Goal: Task Accomplishment & Management: Complete application form

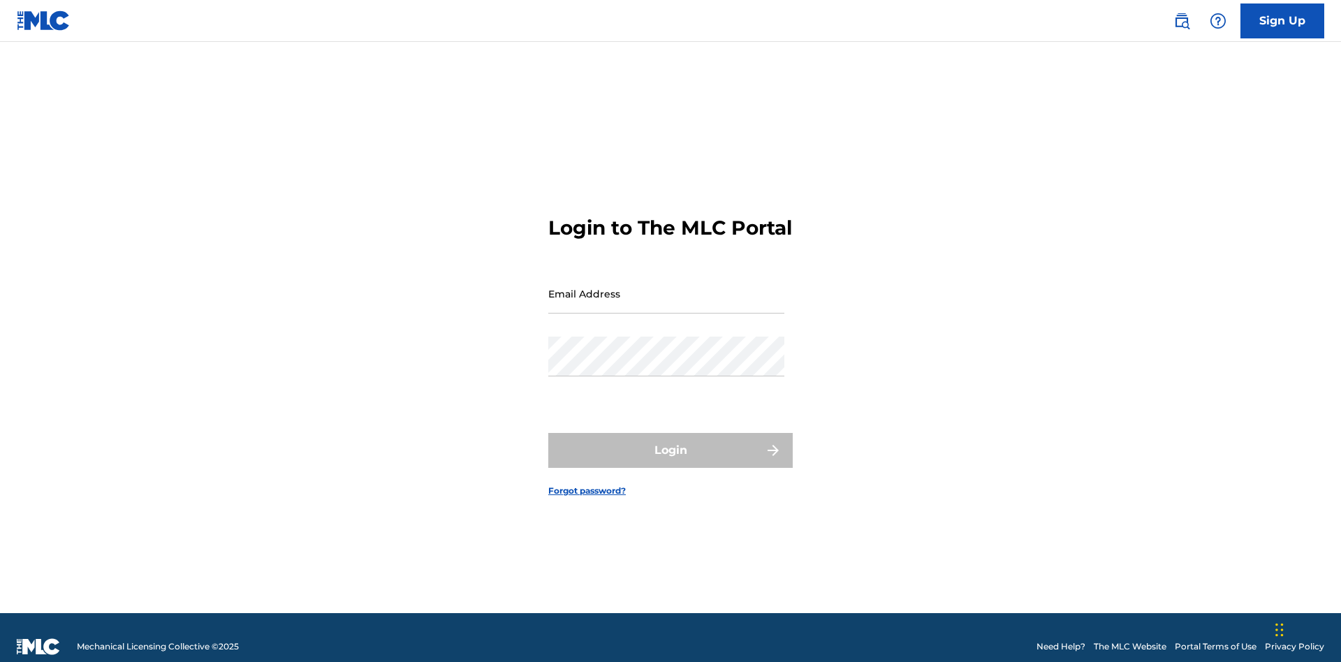
scroll to position [18, 0]
click at [666, 287] on input "Email Address" at bounding box center [666, 294] width 236 height 40
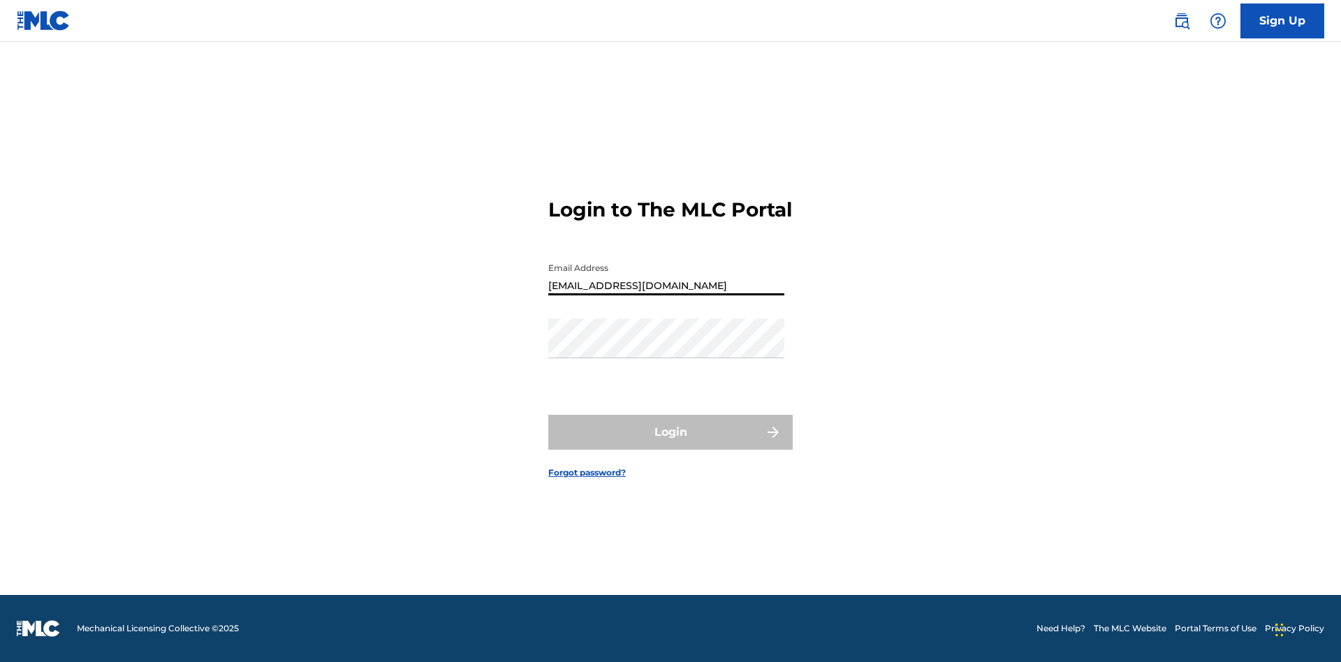
type input "Duke.McTesterson@gmail.com"
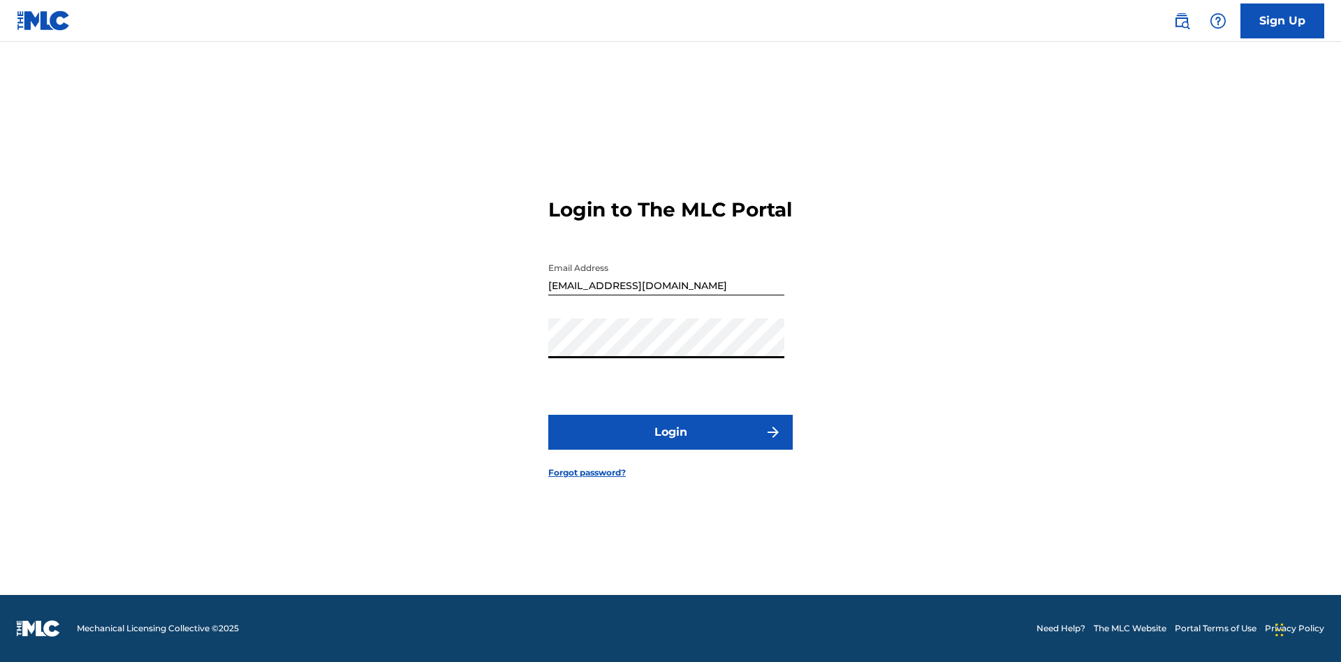
click at [671, 444] on button "Login" at bounding box center [670, 432] width 244 height 35
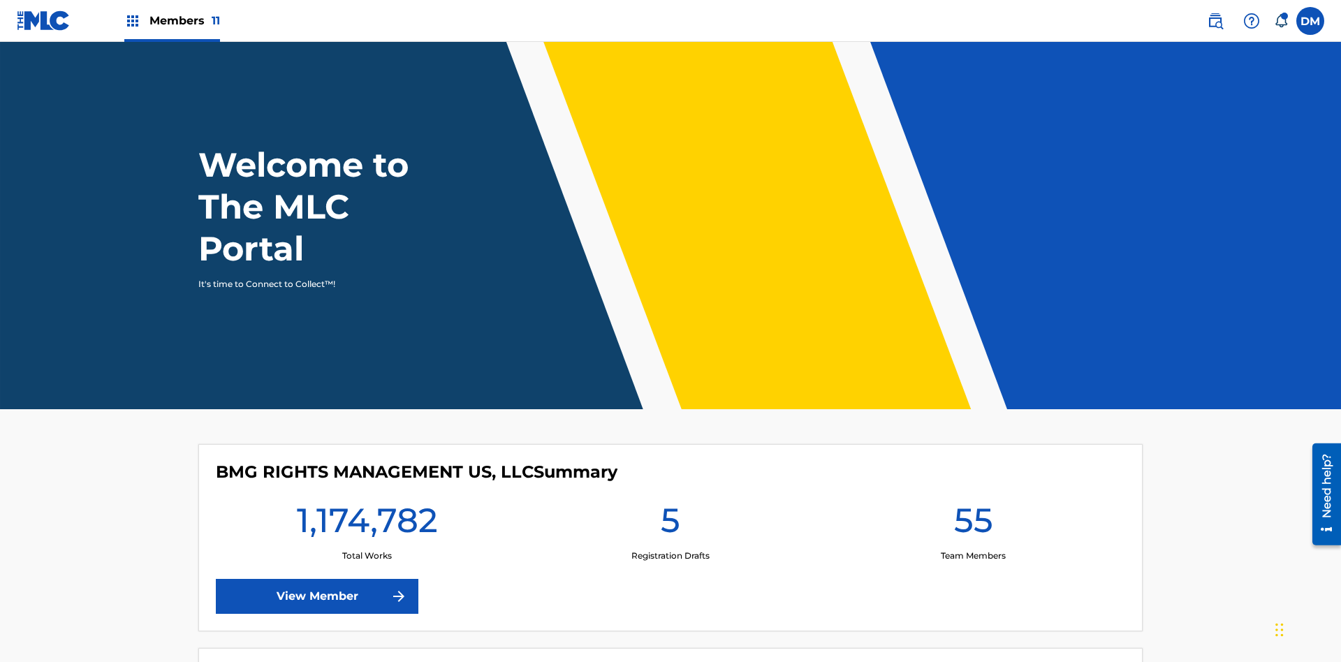
scroll to position [60, 0]
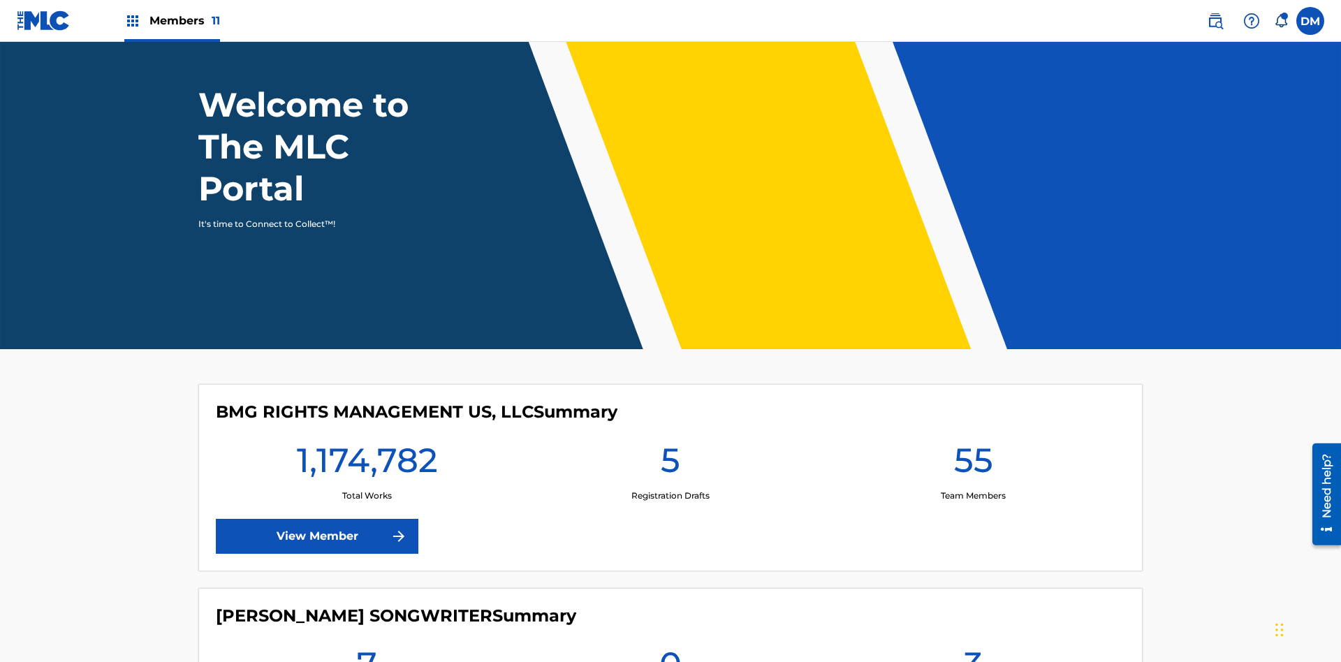
click at [172, 20] on span "Members 11" at bounding box center [184, 21] width 71 height 16
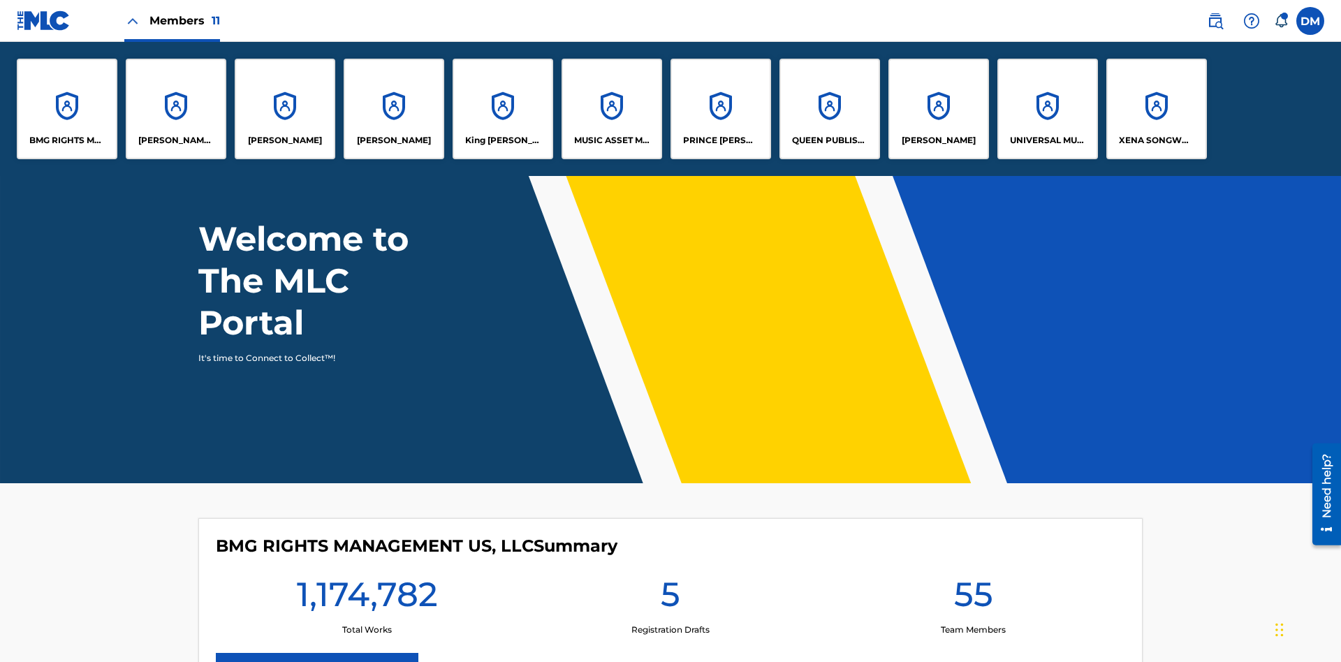
scroll to position [0, 0]
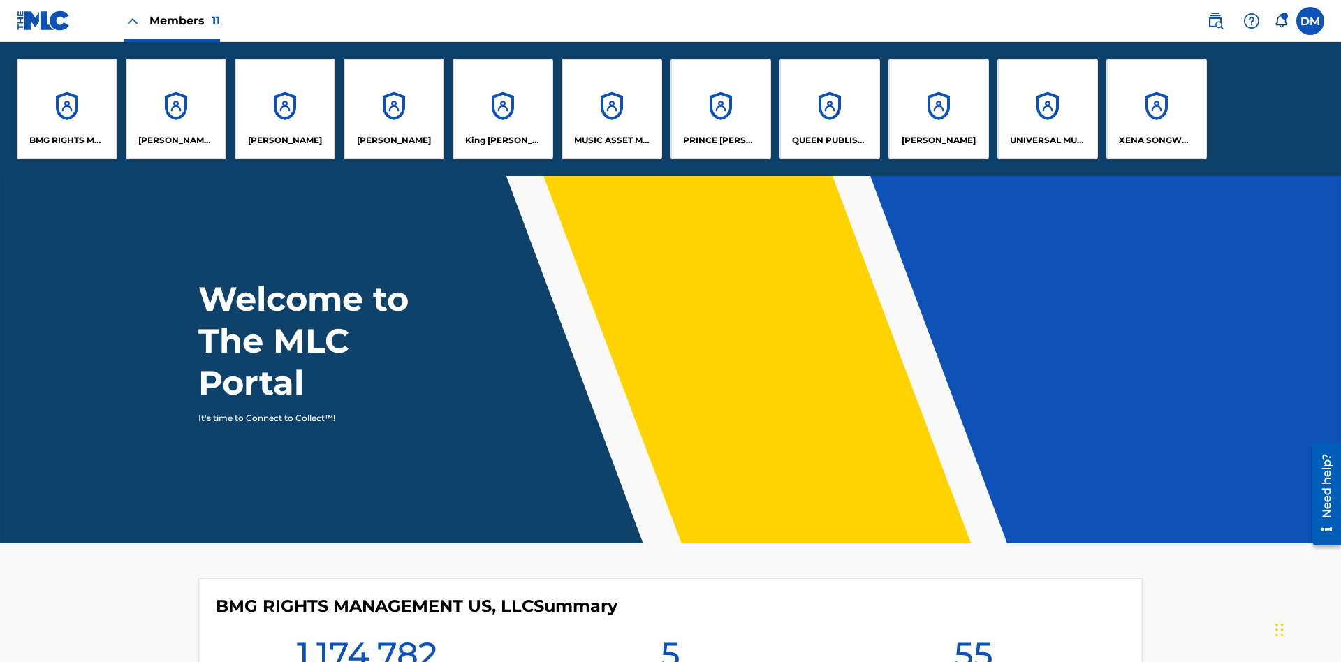
click at [1047, 140] on p "UNIVERSAL MUSIC PUB GROUP" at bounding box center [1048, 140] width 76 height 13
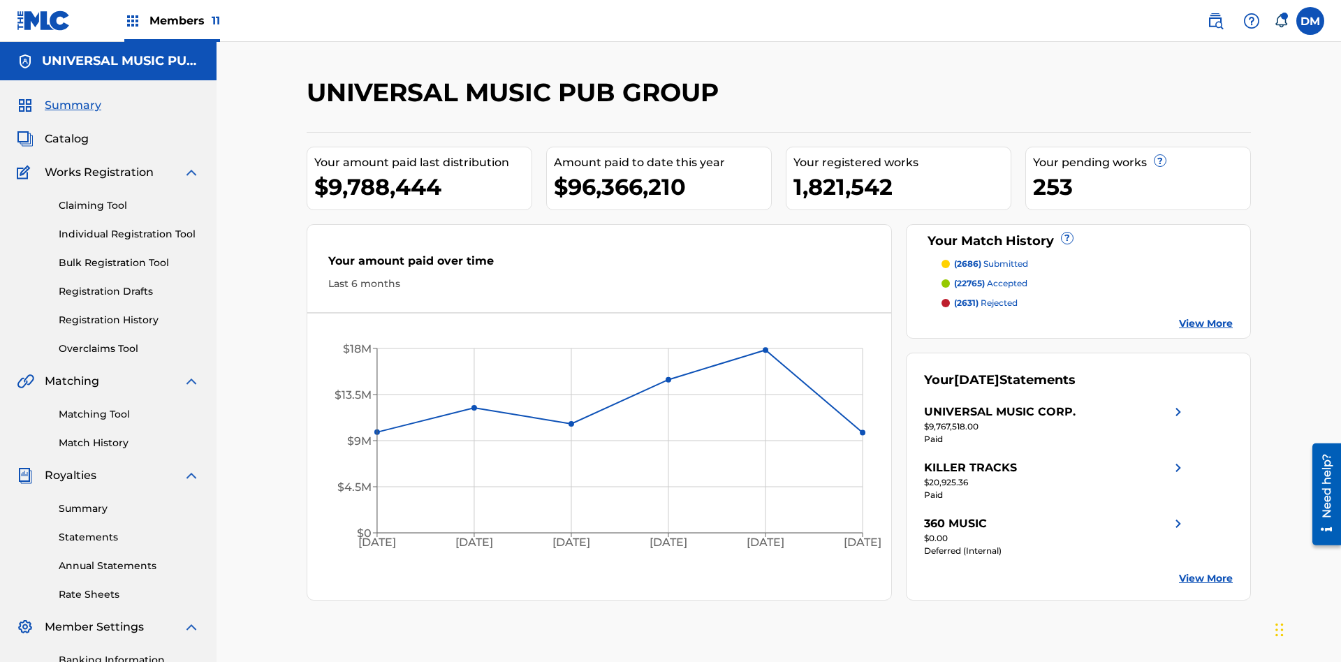
click at [129, 227] on link "Individual Registration Tool" at bounding box center [129, 234] width 141 height 15
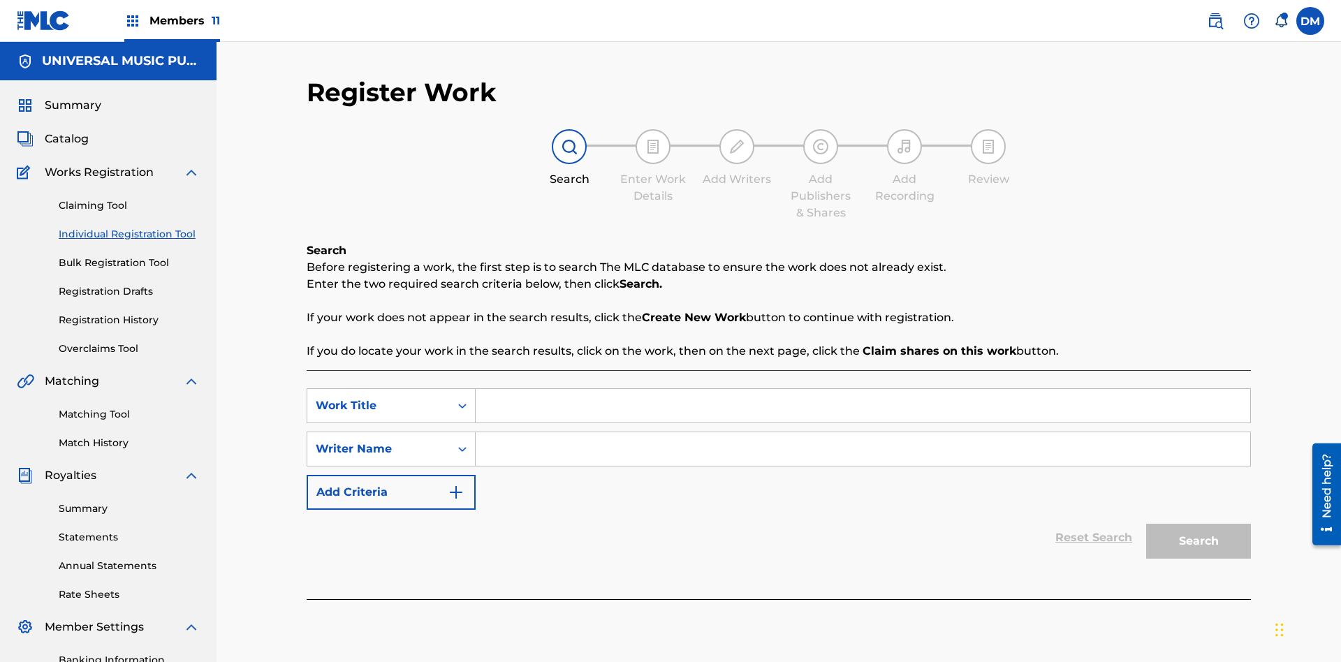
click at [863, 389] on input "Search Form" at bounding box center [863, 406] width 775 height 34
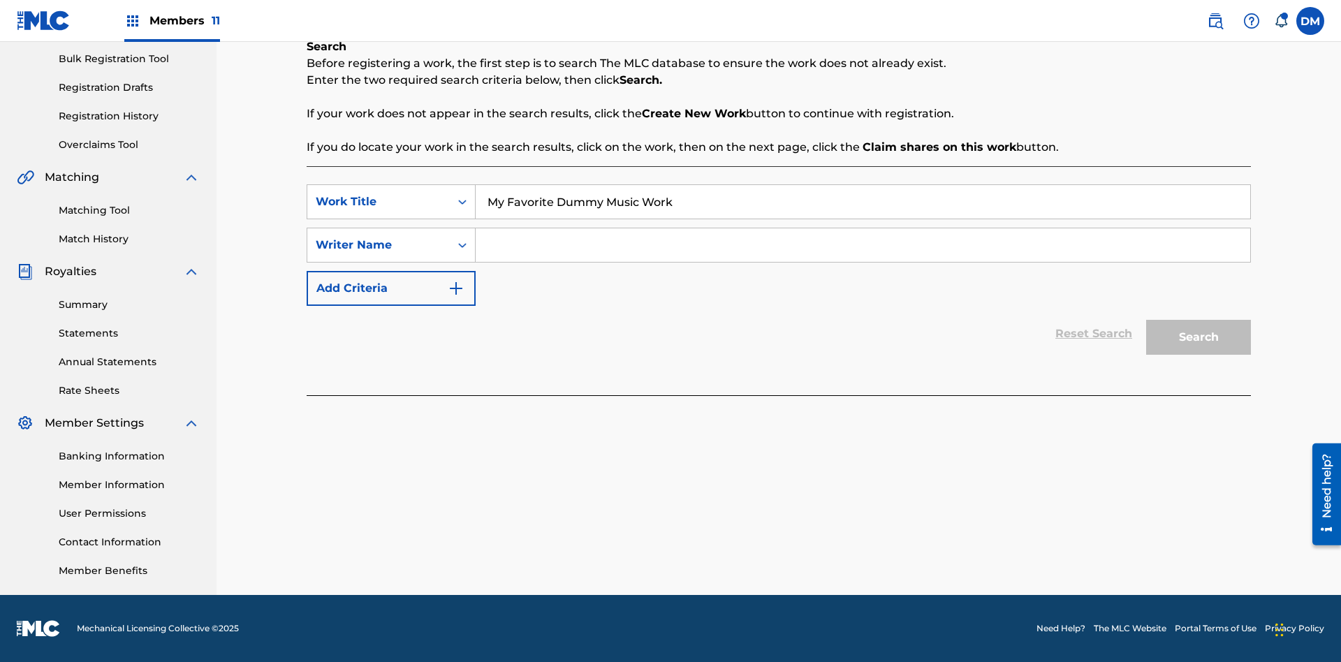
type input "My Favorite Dummy Music Work"
click at [863, 245] on input "Search Form" at bounding box center [863, 245] width 775 height 34
type input "QWERTYUIOP"
click at [1199, 337] on button "Search" at bounding box center [1198, 337] width 105 height 35
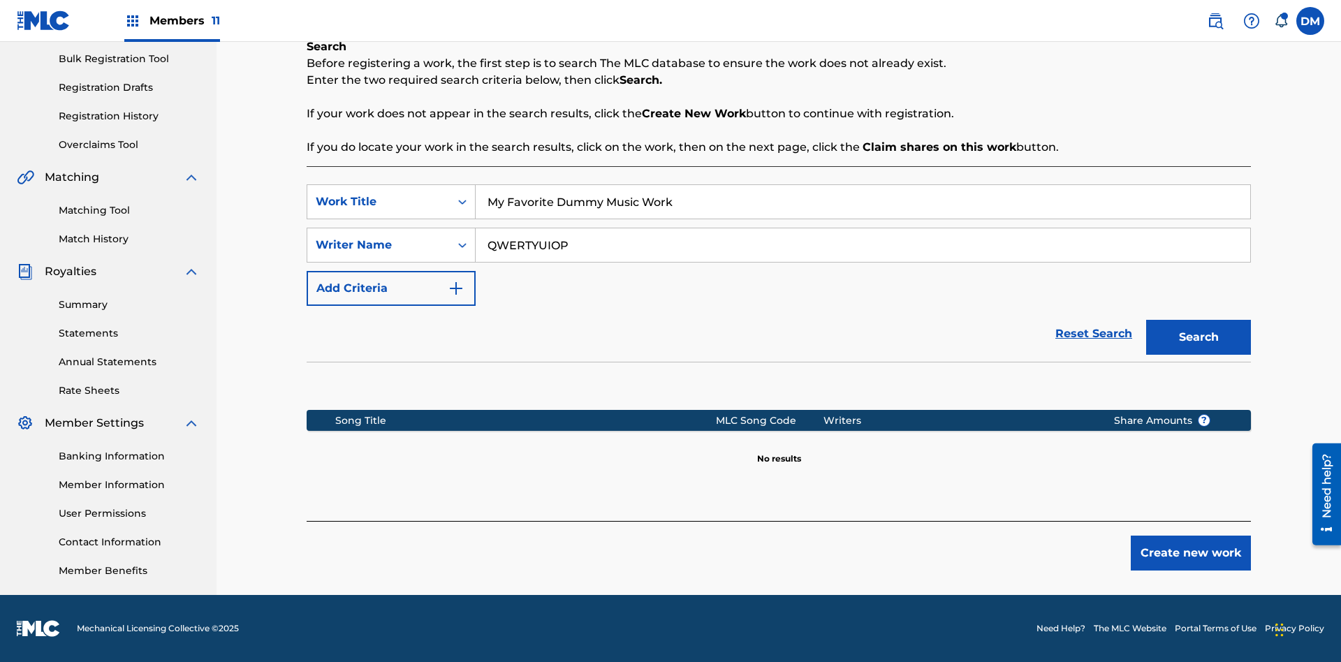
click at [1191, 553] on button "Create new work" at bounding box center [1191, 553] width 120 height 35
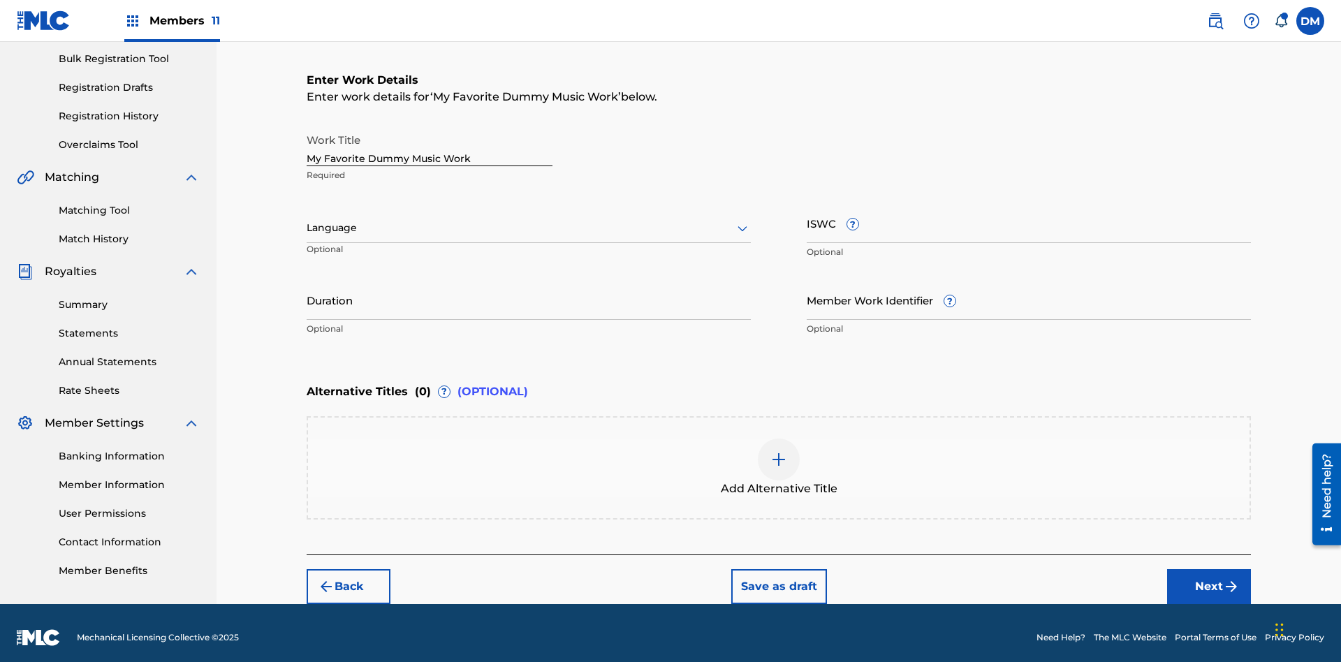
scroll to position [0, 0]
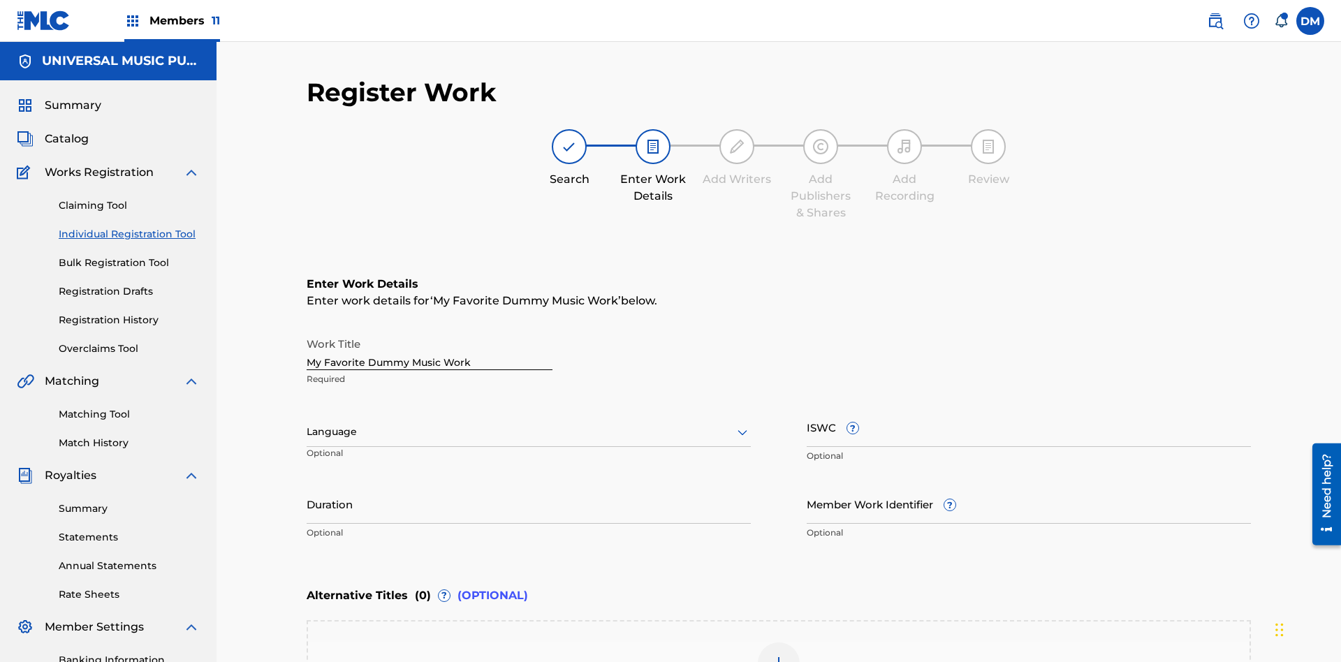
click at [529, 484] on input "Duration" at bounding box center [529, 504] width 444 height 40
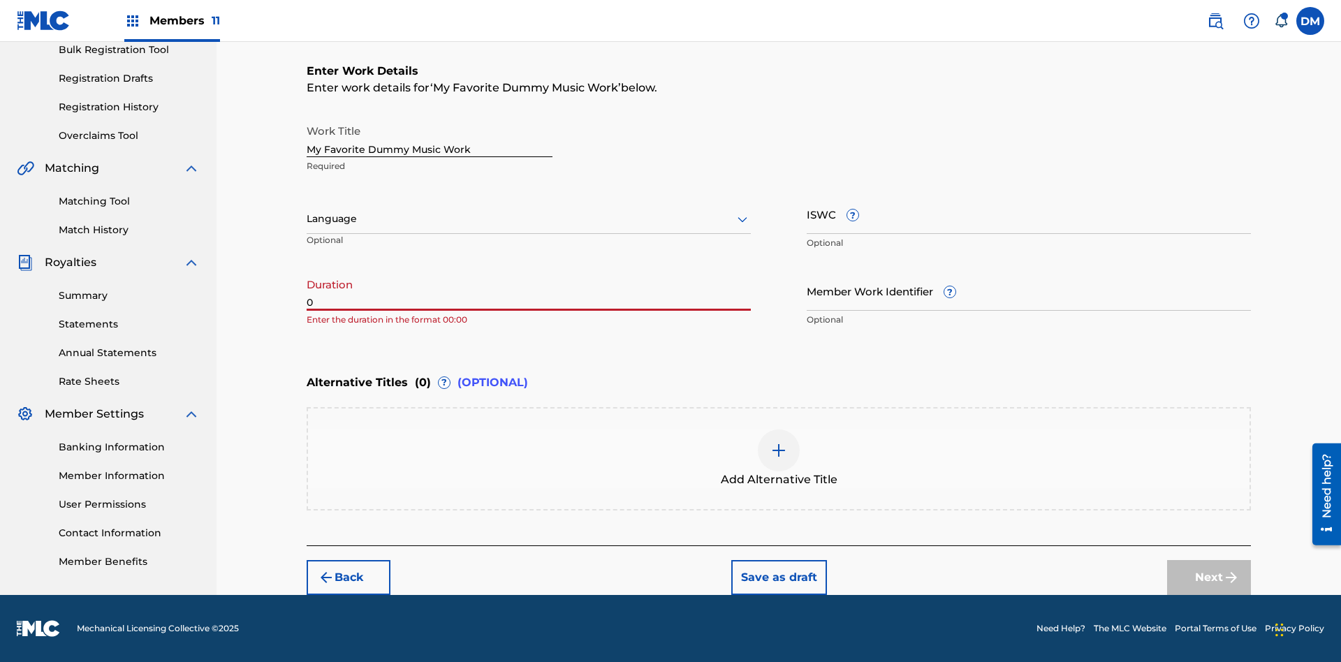
click at [529, 291] on input "0" at bounding box center [529, 291] width 444 height 40
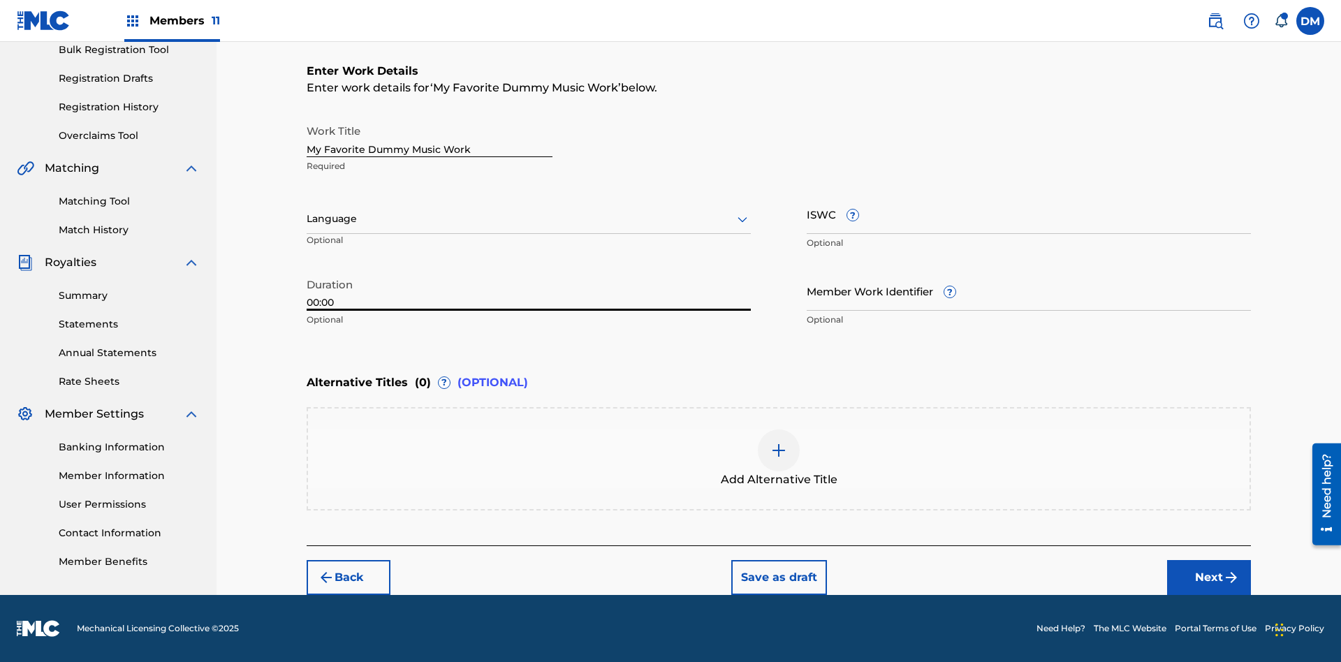
type input "00:00"
click at [743, 219] on icon at bounding box center [742, 219] width 17 height 17
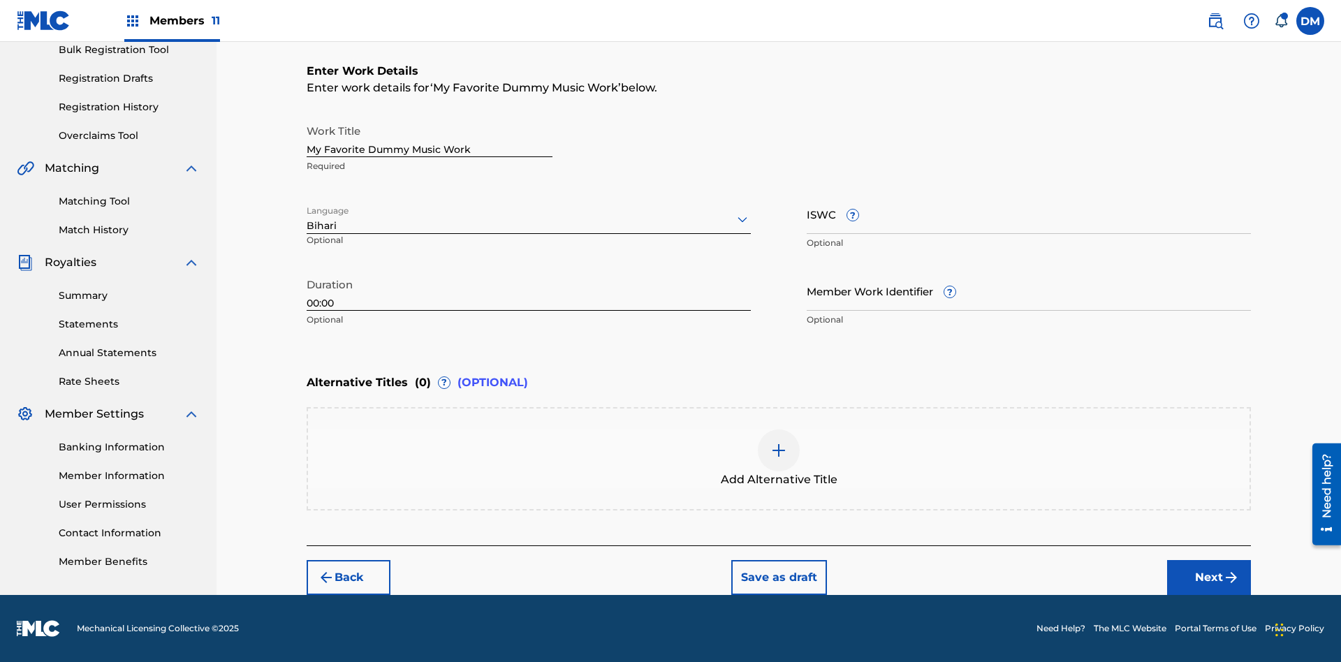
scroll to position [0, 0]
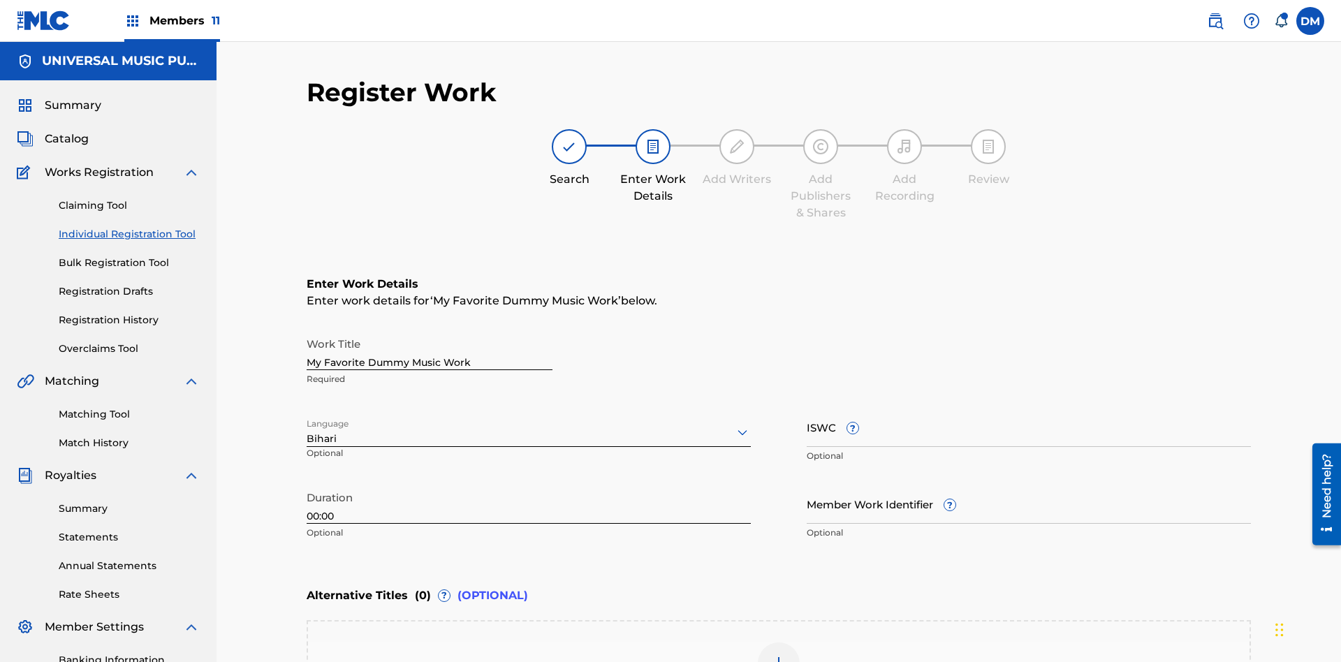
click at [1029, 484] on input "Member Work Identifier ?" at bounding box center [1029, 504] width 444 height 40
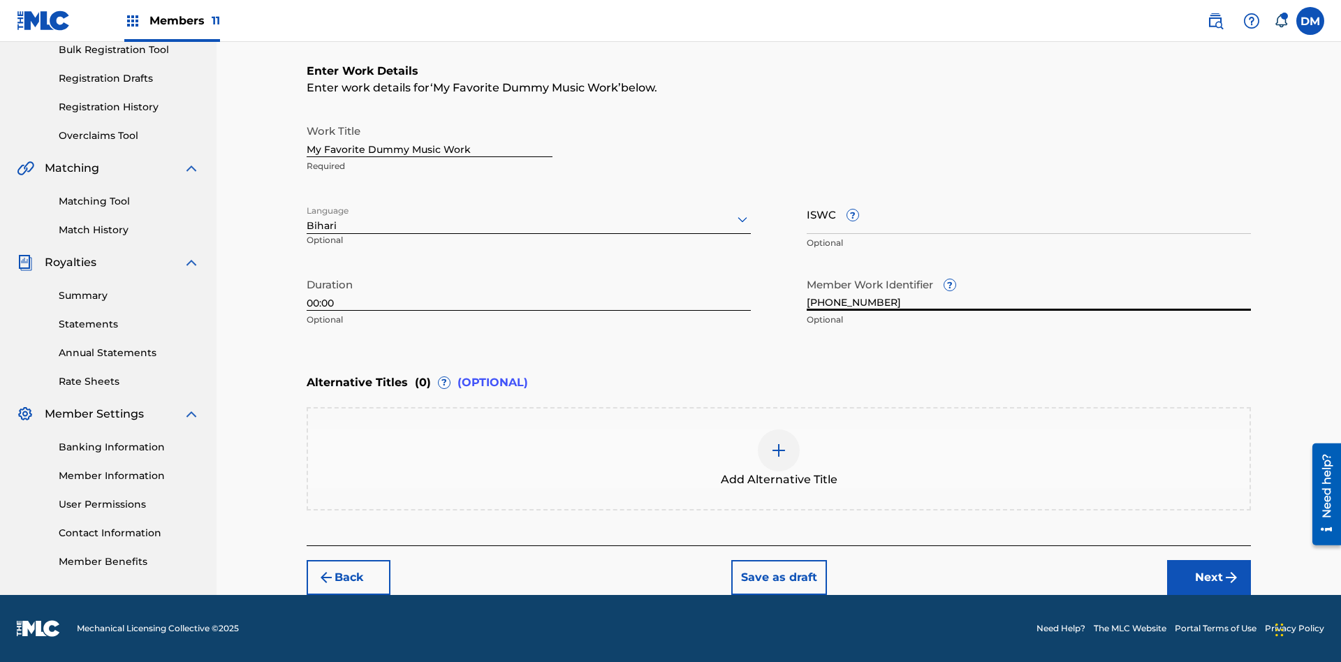
type input "2025.08.28.05"
click at [1029, 214] on input "ISWC ?" at bounding box center [1029, 214] width 444 height 40
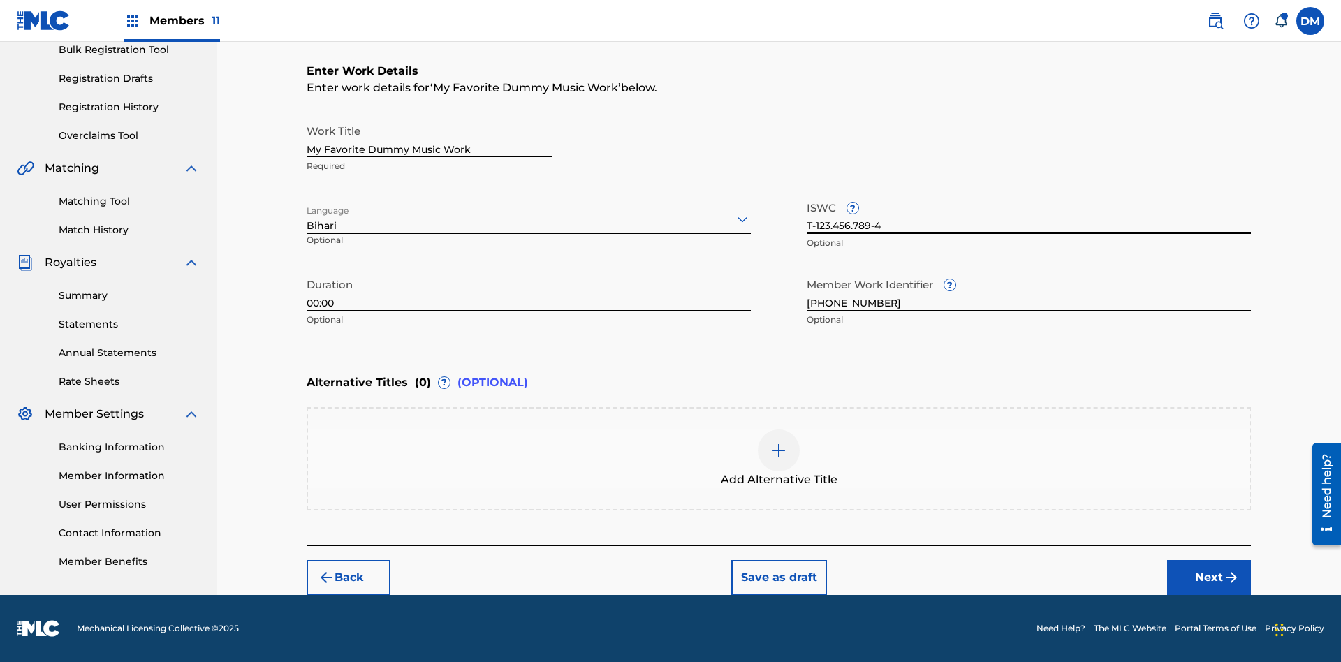
type input "T-123.456.789-4"
click at [779, 458] on img at bounding box center [778, 450] width 17 height 17
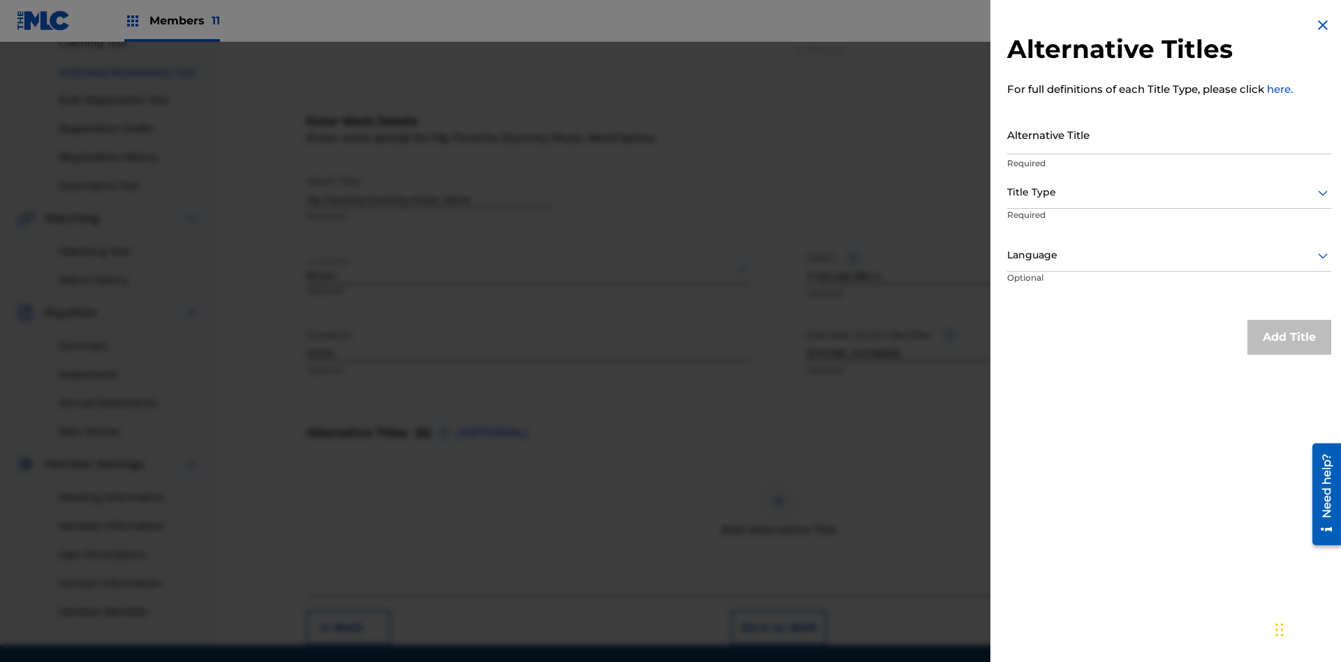
click at [1169, 134] on input "Alternative Title" at bounding box center [1169, 135] width 324 height 40
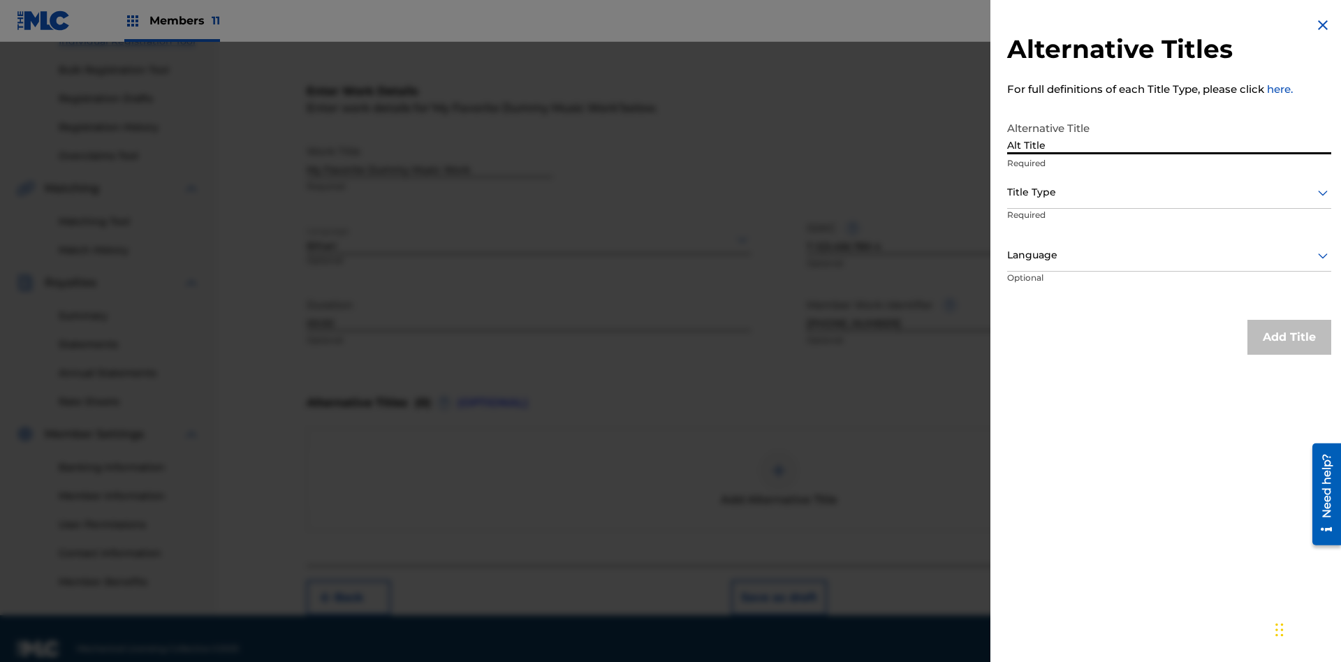
type input "Alt Title"
click at [1169, 192] on div at bounding box center [1169, 192] width 324 height 17
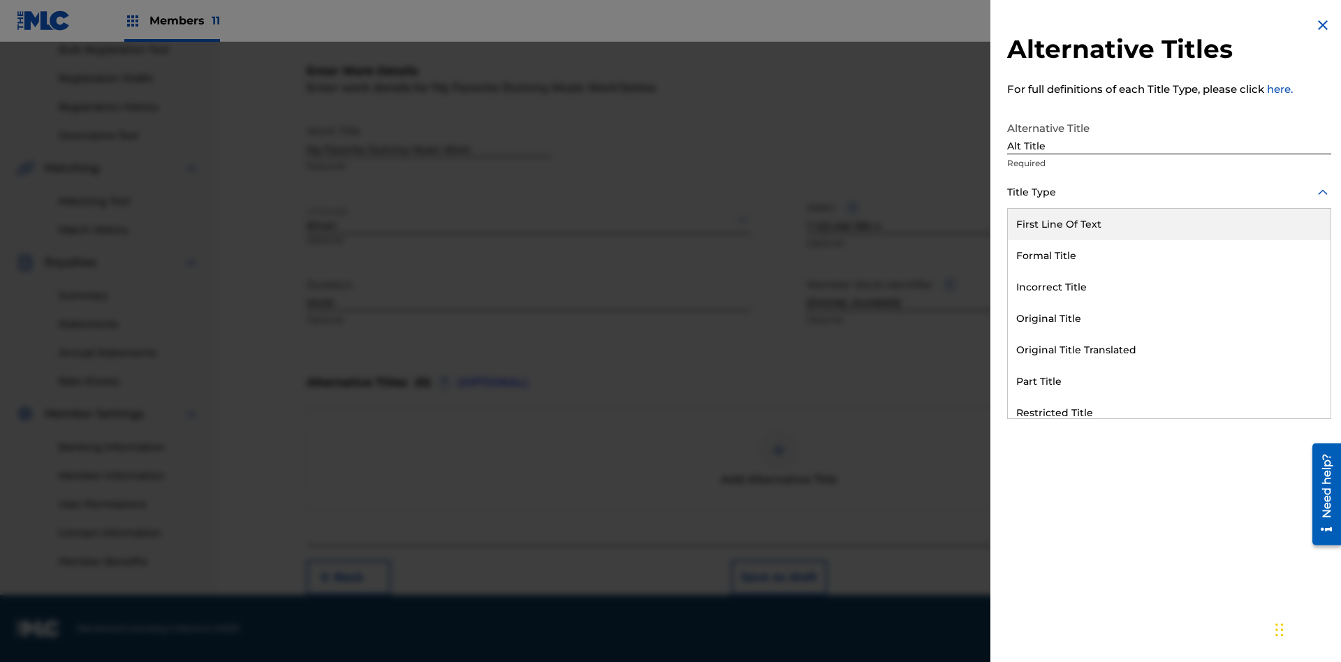
click at [1169, 319] on div "Original Title" at bounding box center [1169, 318] width 323 height 31
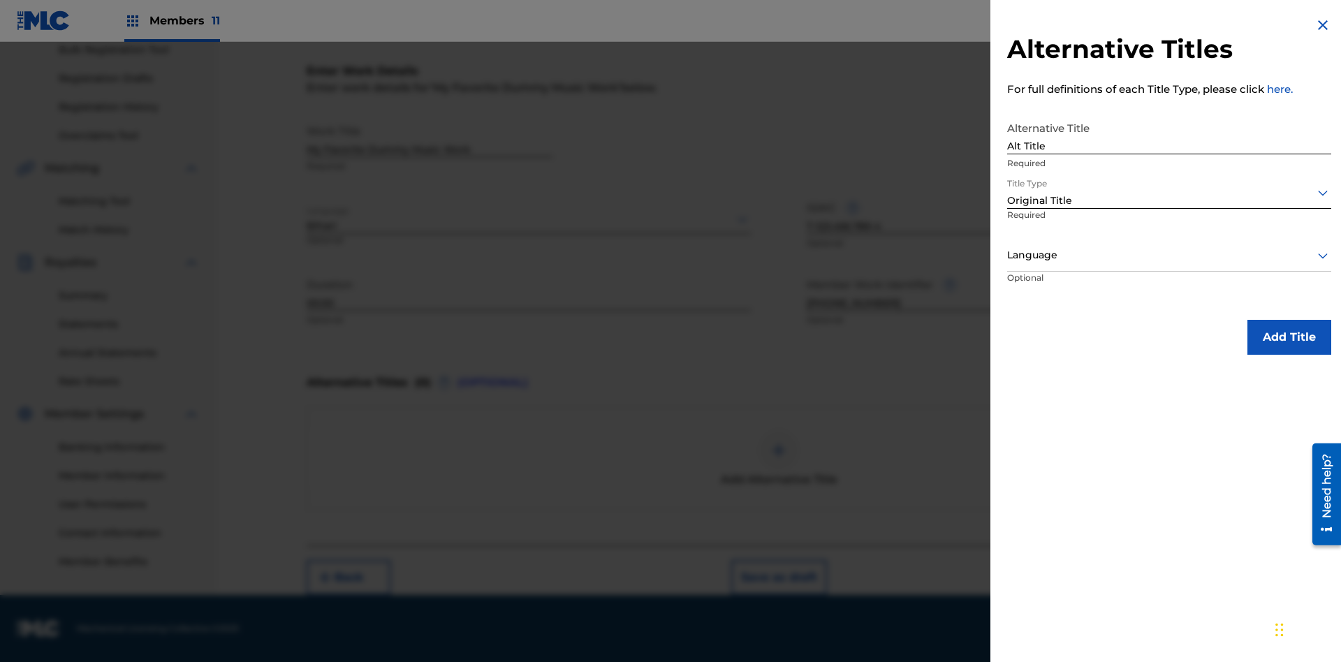
click at [1169, 255] on div at bounding box center [1169, 255] width 324 height 17
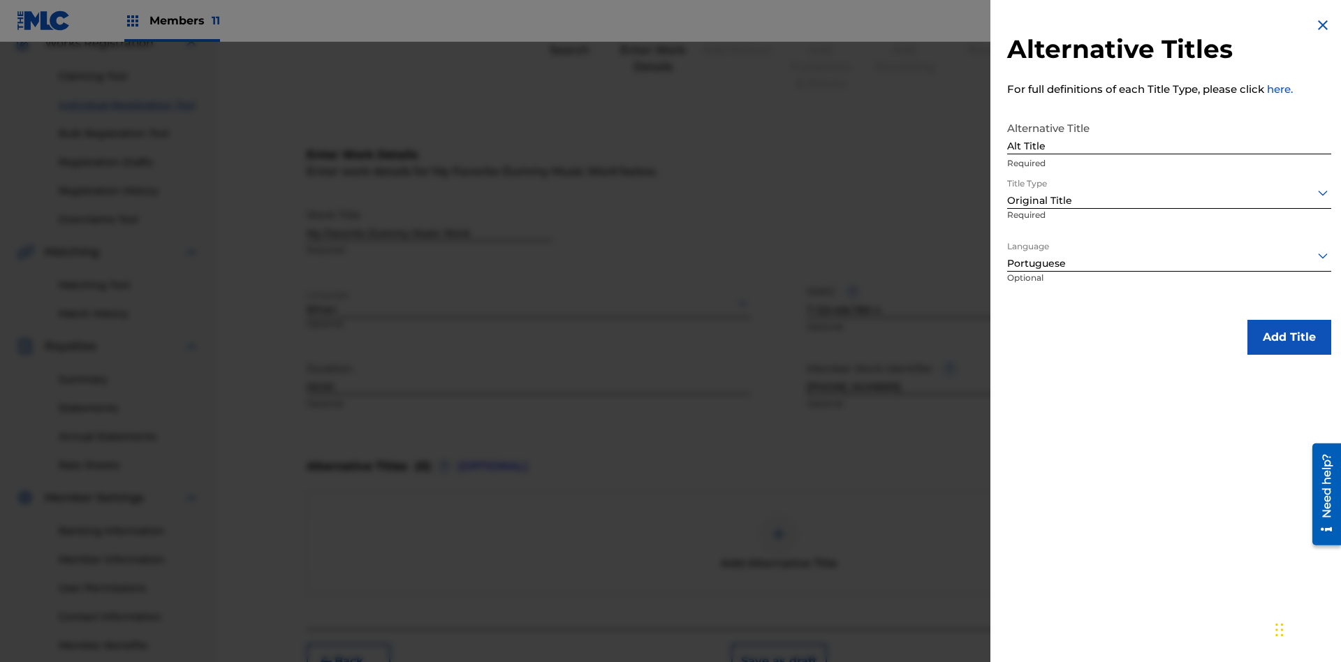
click at [1289, 337] on button "Add Title" at bounding box center [1290, 337] width 84 height 35
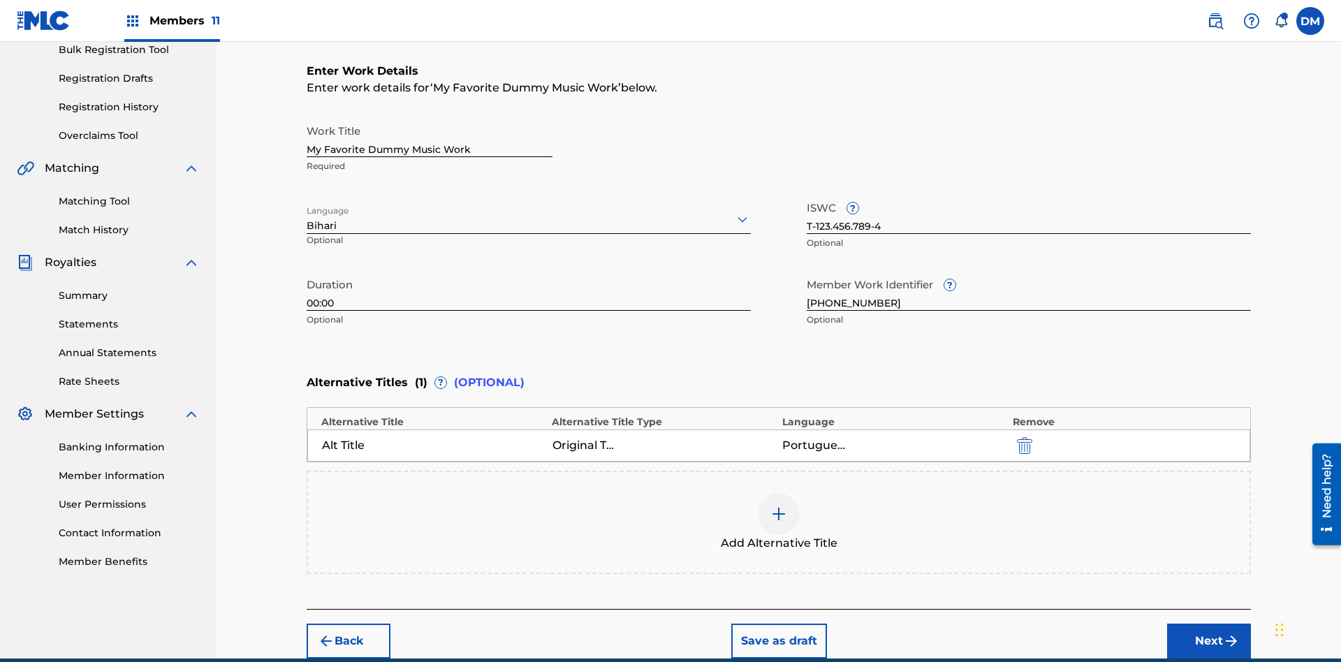
click at [779, 493] on div at bounding box center [779, 514] width 42 height 42
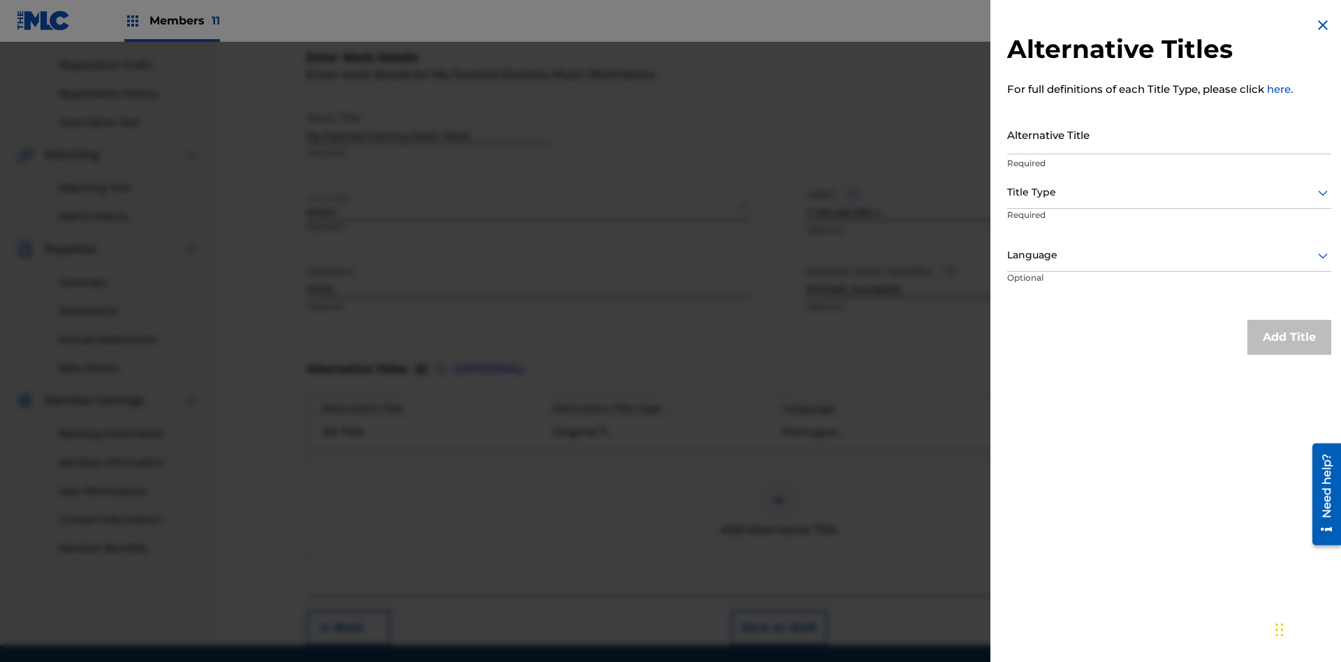
click at [1169, 134] on input "Alternative Title" at bounding box center [1169, 135] width 324 height 40
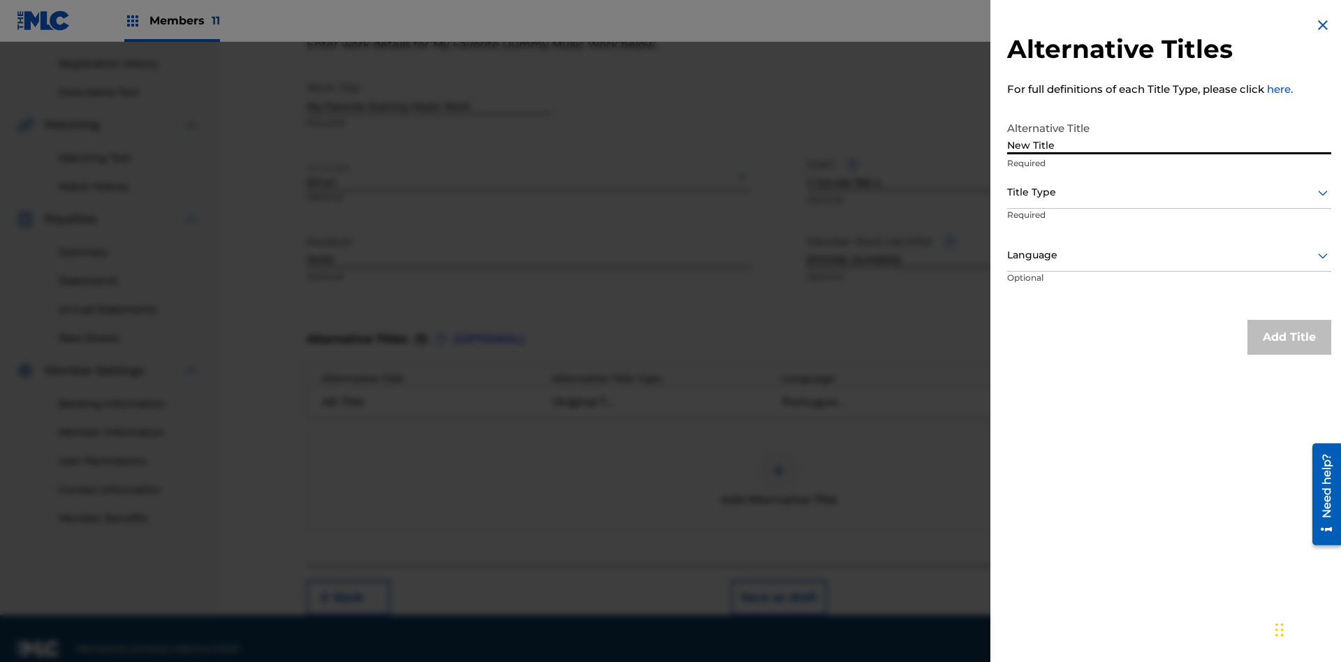
type input "New Title"
click at [1169, 192] on div at bounding box center [1169, 192] width 324 height 17
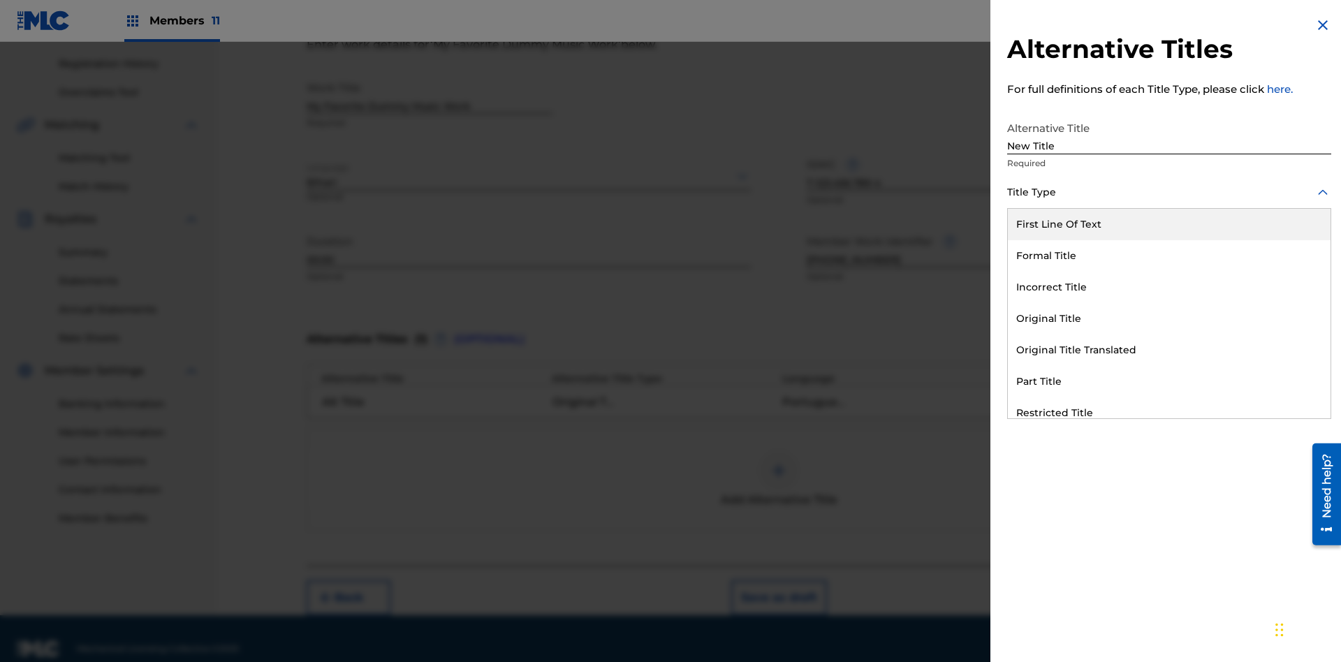
scroll to position [277, 0]
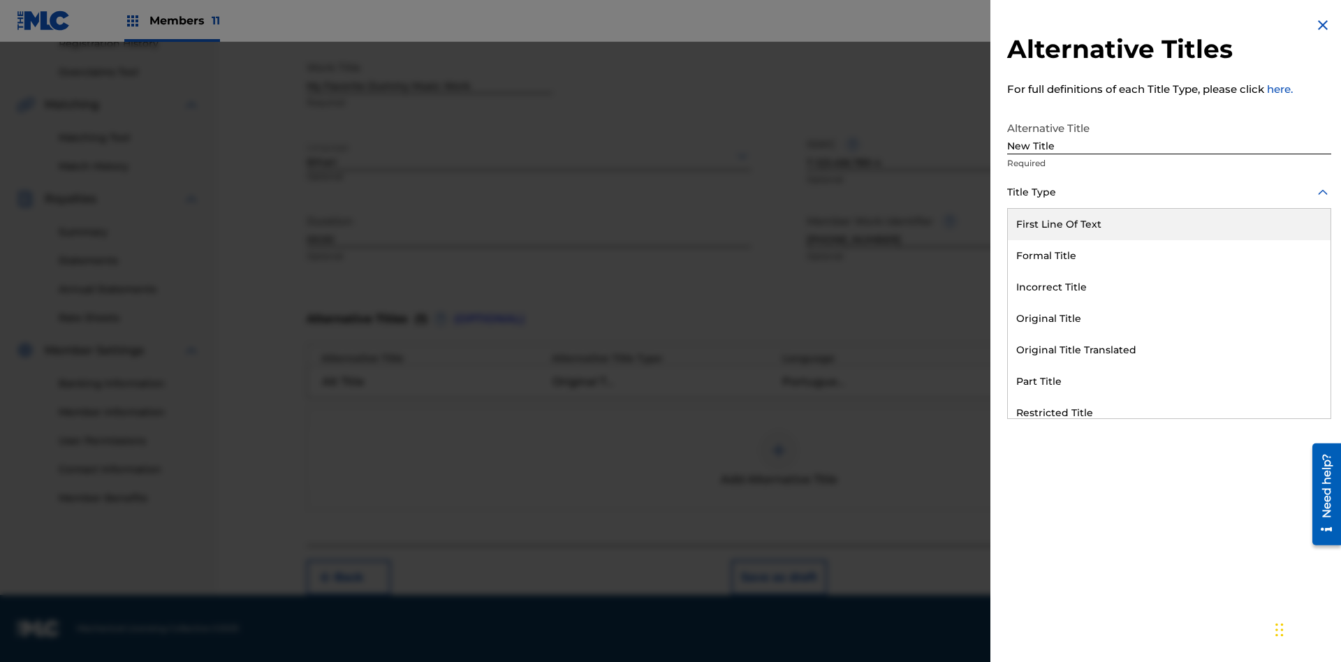
click at [1169, 287] on div "Incorrect Title" at bounding box center [1169, 287] width 323 height 31
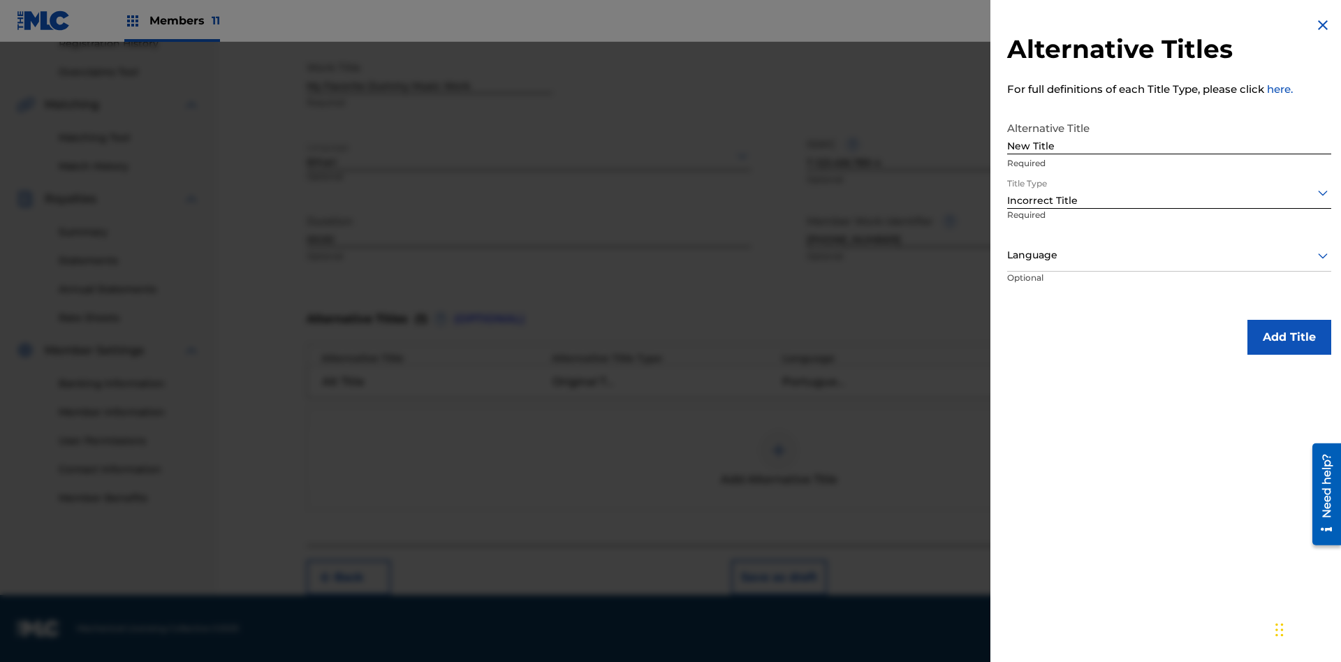
click at [1169, 255] on div at bounding box center [1169, 255] width 324 height 17
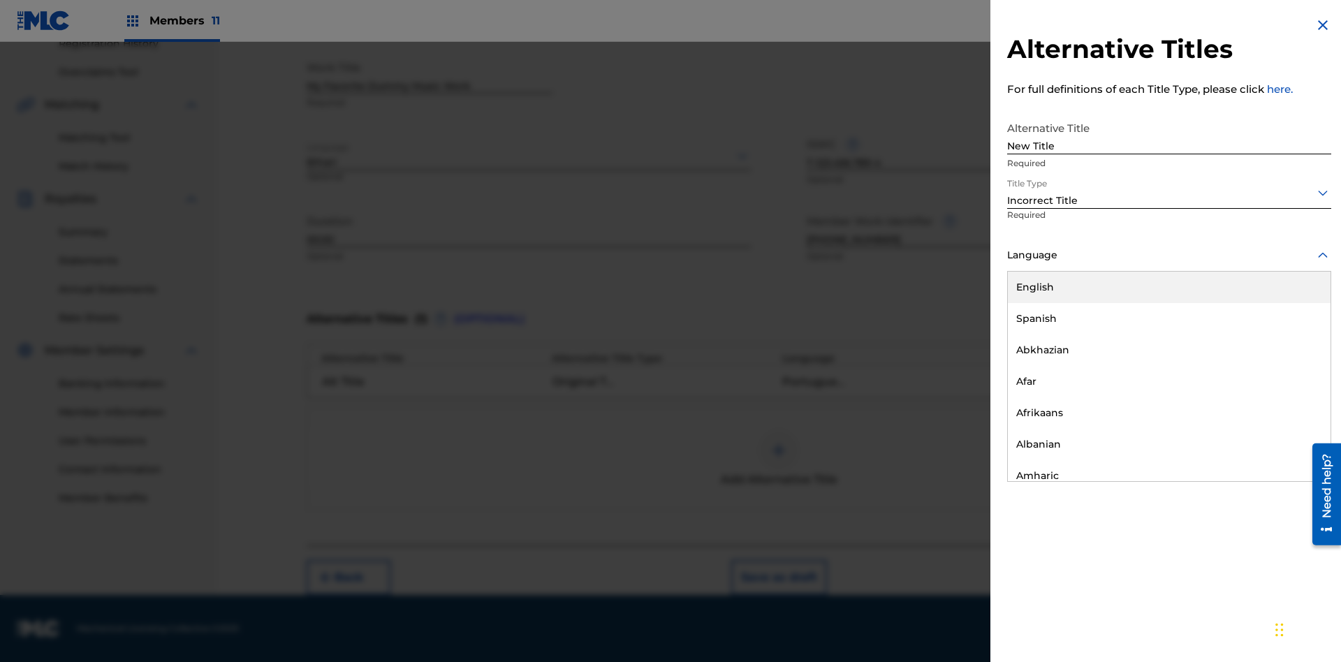
click at [1169, 287] on div "English" at bounding box center [1169, 287] width 323 height 31
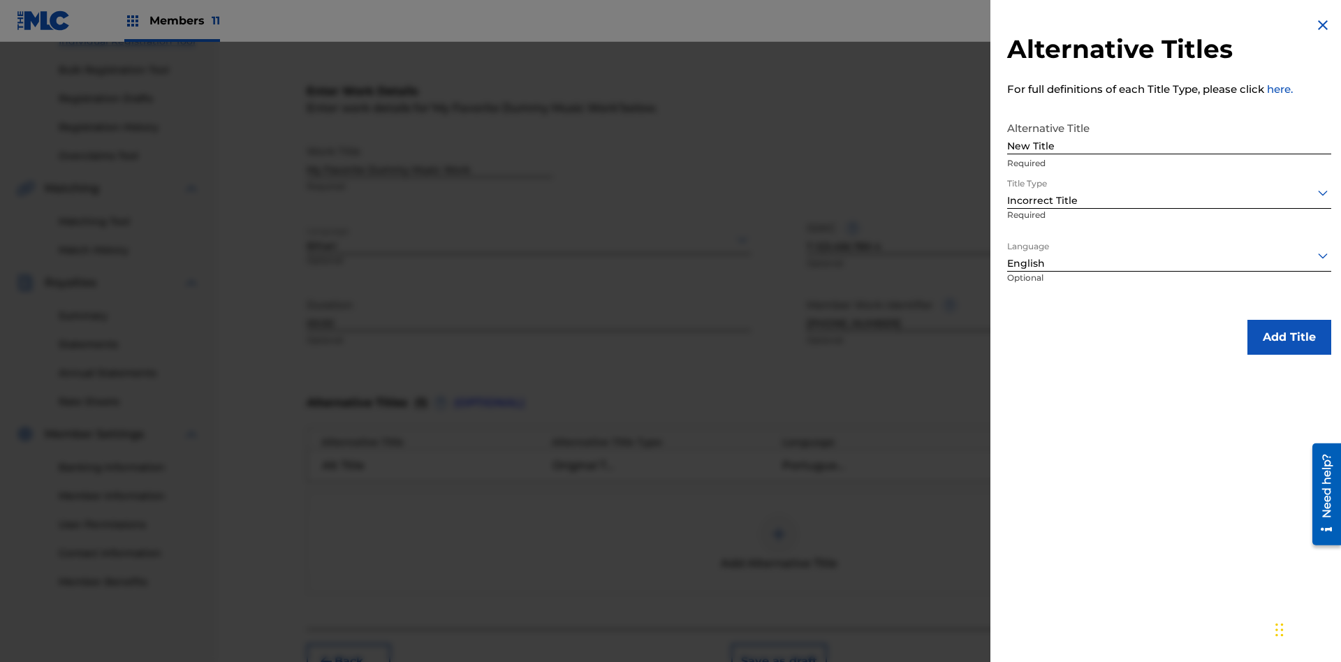
click at [1289, 337] on button "Add Title" at bounding box center [1290, 337] width 84 height 35
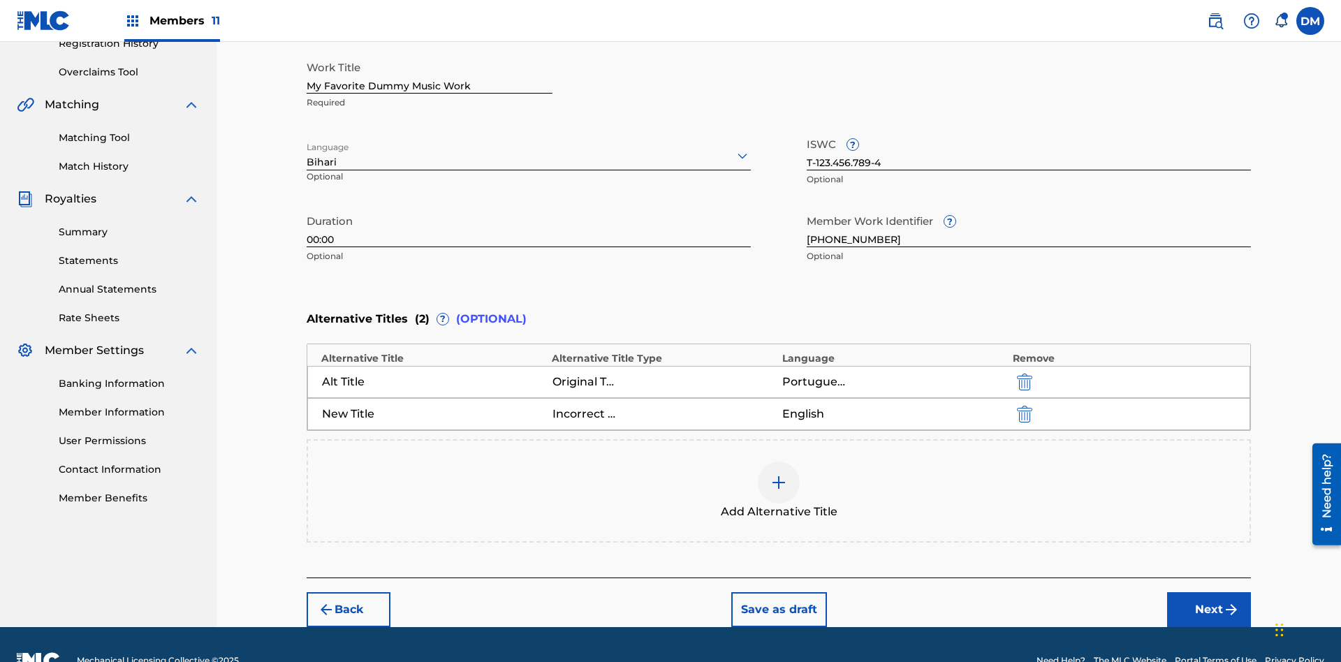
click at [1023, 406] on img "submit" at bounding box center [1024, 414] width 15 height 17
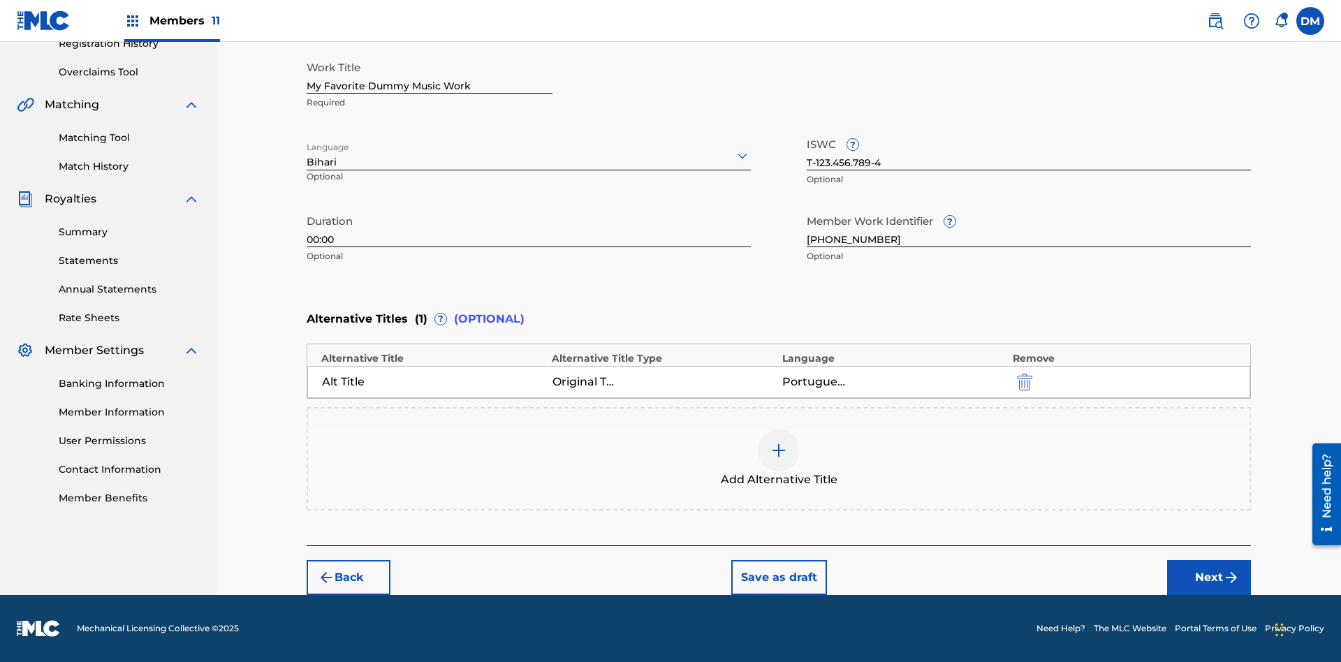
click at [779, 459] on div at bounding box center [779, 451] width 42 height 42
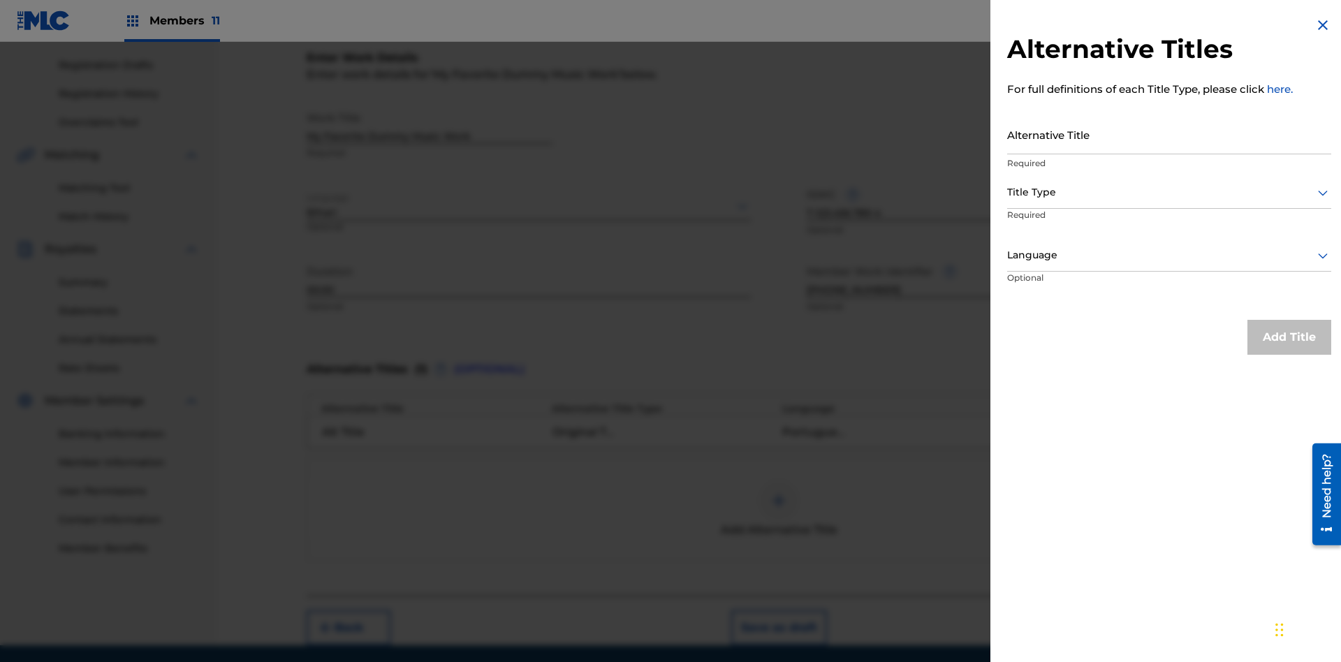
click at [1169, 134] on input "Alternative Title" at bounding box center [1169, 135] width 324 height 40
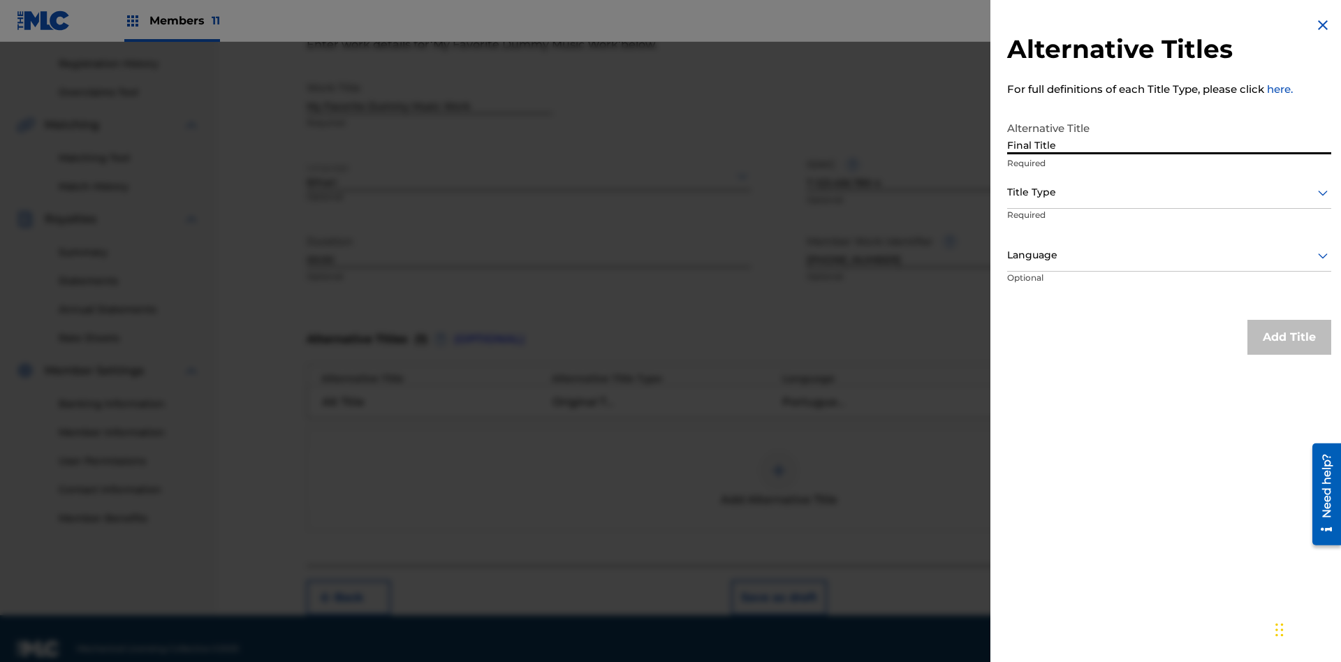
type input "Final Title"
click at [1169, 192] on div at bounding box center [1169, 192] width 324 height 17
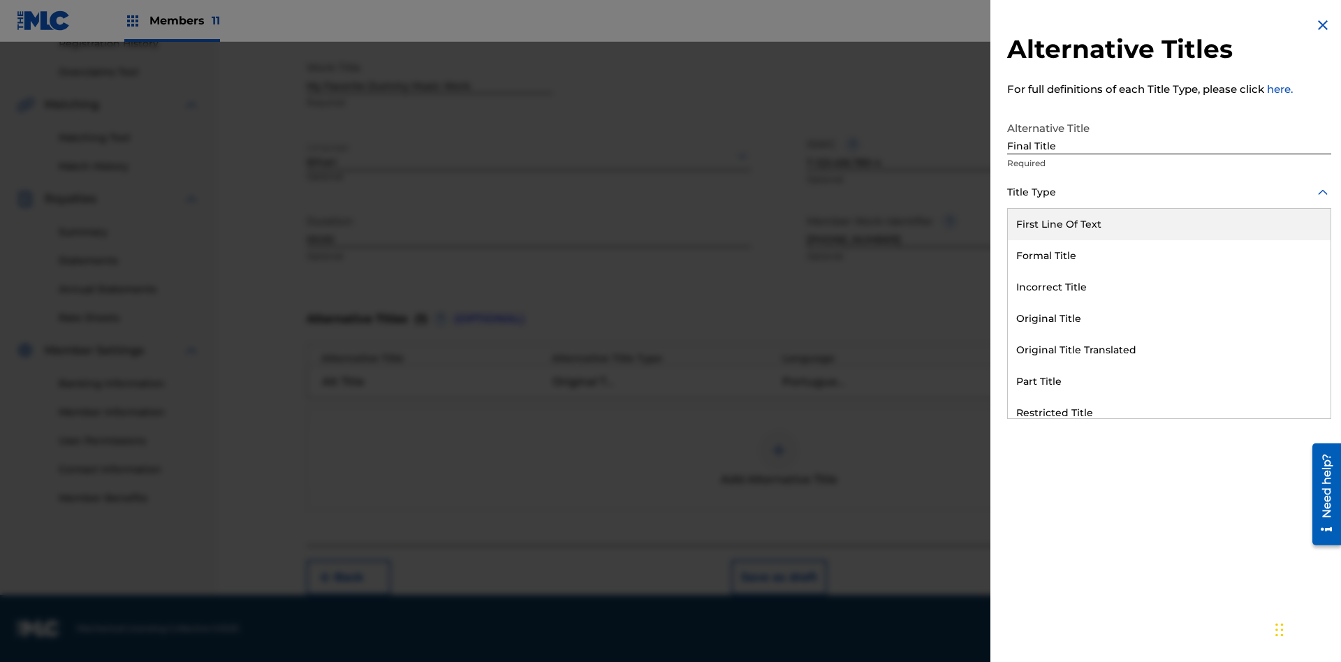
click at [1169, 381] on div "Part Title" at bounding box center [1169, 381] width 323 height 31
click at [1169, 255] on div at bounding box center [1169, 255] width 324 height 17
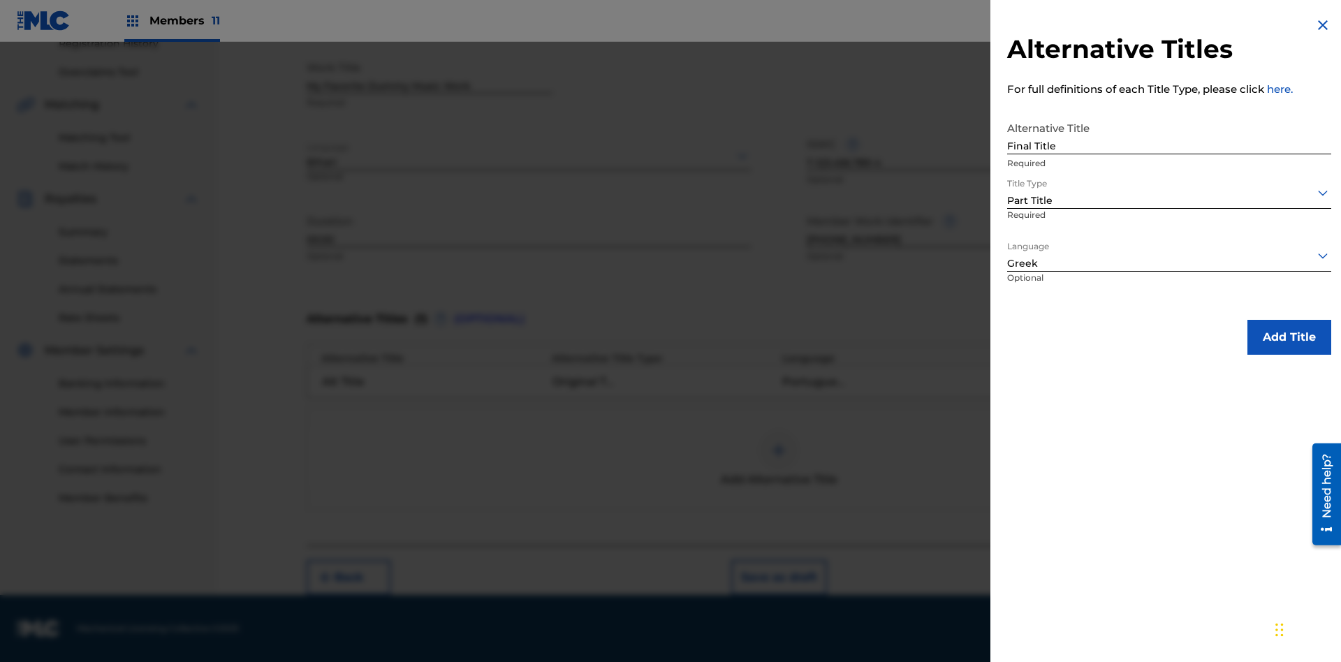
click at [1289, 337] on button "Add Title" at bounding box center [1290, 337] width 84 height 35
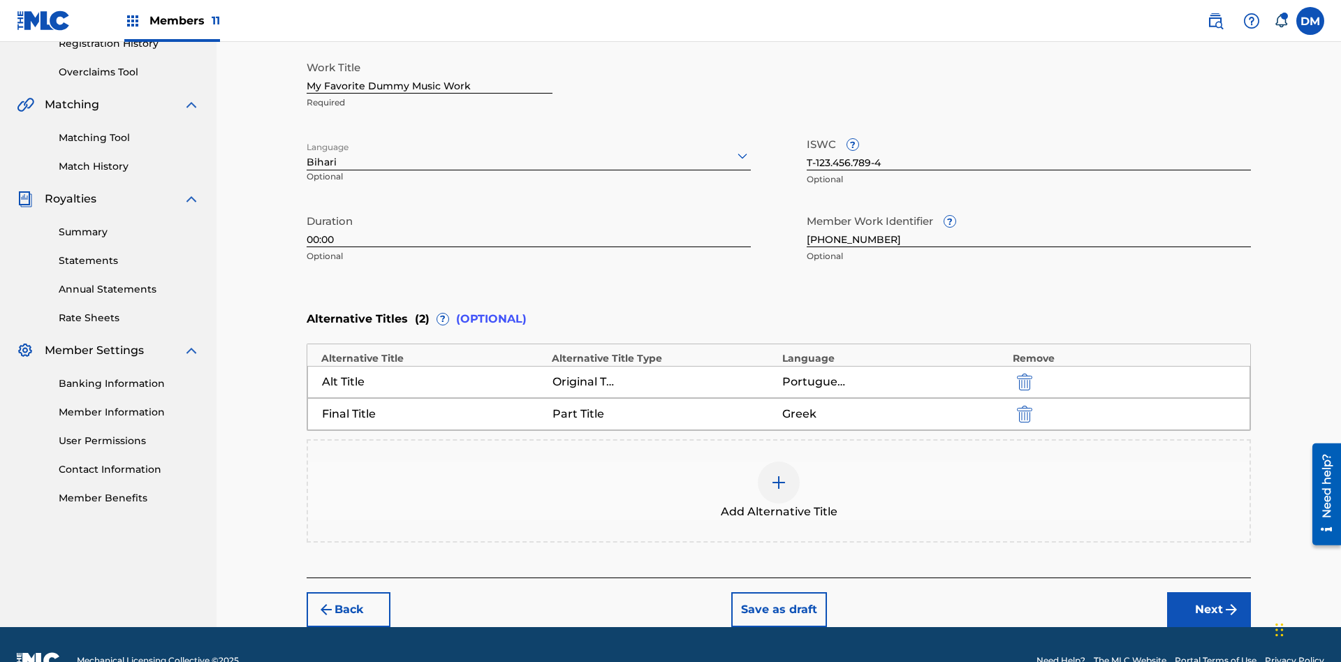
click at [1209, 592] on button "Next" at bounding box center [1209, 609] width 84 height 35
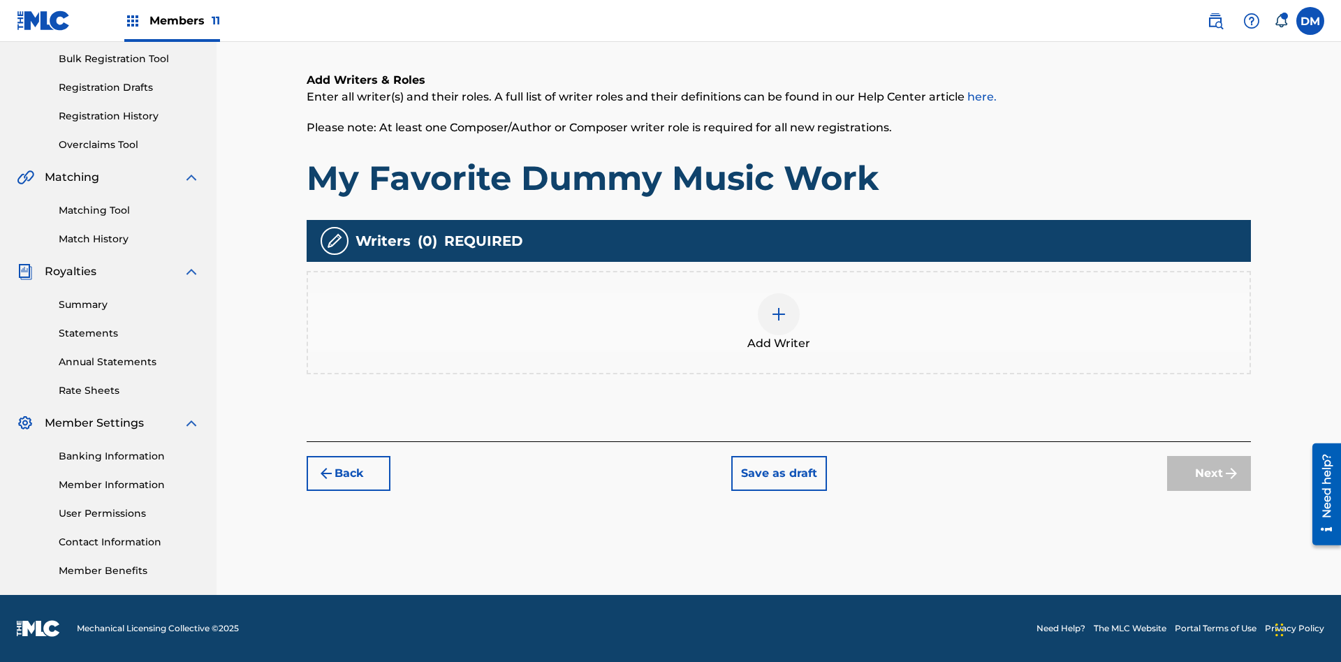
click at [779, 322] on img at bounding box center [778, 314] width 17 height 17
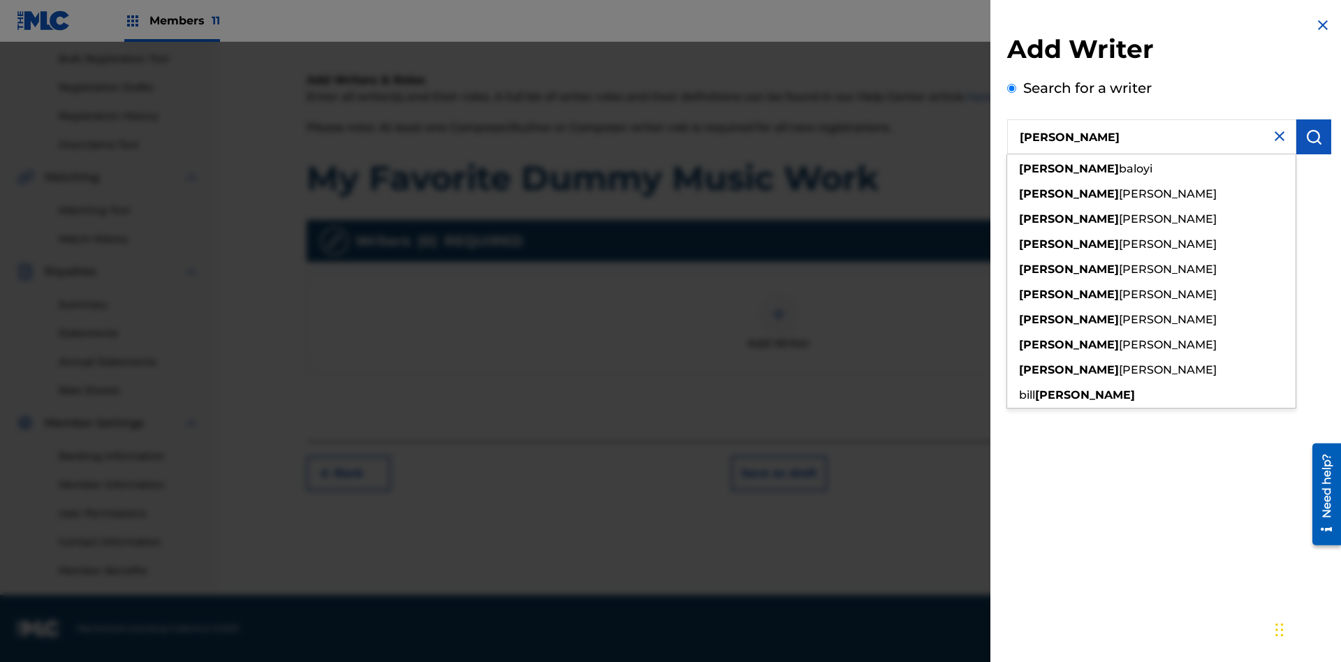
scroll to position [204, 0]
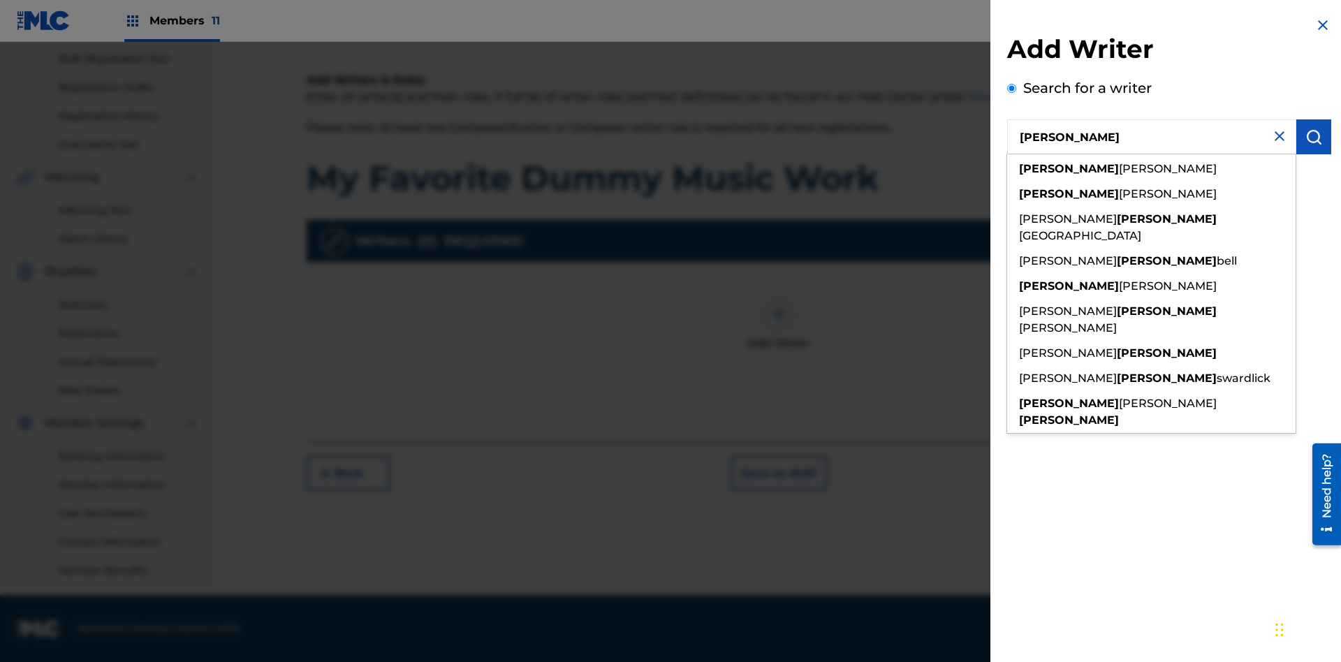
type input "MAXWELL BERKOWITZ"
click at [1314, 137] on img "submit" at bounding box center [1314, 137] width 17 height 17
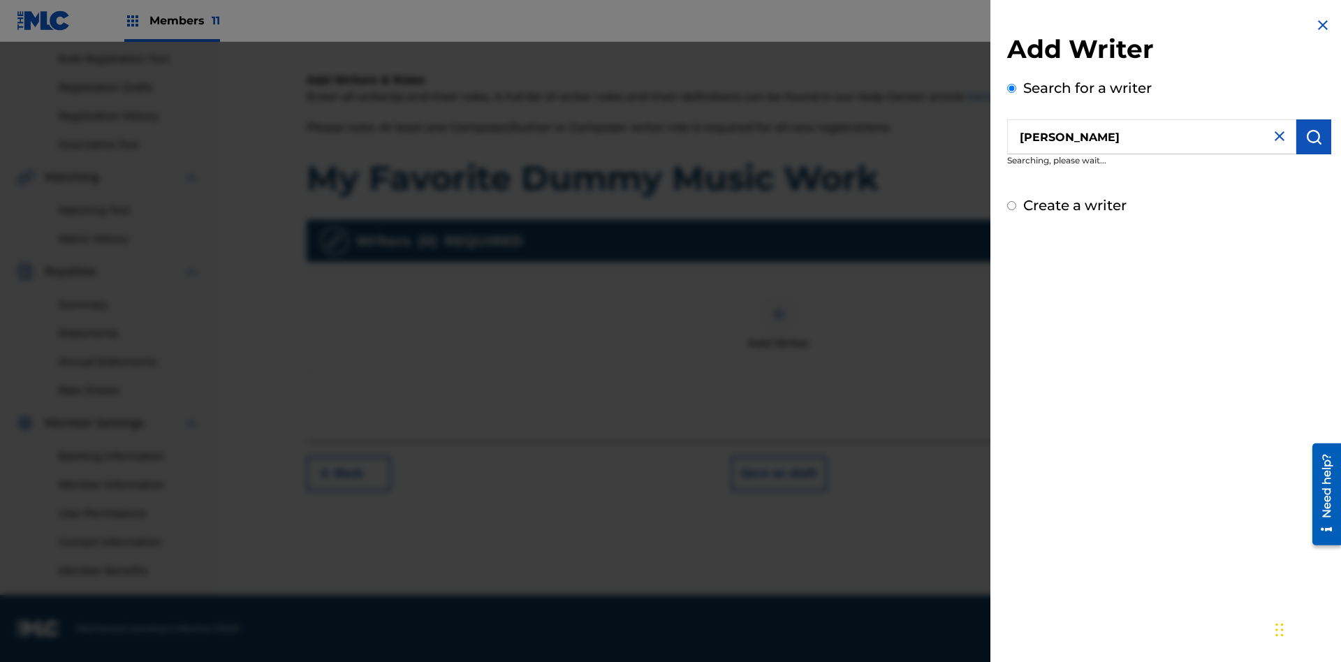
click at [1012, 206] on input "Create a writer" at bounding box center [1011, 205] width 9 height 9
radio input "false"
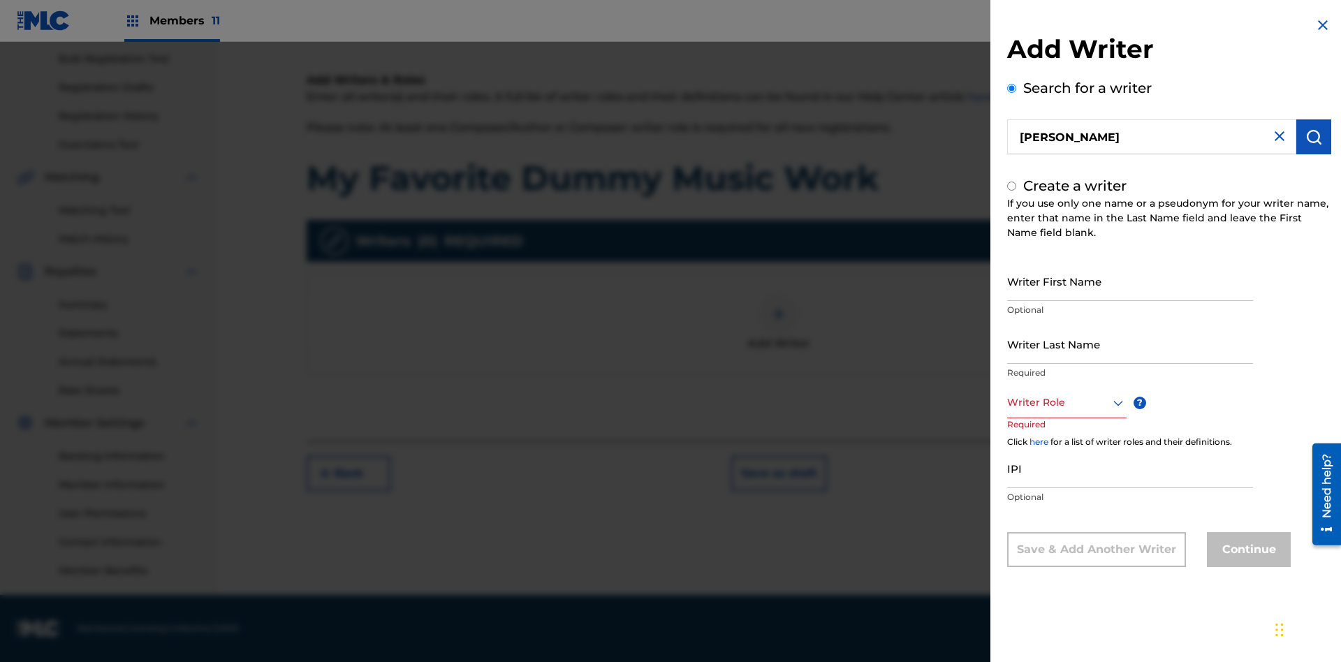
radio input "false"
radio input "true"
click at [1130, 281] on input "Writer First Name" at bounding box center [1130, 281] width 246 height 40
type input "MAXWELL"
click at [1130, 344] on input "Writer Last Name" at bounding box center [1130, 344] width 246 height 40
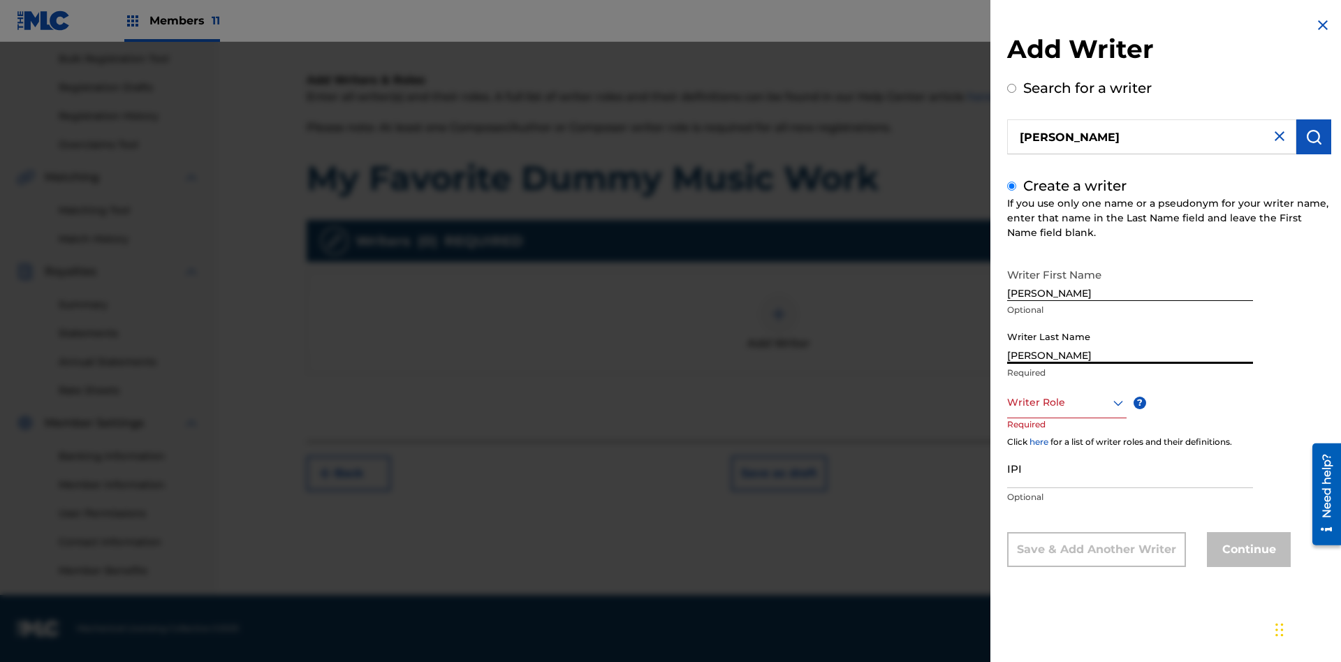
click at [1130, 468] on input "IPI" at bounding box center [1130, 468] width 246 height 40
click at [1066, 402] on div at bounding box center [1066, 402] width 119 height 17
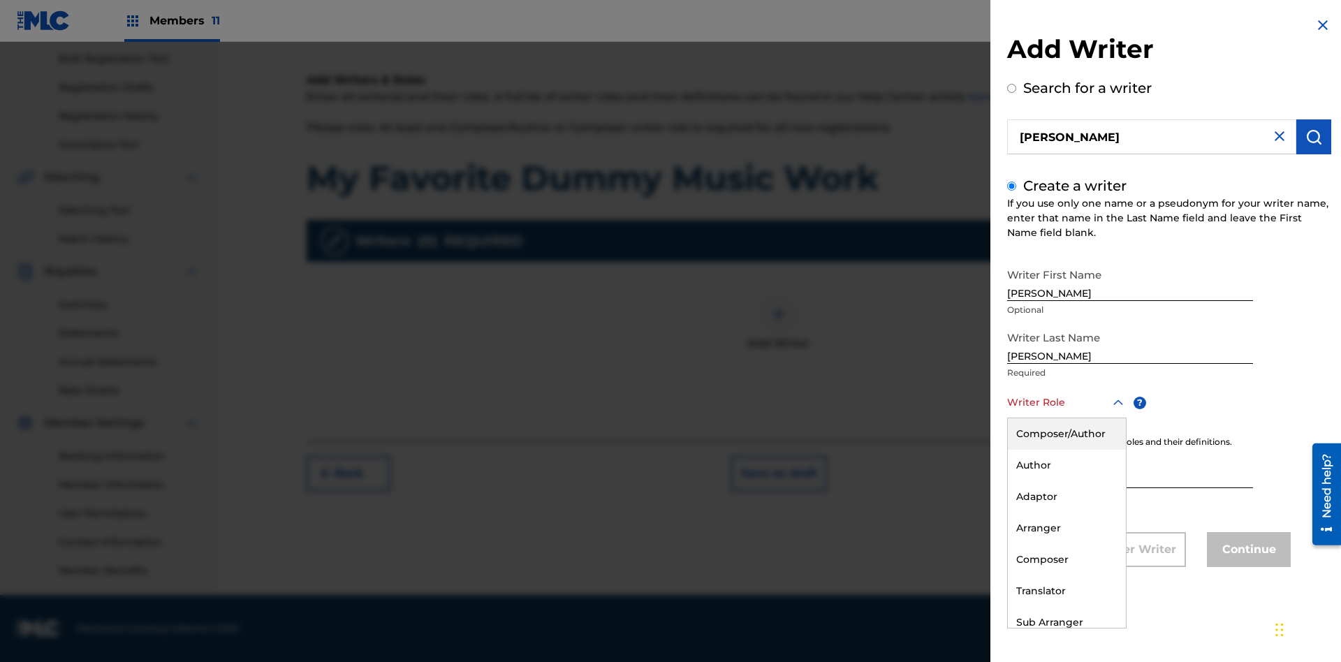
click at [1066, 465] on div "Author" at bounding box center [1067, 465] width 118 height 31
click at [1247, 551] on button "Continue" at bounding box center [1249, 549] width 84 height 35
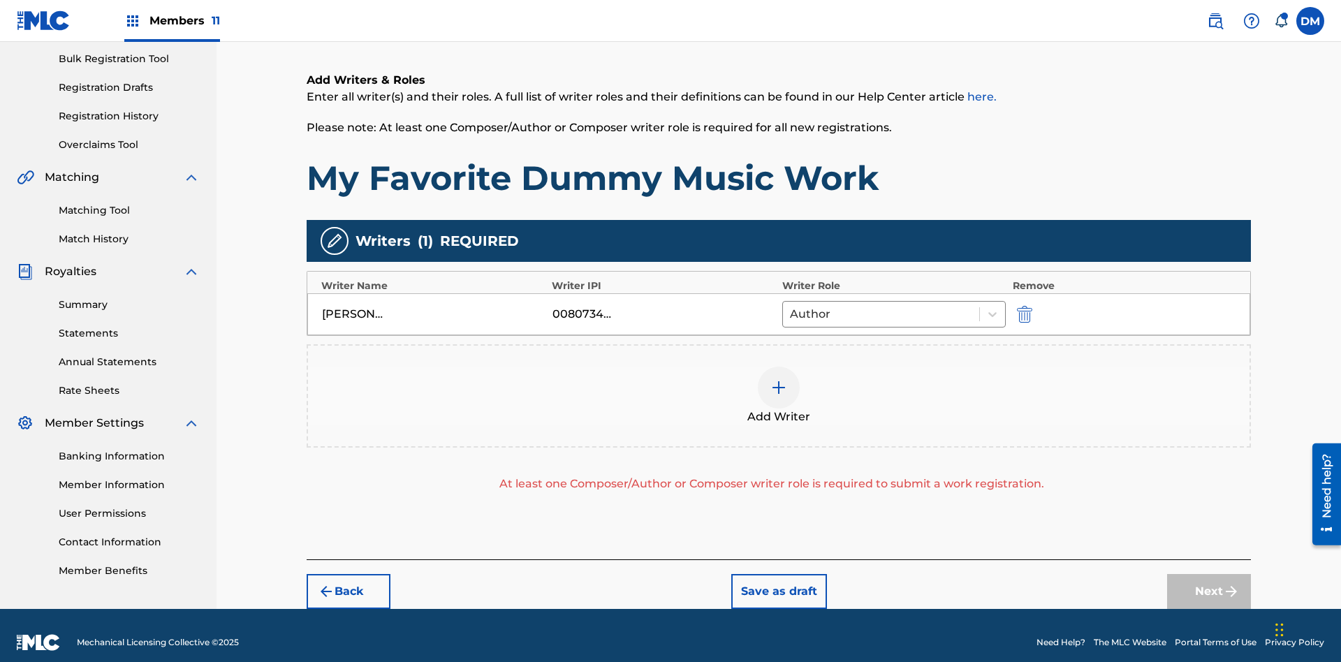
click at [1023, 306] on img "submit" at bounding box center [1024, 314] width 15 height 17
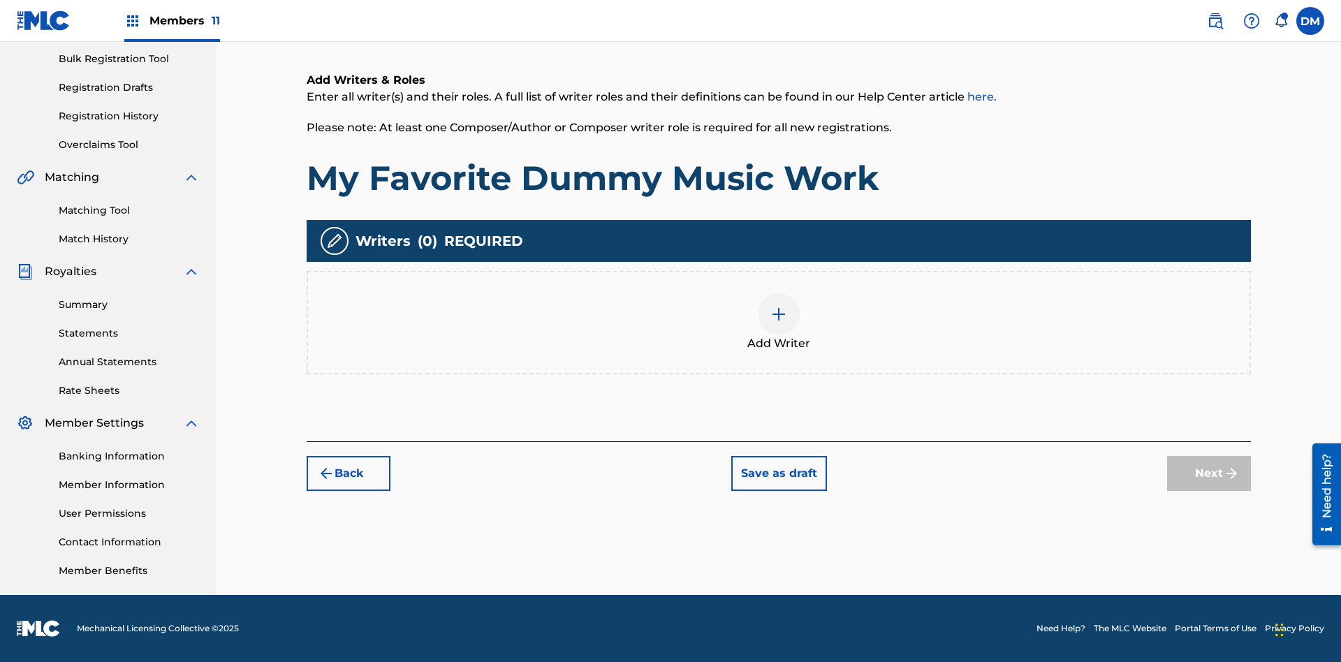
click at [779, 322] on img at bounding box center [778, 314] width 17 height 17
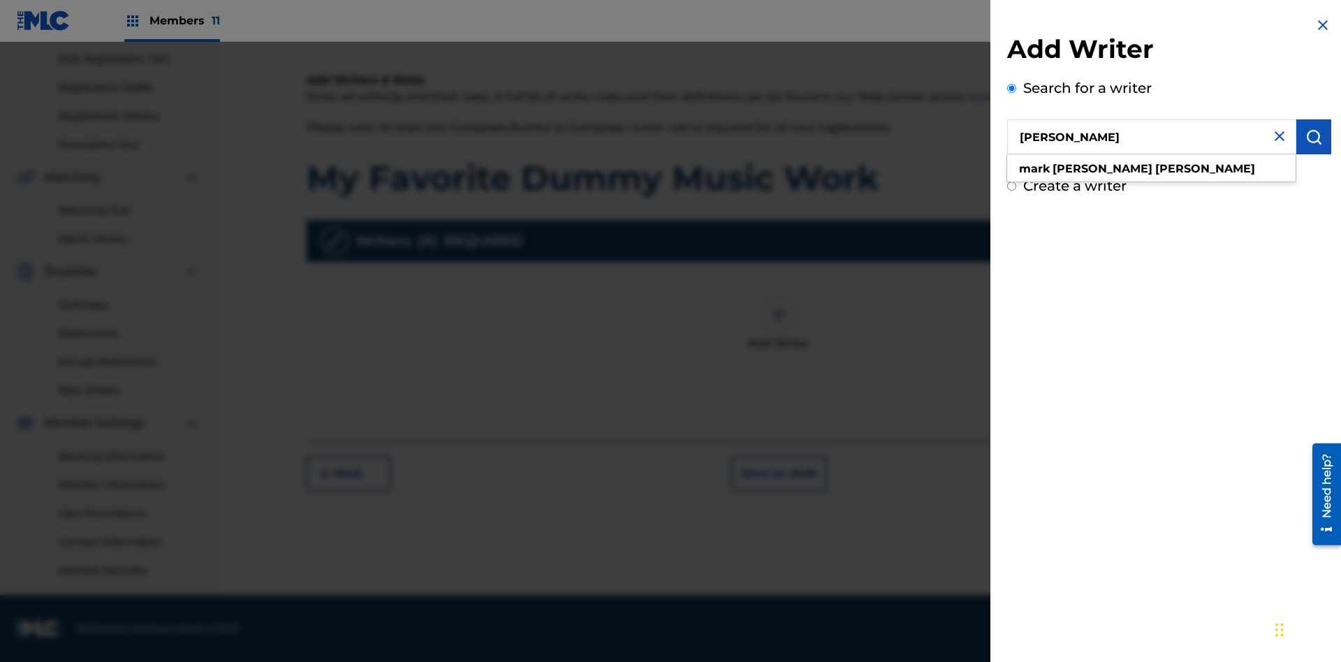
click at [1314, 137] on img "submit" at bounding box center [1314, 137] width 17 height 17
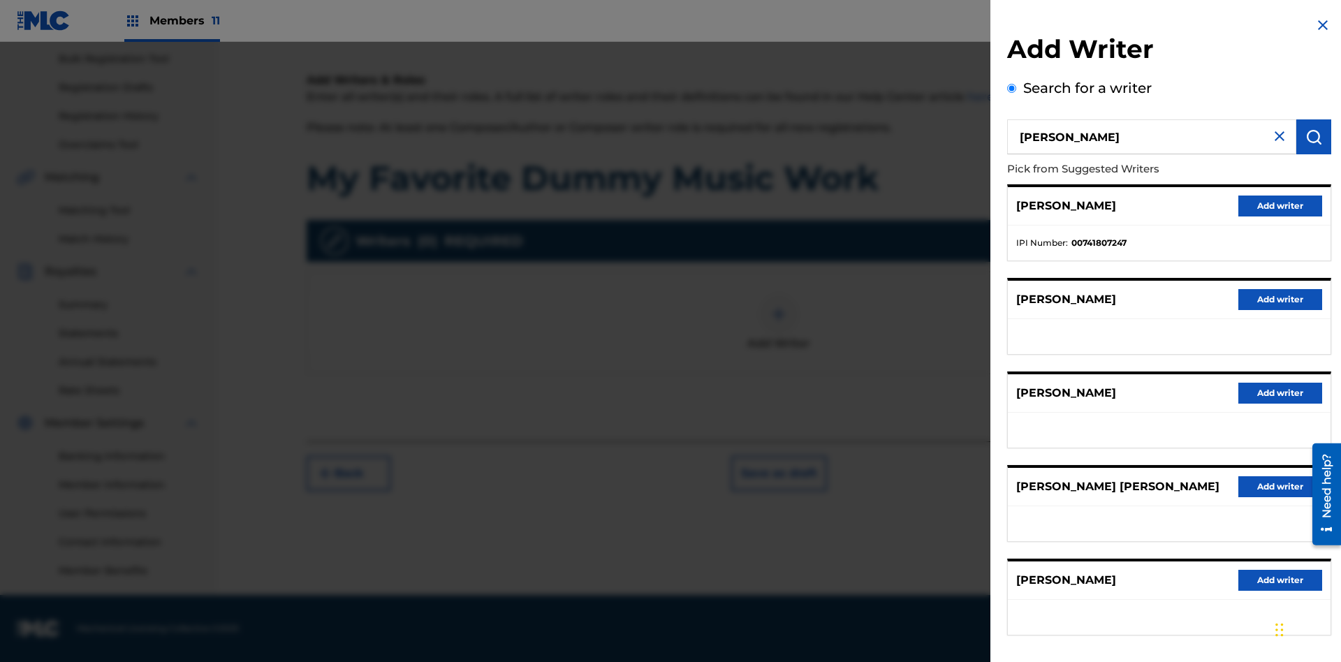
click at [1280, 205] on button "Add writer" at bounding box center [1280, 206] width 84 height 21
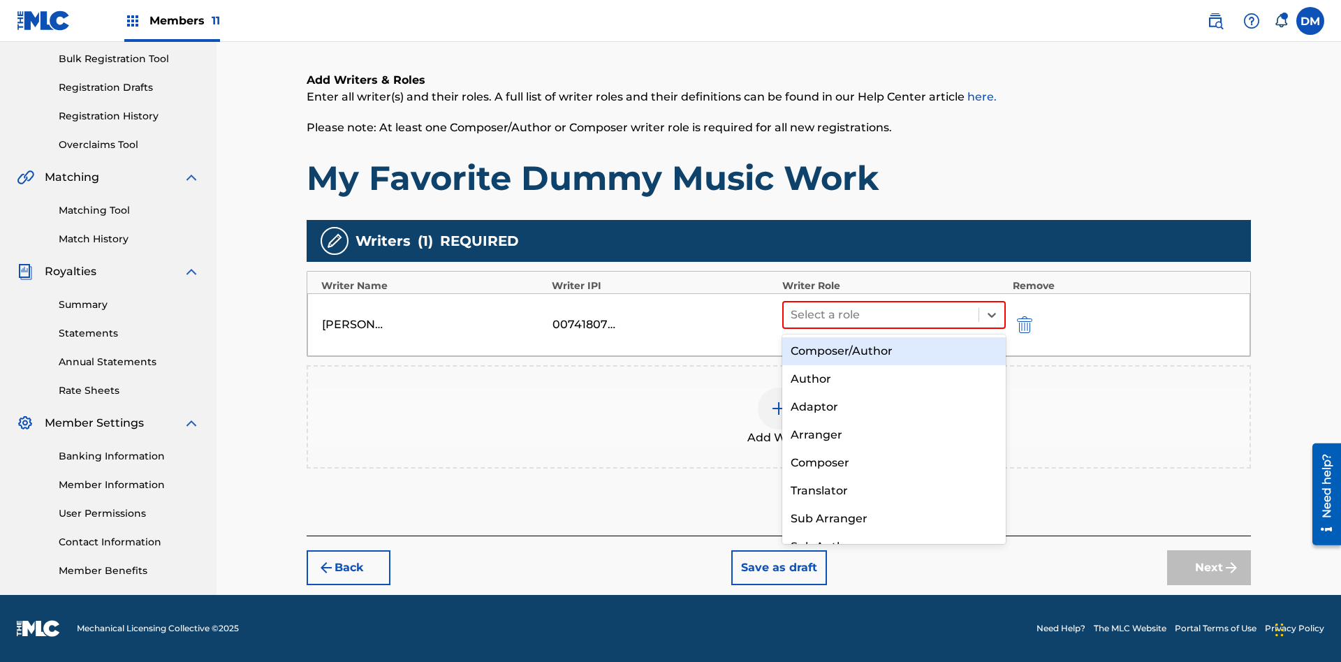
click at [893, 490] on div "Translator" at bounding box center [894, 491] width 224 height 28
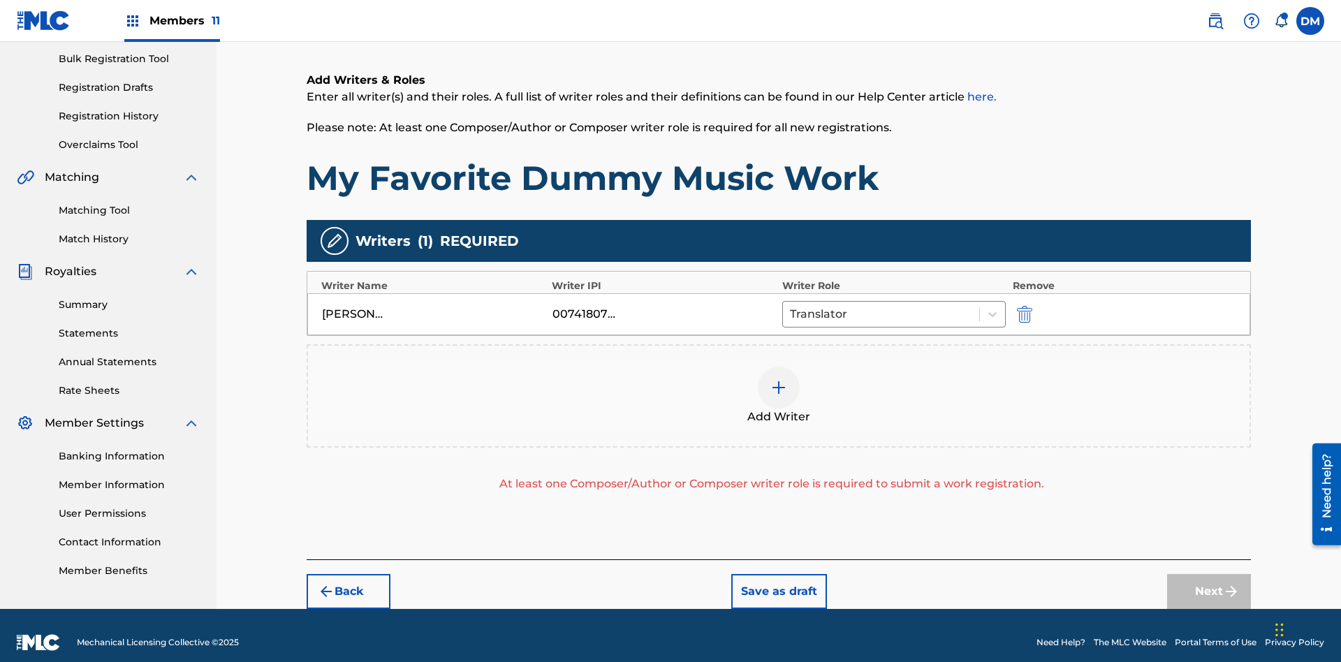
click at [779, 382] on div at bounding box center [779, 388] width 42 height 42
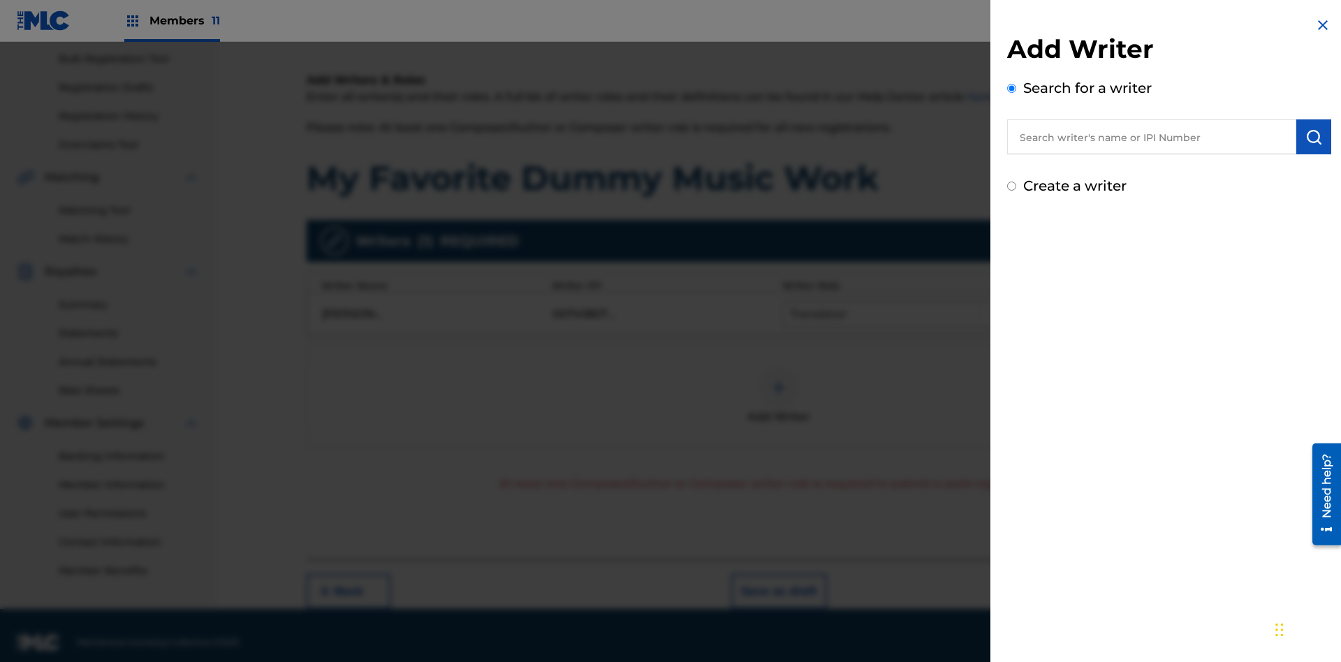
click at [1152, 137] on input "text" at bounding box center [1151, 136] width 289 height 35
click at [1314, 137] on img "submit" at bounding box center [1314, 137] width 17 height 17
click at [1012, 191] on input "Create a writer" at bounding box center [1011, 186] width 9 height 9
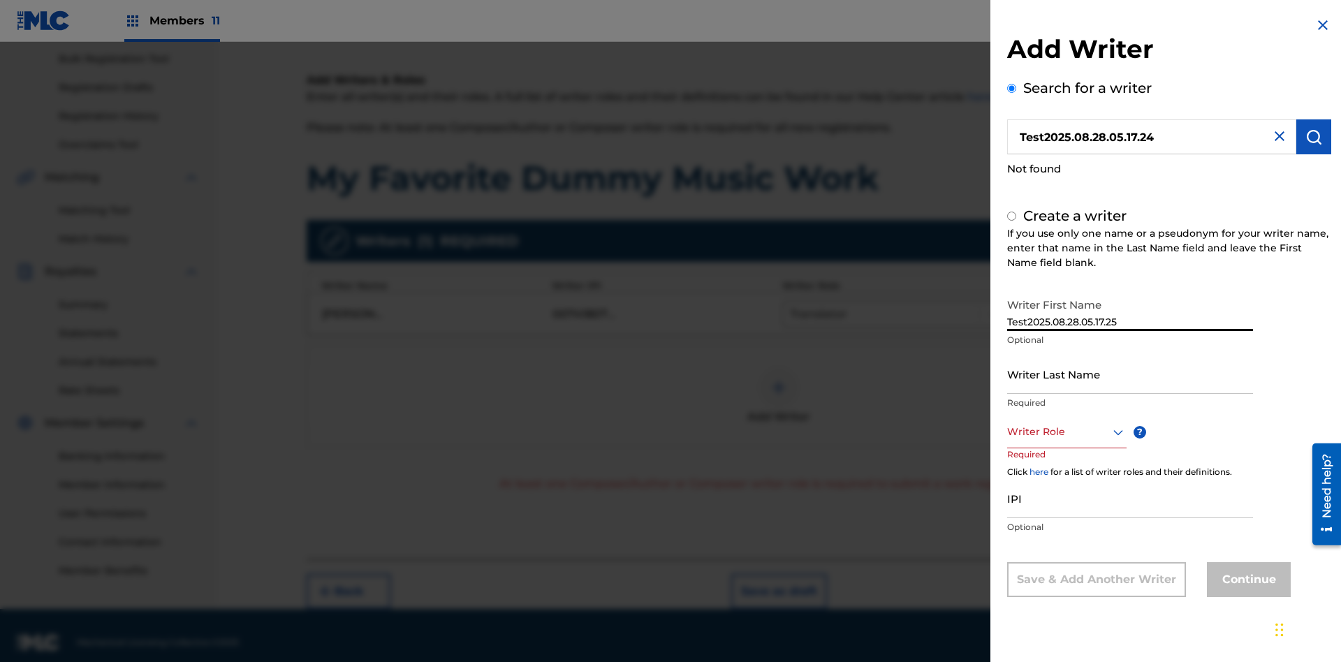
click at [1130, 374] on input "Writer Last Name" at bounding box center [1130, 374] width 246 height 40
click at [1066, 432] on div at bounding box center [1066, 431] width 119 height 17
click at [1130, 499] on input "IPI" at bounding box center [1130, 498] width 246 height 40
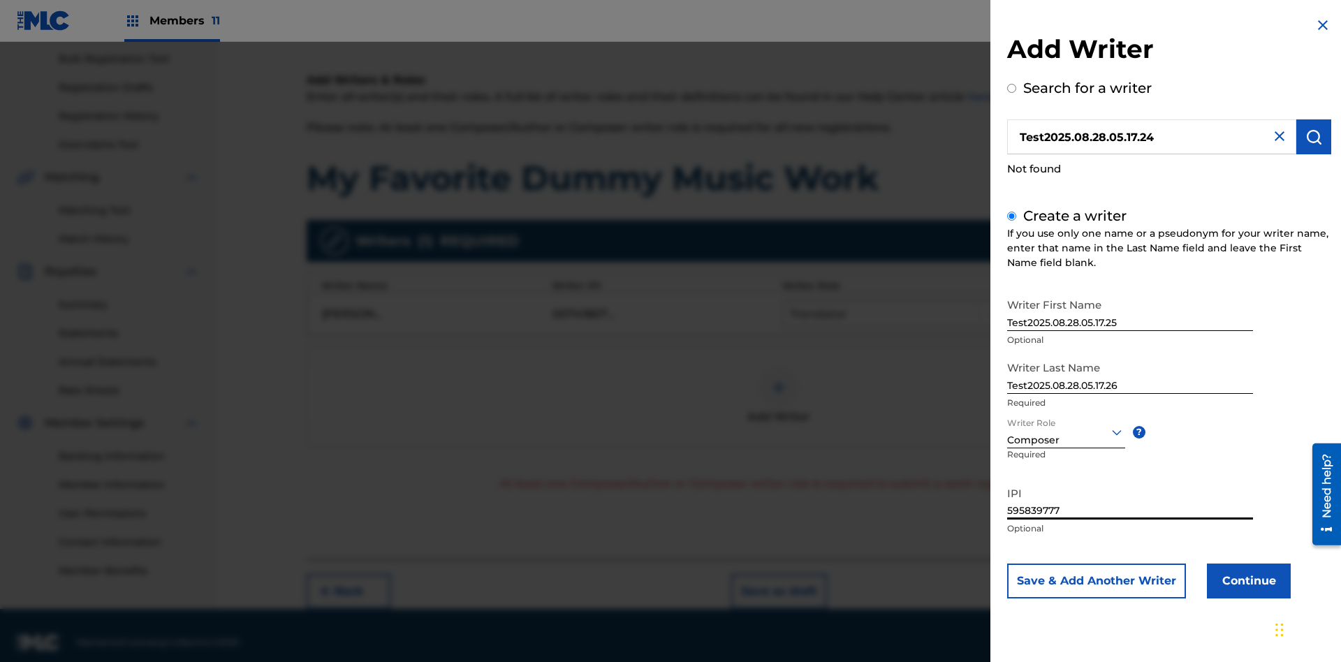
click at [1247, 580] on button "Continue" at bounding box center [1249, 581] width 84 height 35
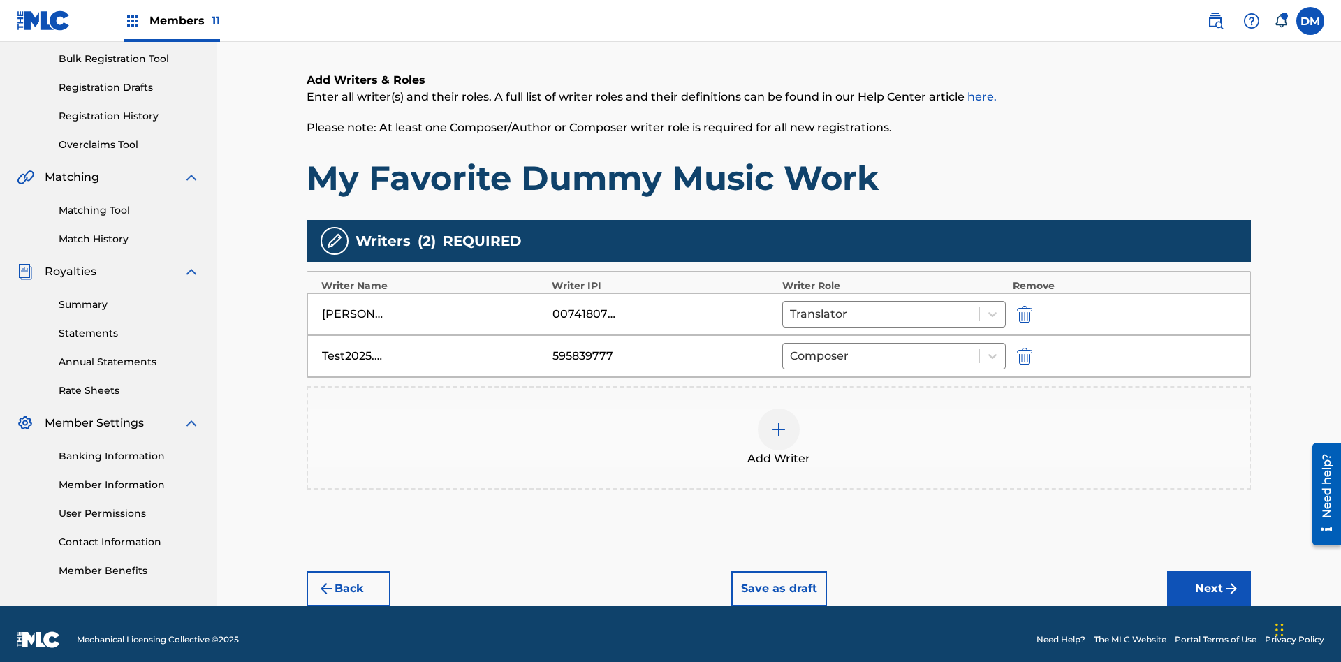
click at [1209, 578] on button "Next" at bounding box center [1209, 588] width 84 height 35
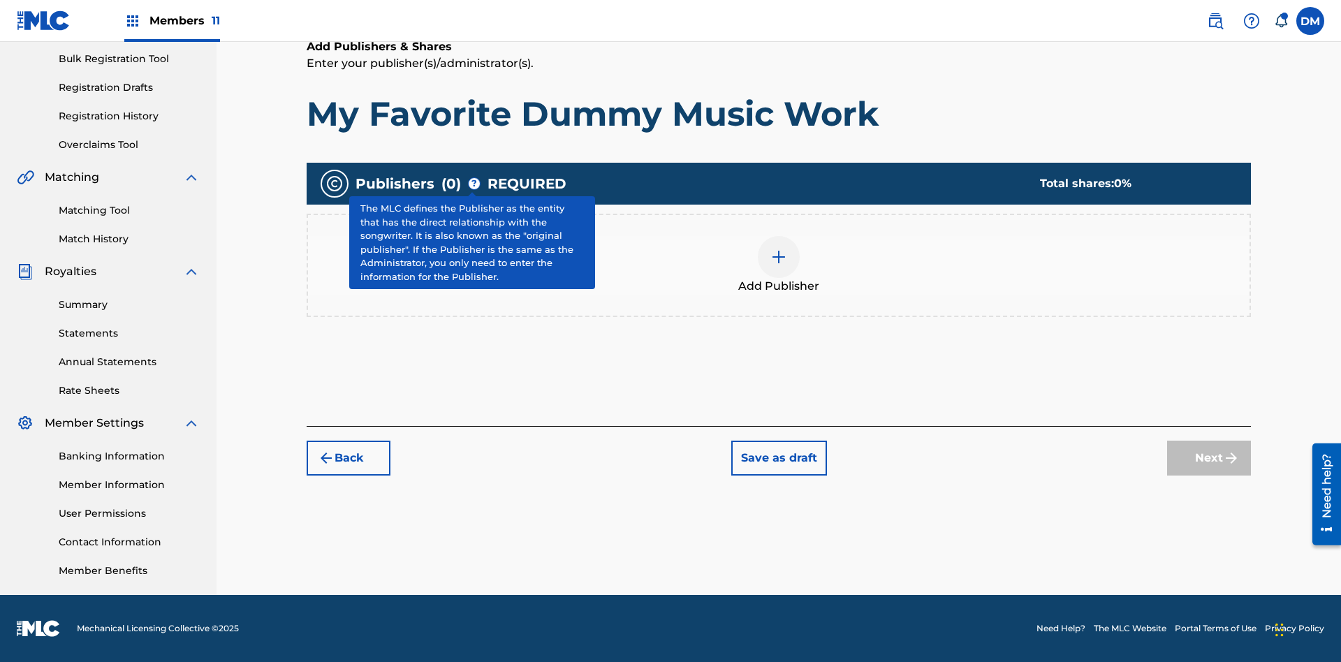
click at [779, 256] on img at bounding box center [778, 257] width 17 height 17
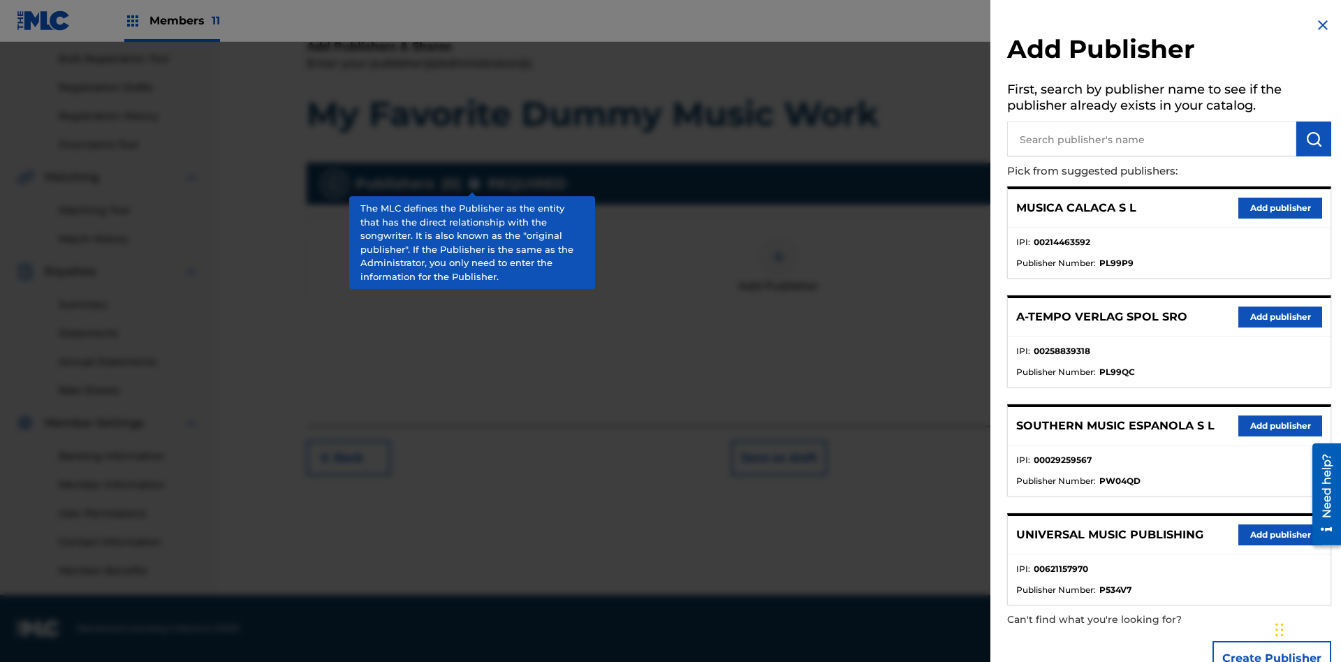
click at [1152, 139] on input "text" at bounding box center [1151, 139] width 289 height 35
type input "Test2025.08.28.05.17.49"
click at [1314, 139] on img "submit" at bounding box center [1314, 139] width 17 height 17
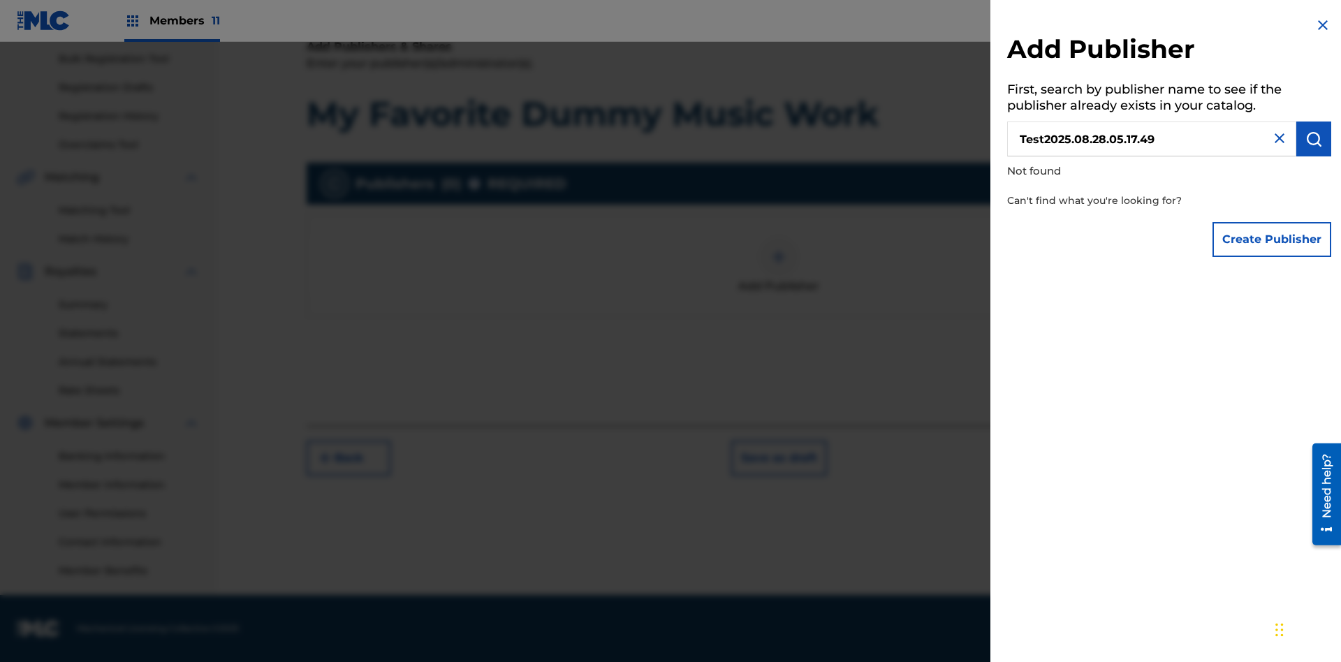
click at [1273, 239] on button "Create Publisher" at bounding box center [1272, 239] width 119 height 35
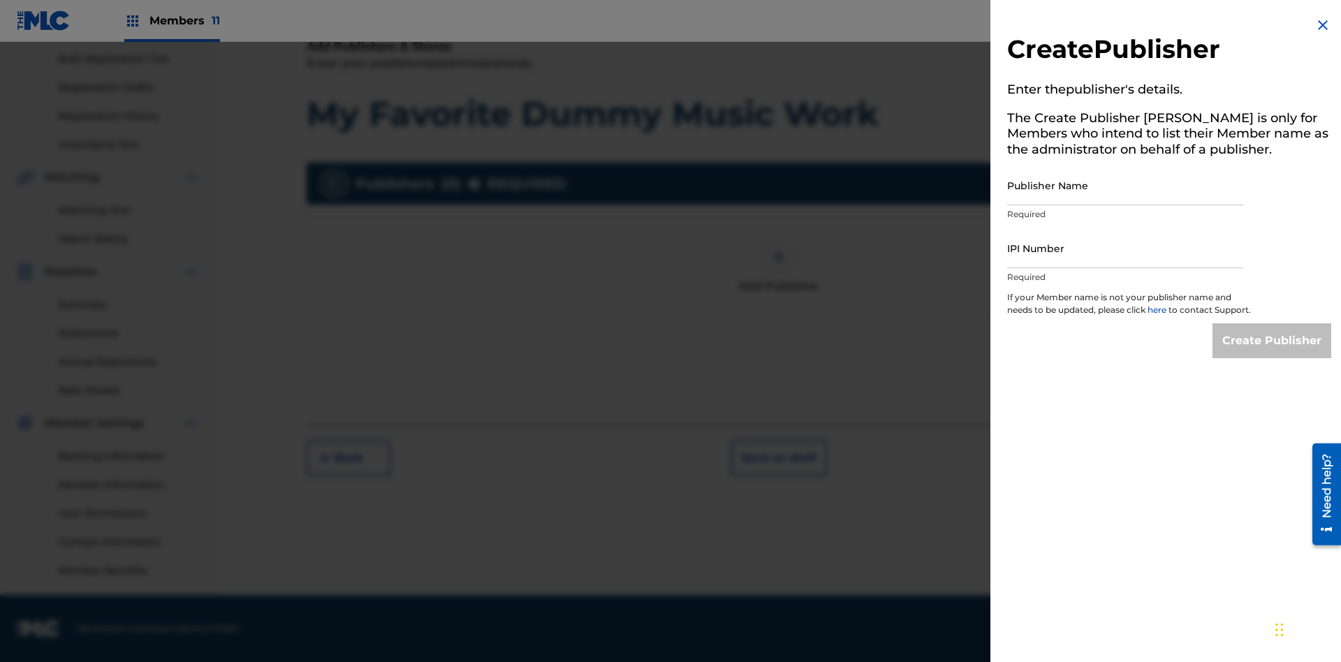
click at [1125, 185] on input "Publisher Name" at bounding box center [1125, 186] width 236 height 40
click at [1125, 248] on input "IPI Number" at bounding box center [1125, 248] width 236 height 40
click at [1273, 353] on input "Create Publisher" at bounding box center [1272, 340] width 119 height 35
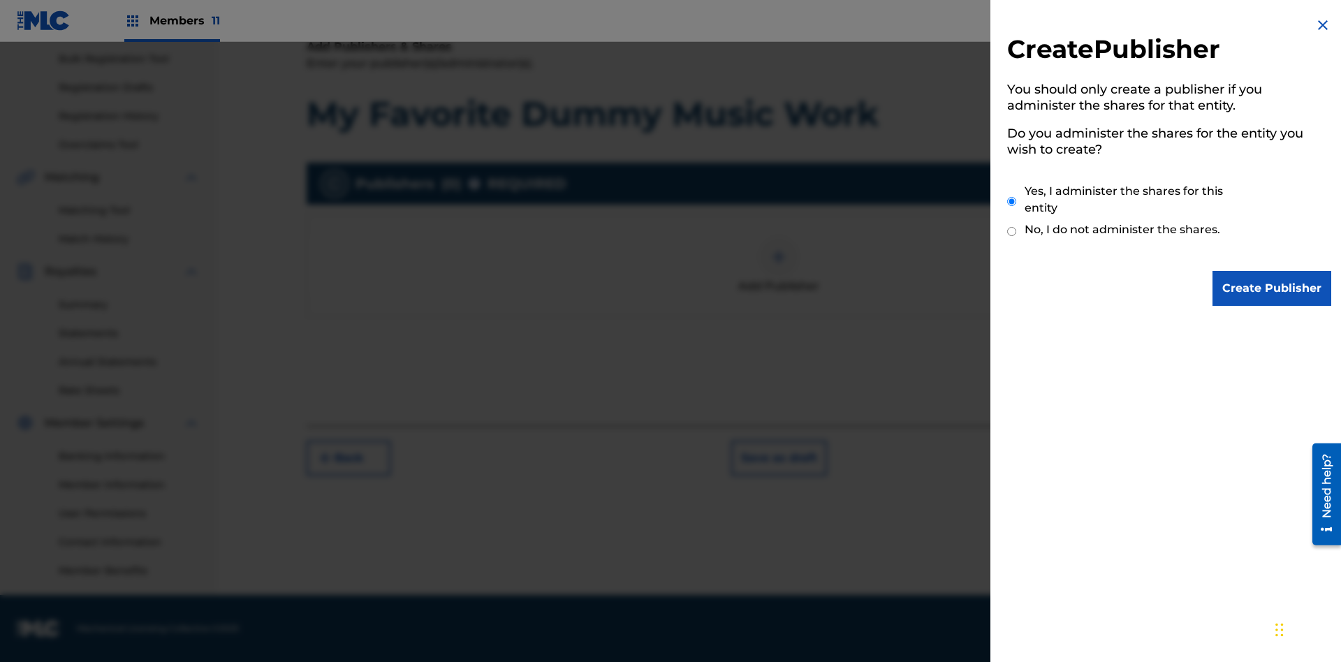
click at [1273, 288] on input "Create Publisher" at bounding box center [1272, 288] width 119 height 35
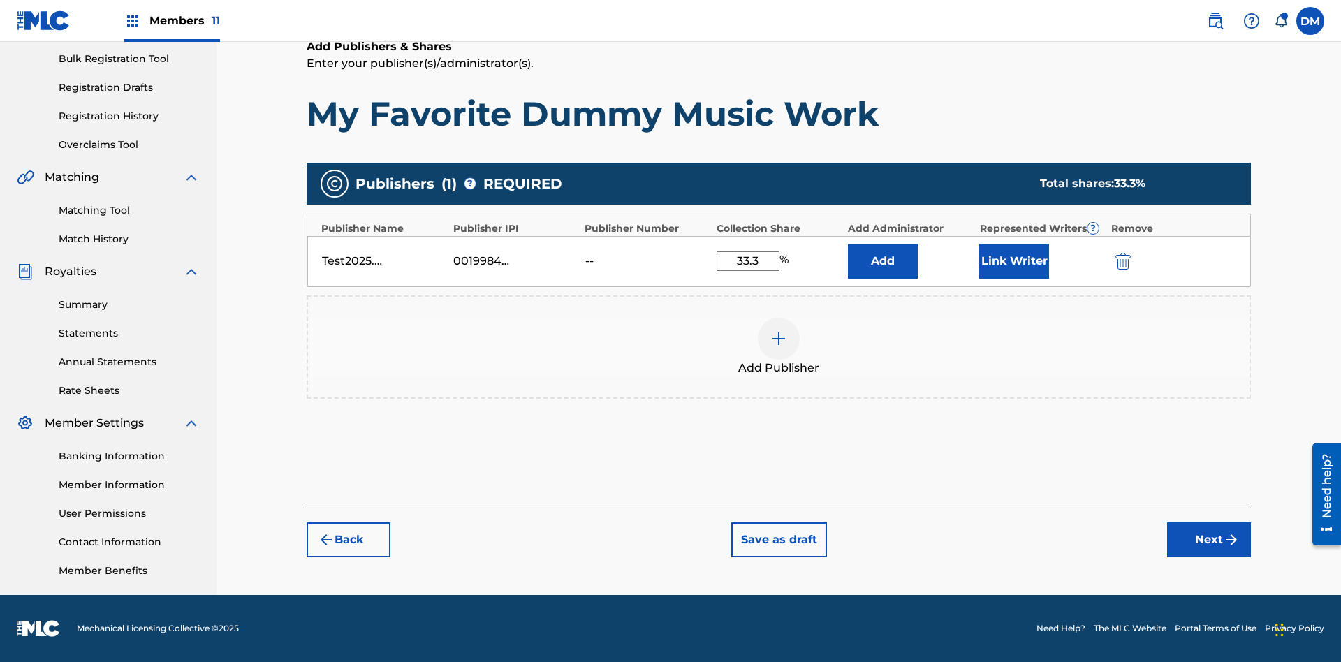
type input "33.3"
click at [1014, 261] on button "Link Writer" at bounding box center [1014, 261] width 70 height 35
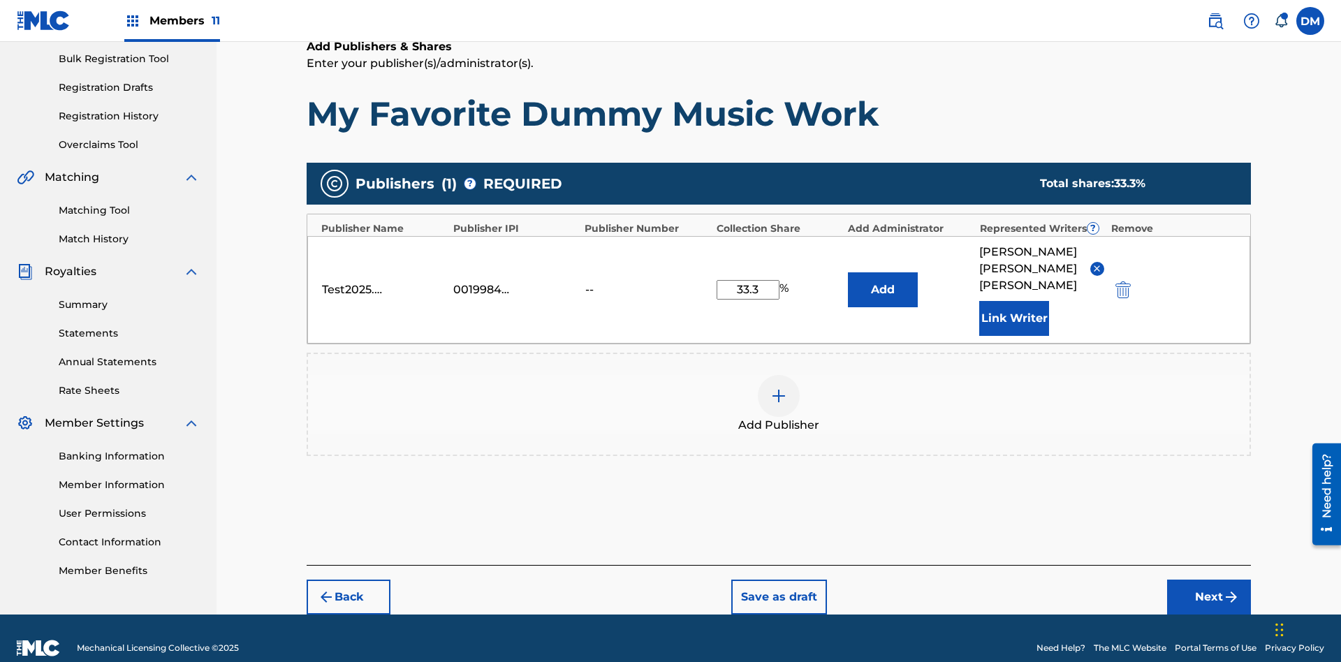
click at [1014, 301] on button "Link Writer" at bounding box center [1014, 318] width 70 height 35
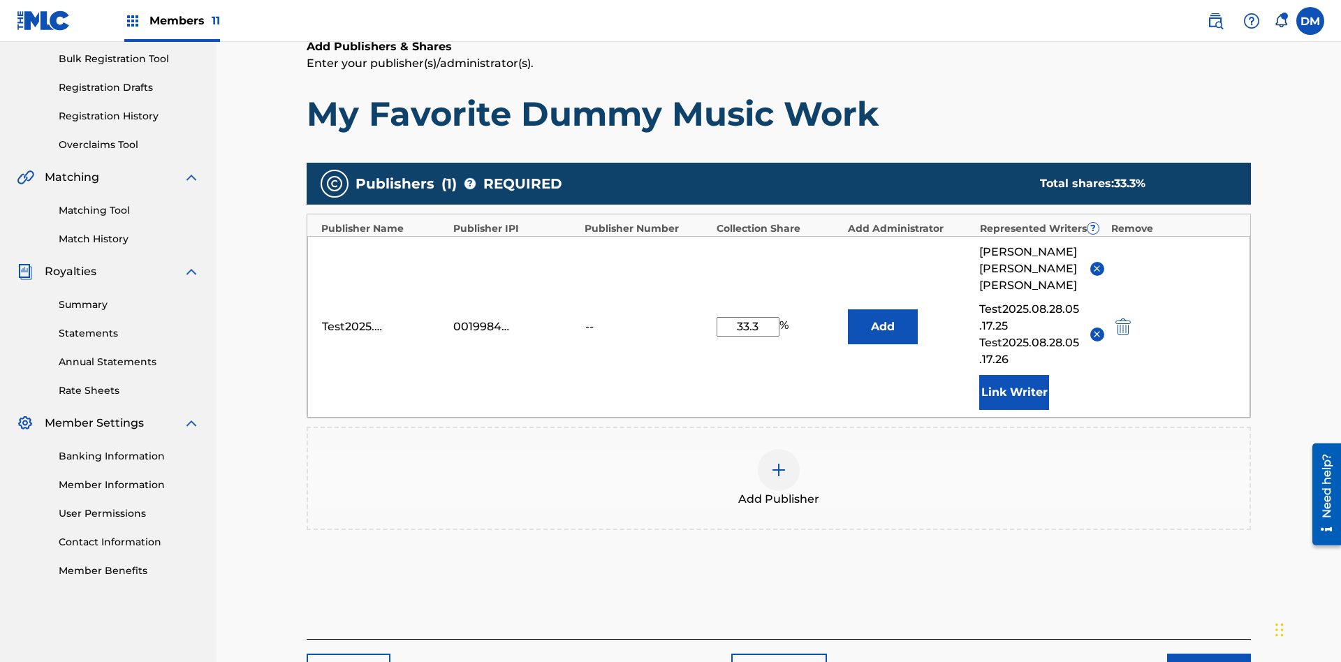
click at [1014, 375] on button "Link Writer" at bounding box center [1014, 392] width 70 height 35
click at [779, 462] on img at bounding box center [778, 470] width 17 height 17
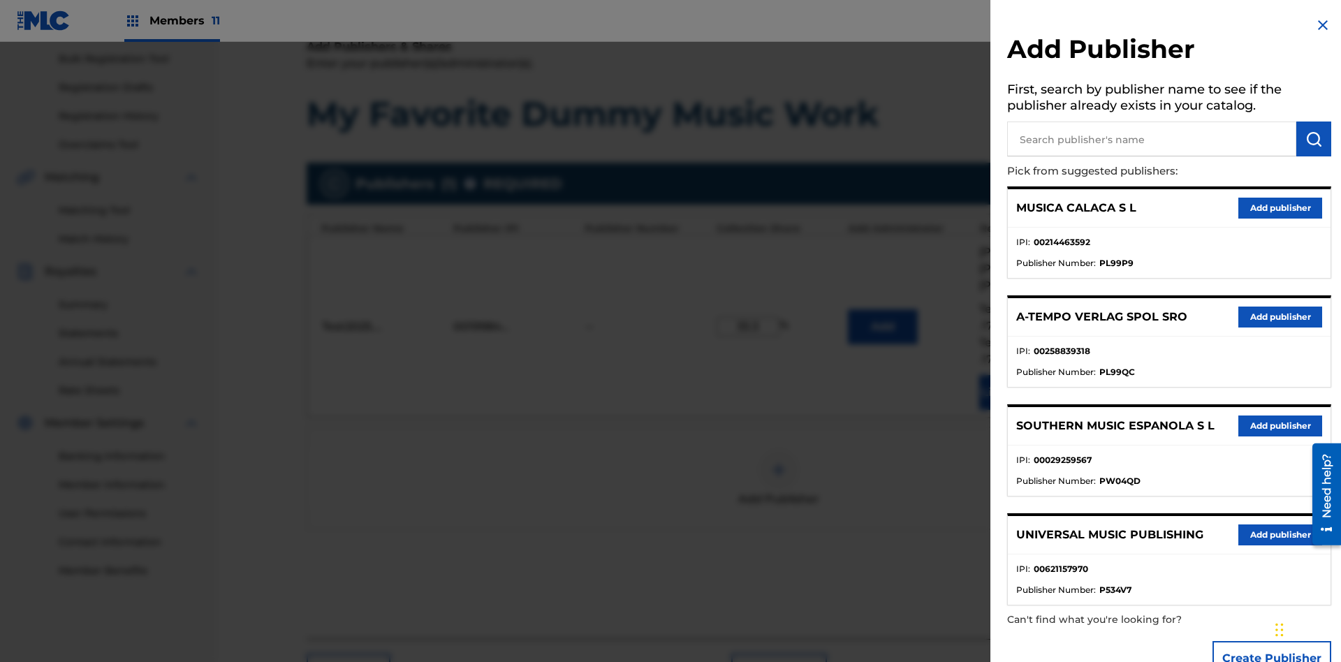
click at [1152, 139] on input "text" at bounding box center [1151, 139] width 289 height 35
click at [1314, 139] on img "submit" at bounding box center [1314, 139] width 17 height 17
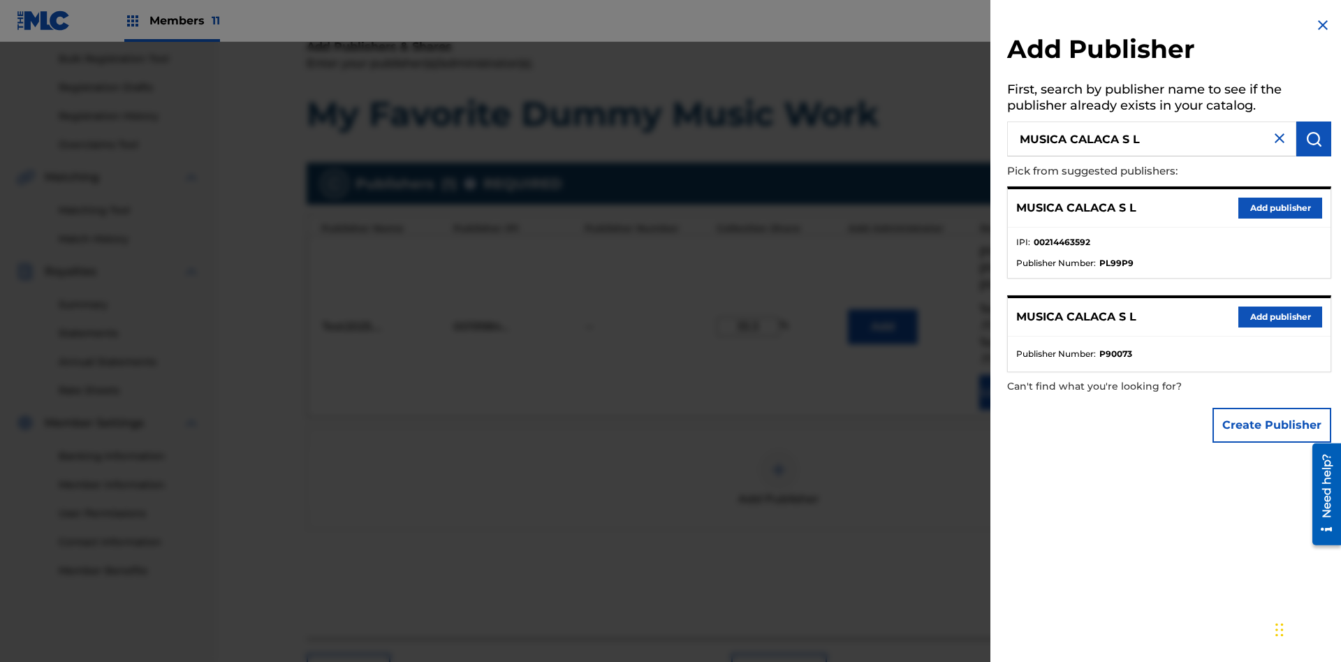
click at [1273, 425] on button "Create Publisher" at bounding box center [1272, 425] width 119 height 35
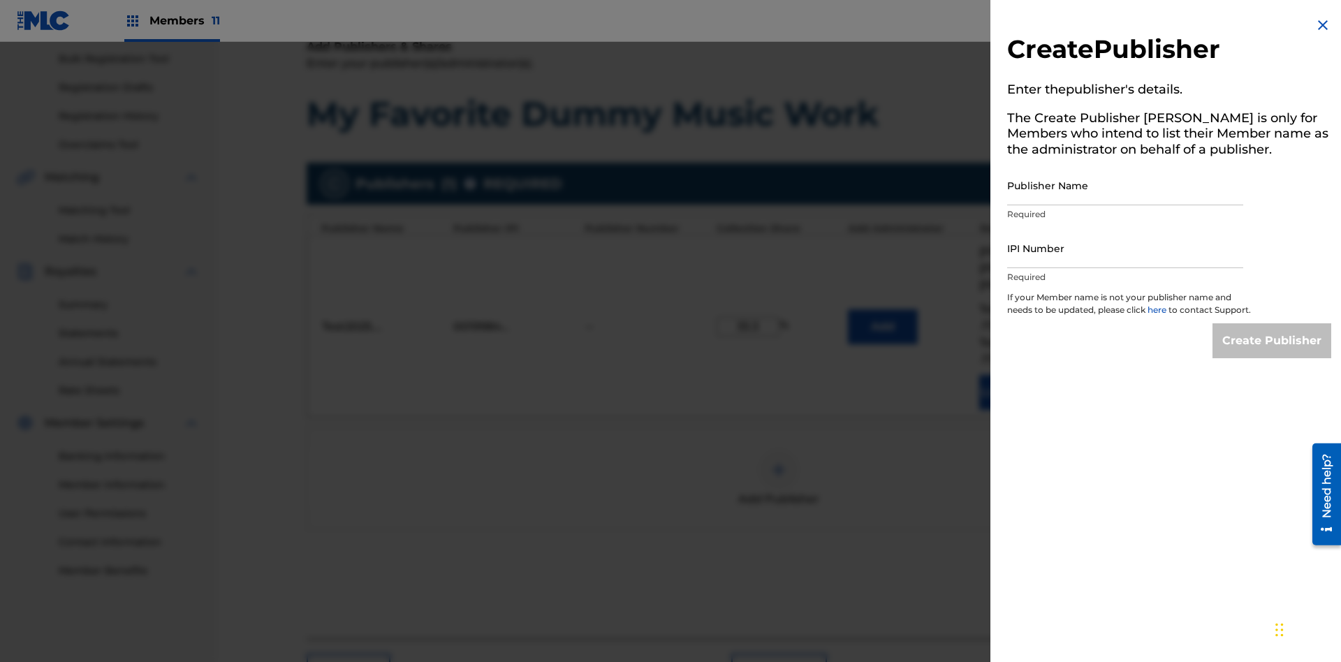
click at [1125, 185] on input "Publisher Name" at bounding box center [1125, 186] width 236 height 40
click at [1125, 248] on input "IPI Number" at bounding box center [1125, 248] width 236 height 40
click at [1273, 353] on input "Create Publisher" at bounding box center [1272, 340] width 119 height 35
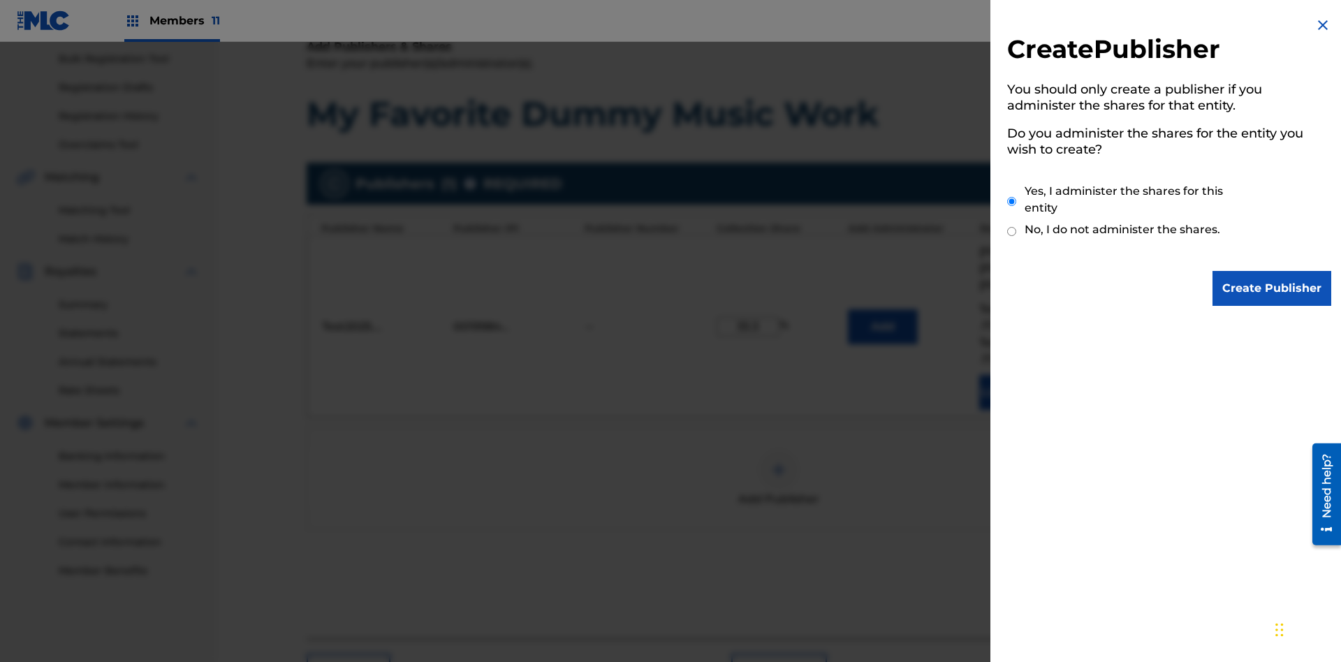
click at [1273, 288] on input "Create Publisher" at bounding box center [1272, 288] width 119 height 35
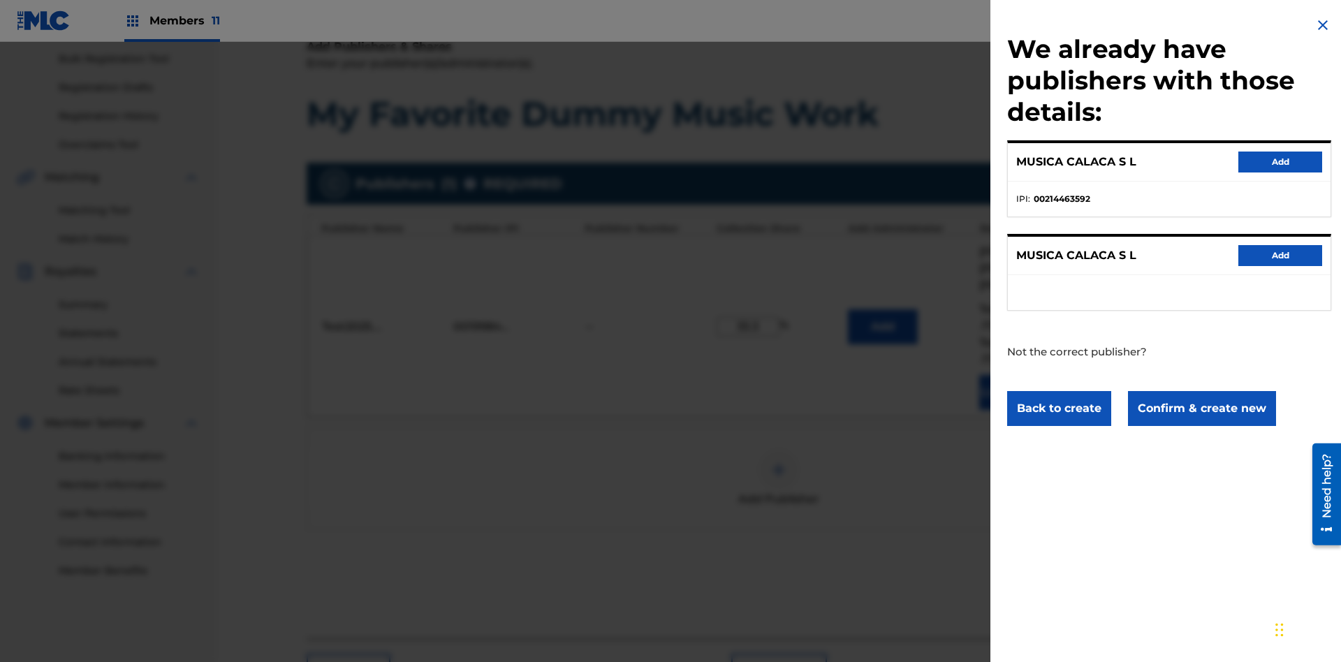
click at [1201, 408] on button "Confirm & create new" at bounding box center [1202, 408] width 148 height 35
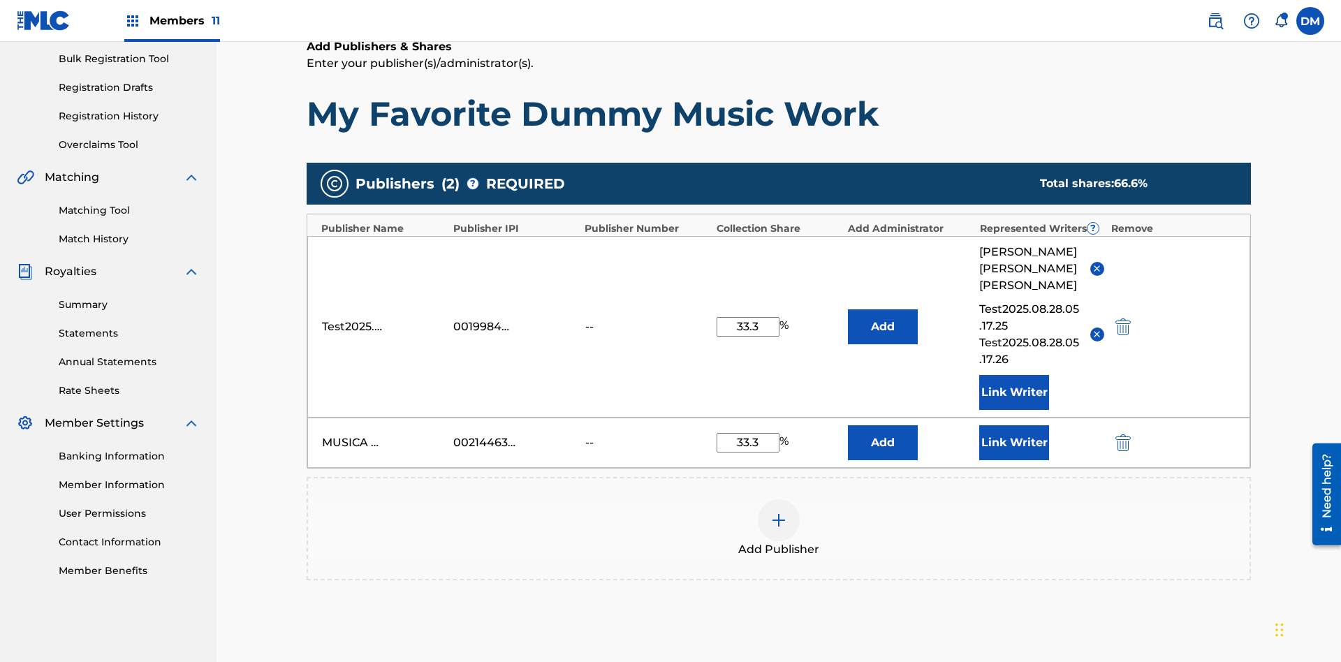
type input "33.3"
click at [1014, 425] on button "Link Writer" at bounding box center [1014, 442] width 70 height 35
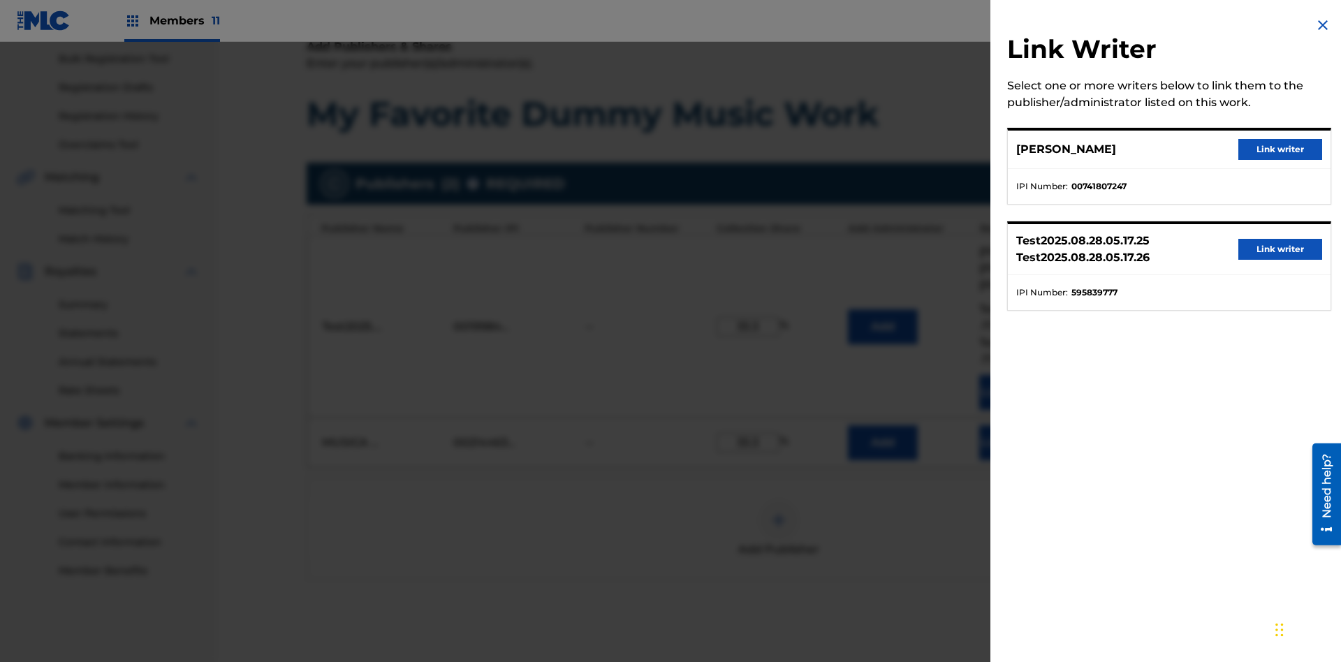
click at [1280, 149] on button "Link writer" at bounding box center [1280, 149] width 84 height 21
click at [1014, 425] on button "Link Writer" at bounding box center [1014, 442] width 70 height 35
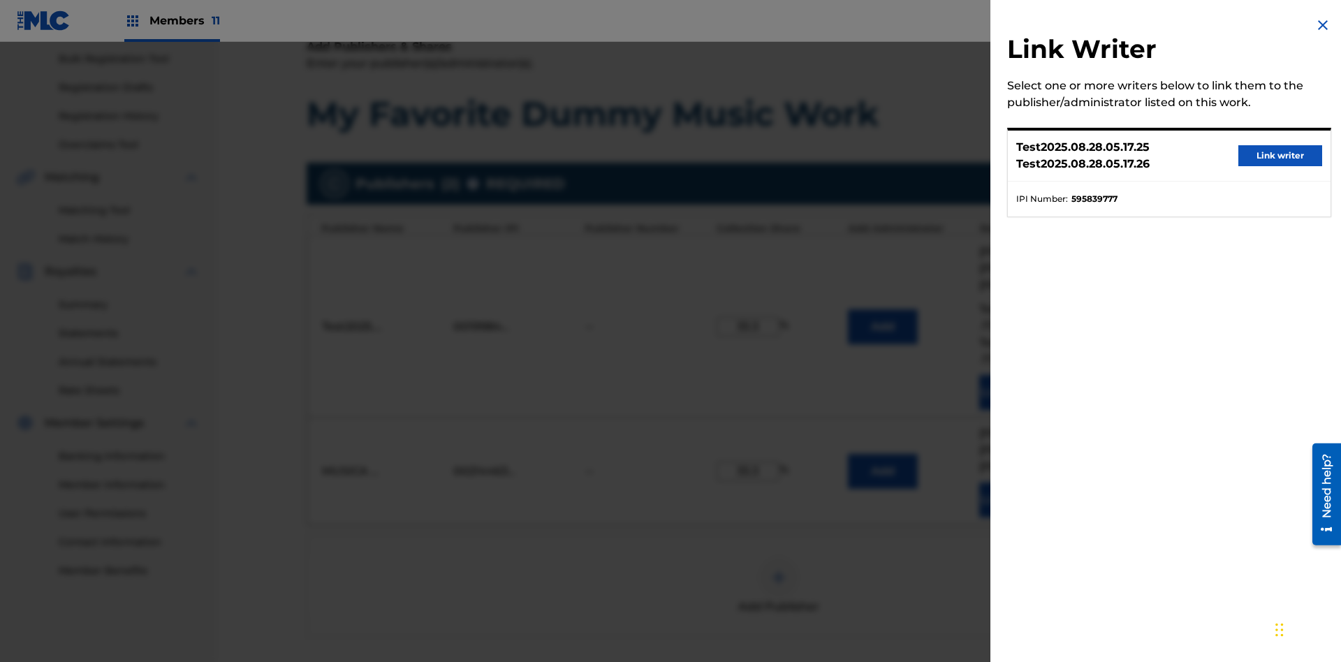
click at [1280, 156] on button "Link writer" at bounding box center [1280, 155] width 84 height 21
click at [1014, 483] on button "Link Writer" at bounding box center [1014, 500] width 70 height 35
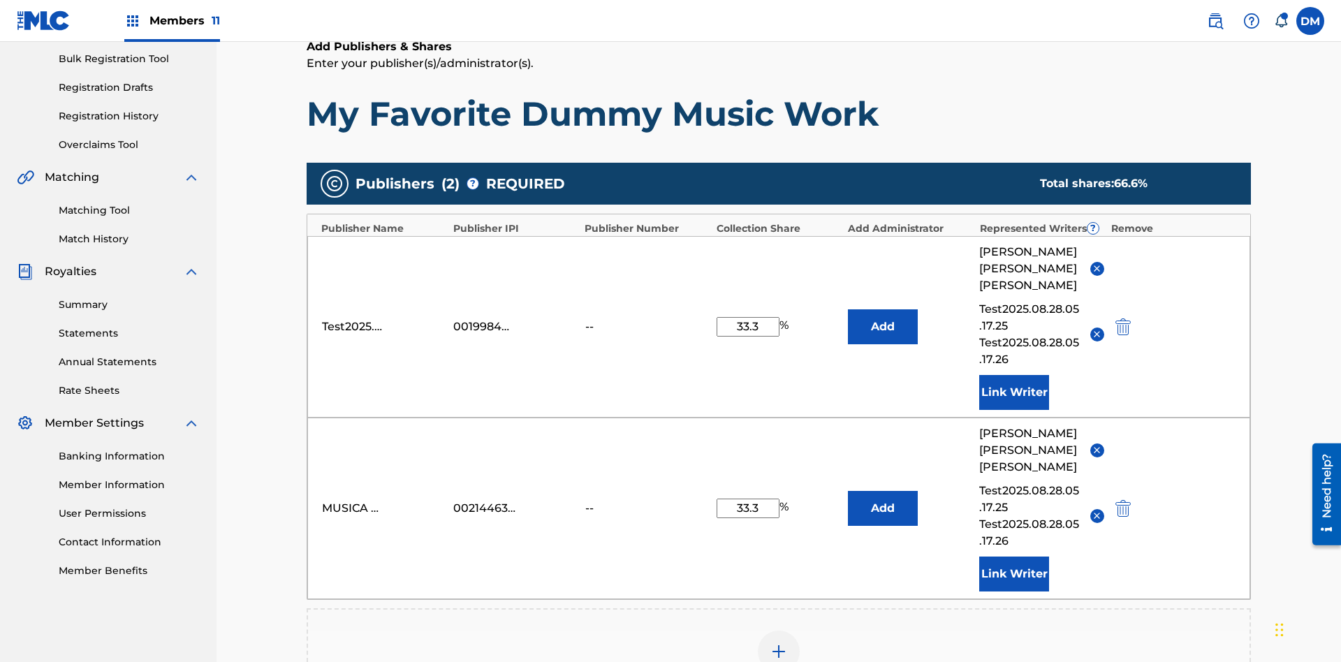
click at [779, 643] on img at bounding box center [778, 651] width 17 height 17
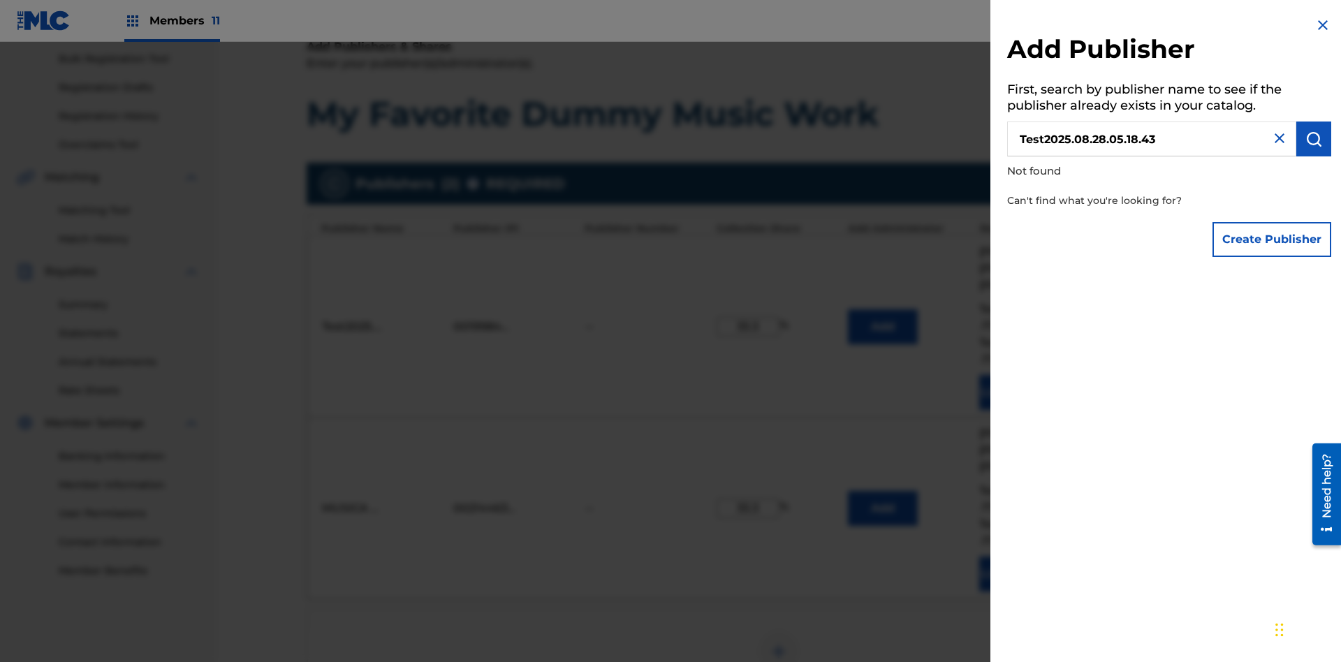
click at [1273, 239] on button "Create Publisher" at bounding box center [1272, 239] width 119 height 35
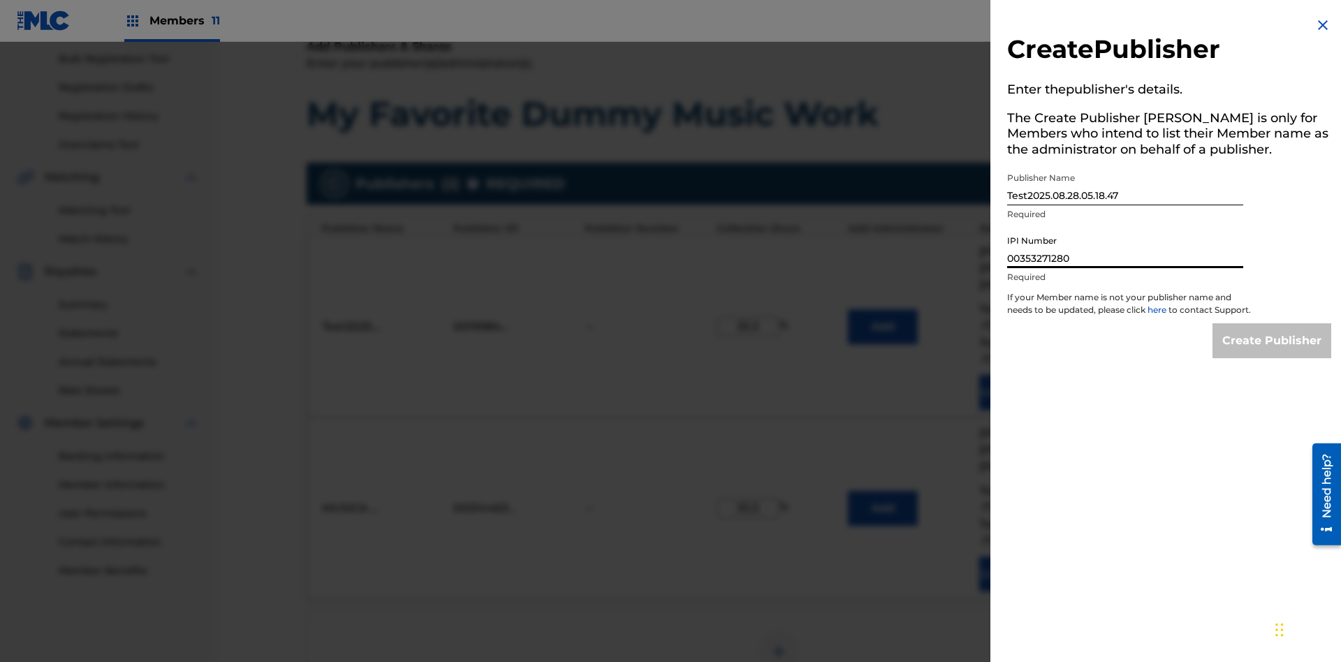
click at [1273, 353] on input "Create Publisher" at bounding box center [1272, 340] width 119 height 35
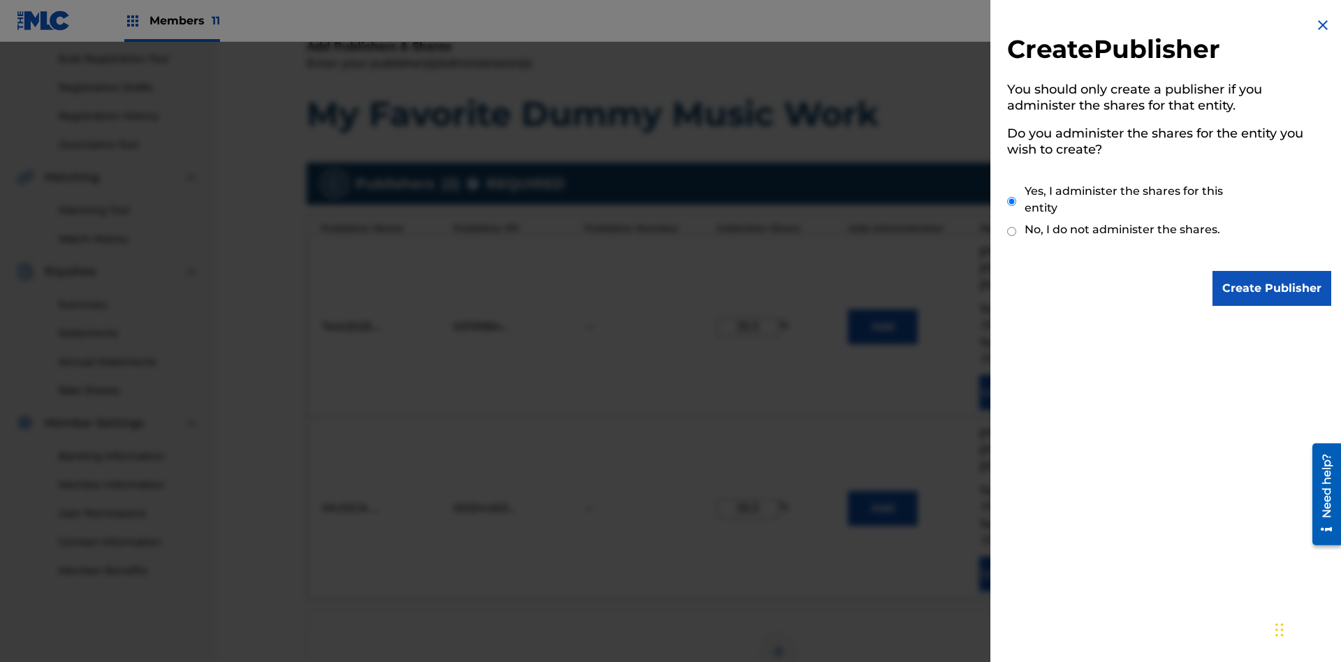
click at [1273, 288] on input "Create Publisher" at bounding box center [1272, 288] width 119 height 35
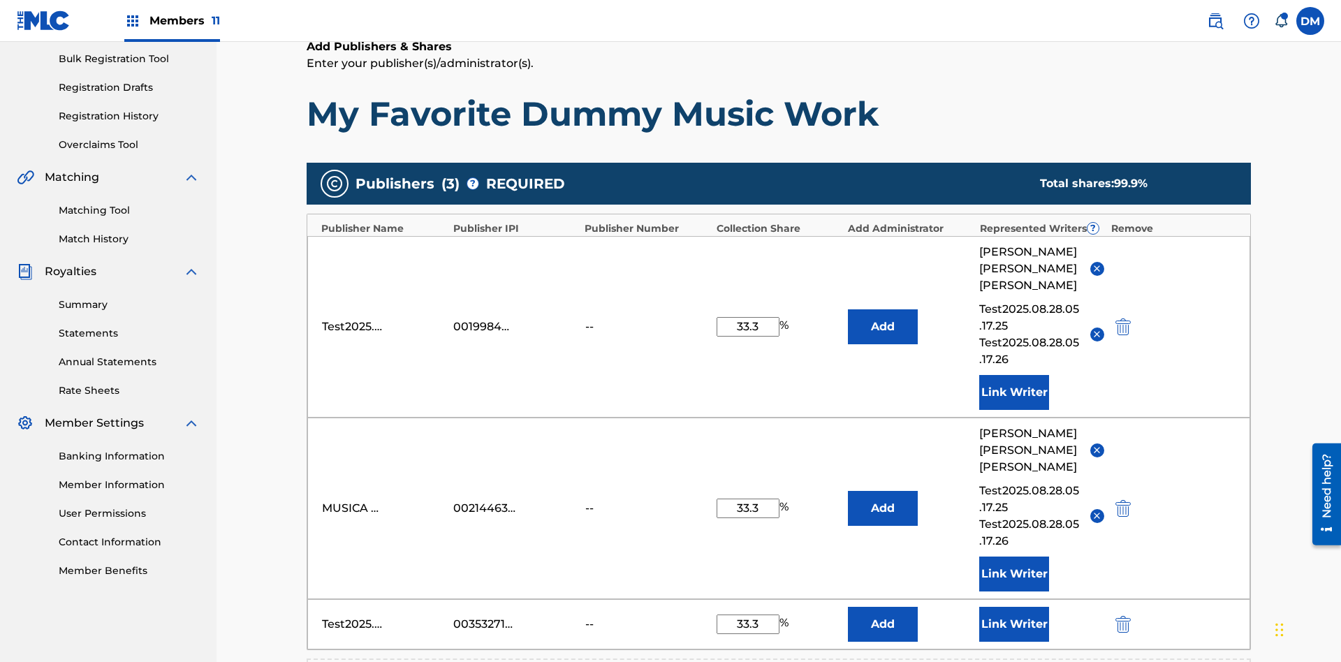
type input "33.3"
click at [1014, 607] on button "Link Writer" at bounding box center [1014, 624] width 70 height 35
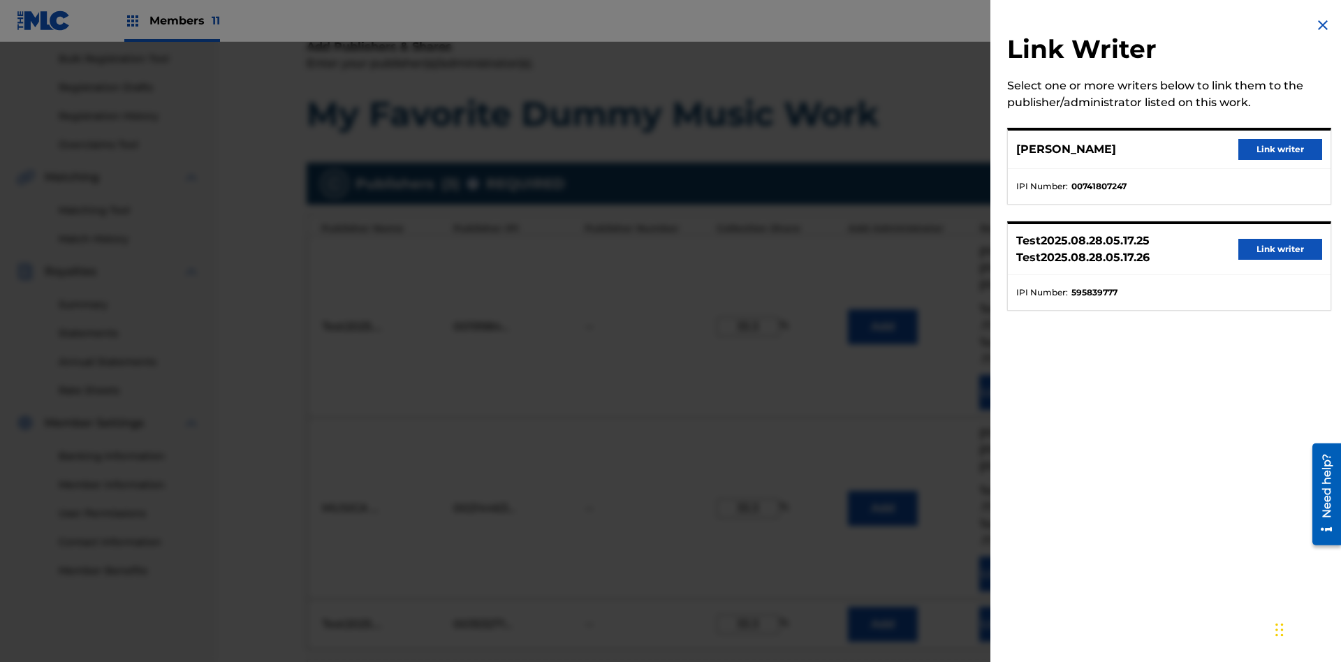
click at [1280, 149] on button "Link writer" at bounding box center [1280, 149] width 84 height 21
click at [1014, 607] on button "Link Writer" at bounding box center [1014, 624] width 70 height 35
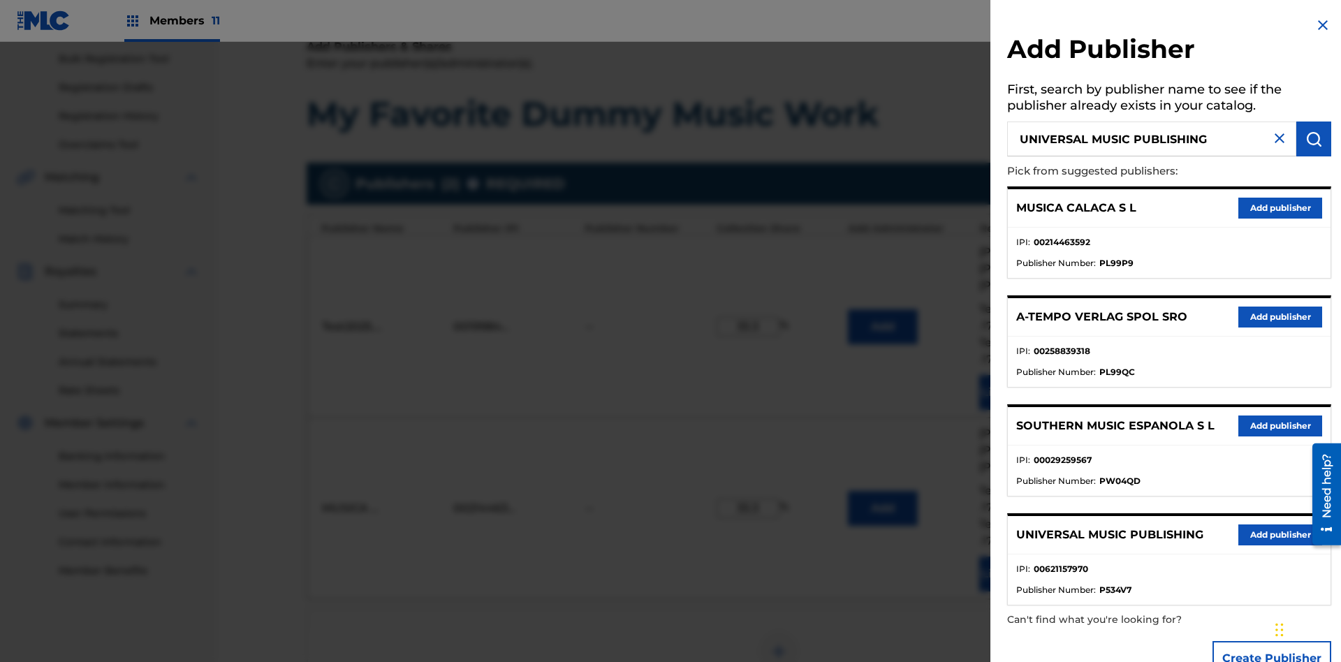
type input "UNIVERSAL MUSIC PUBLISHING"
click at [1314, 139] on img "submit" at bounding box center [1314, 139] width 17 height 17
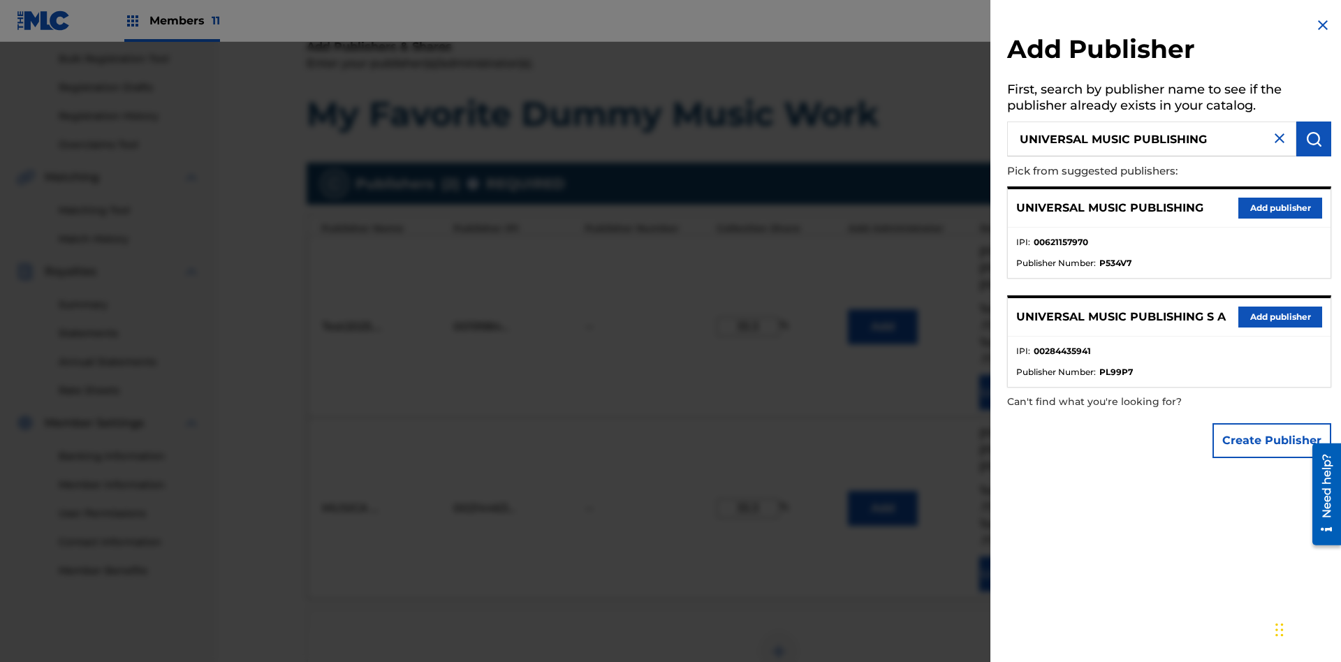
click at [1280, 207] on button "Add publisher" at bounding box center [1280, 208] width 84 height 21
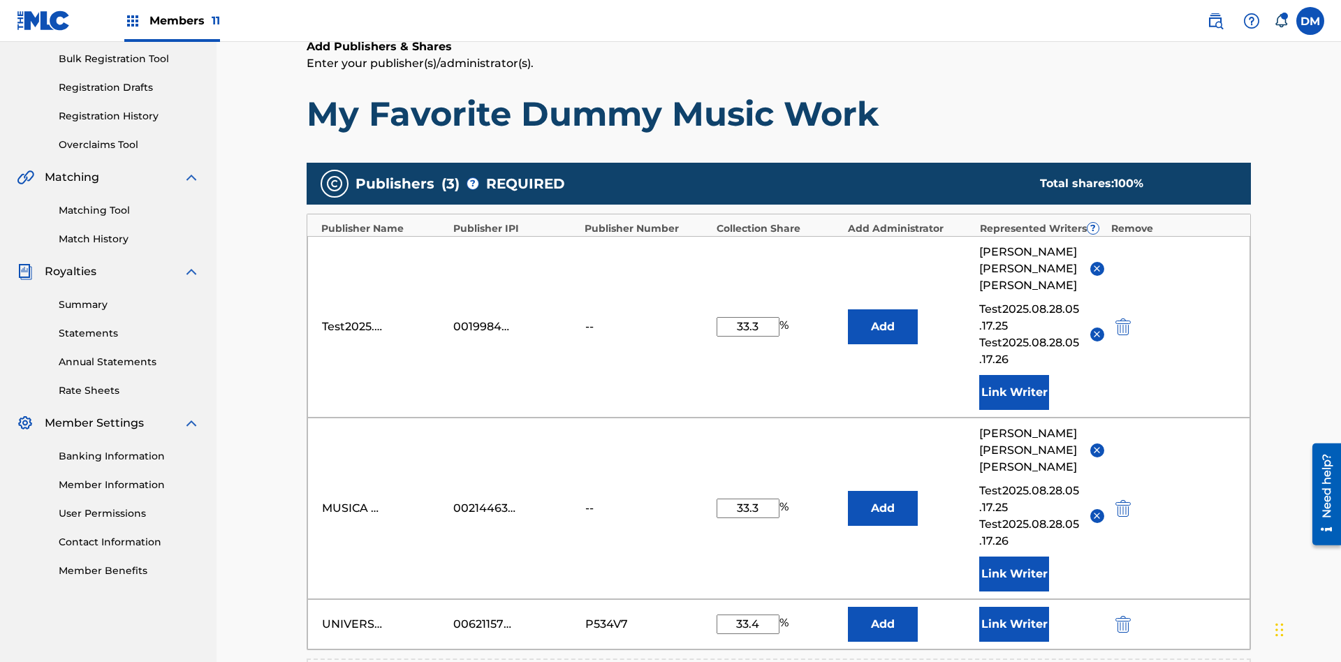
type input "33.4"
click at [1014, 607] on button "Link Writer" at bounding box center [1014, 624] width 70 height 35
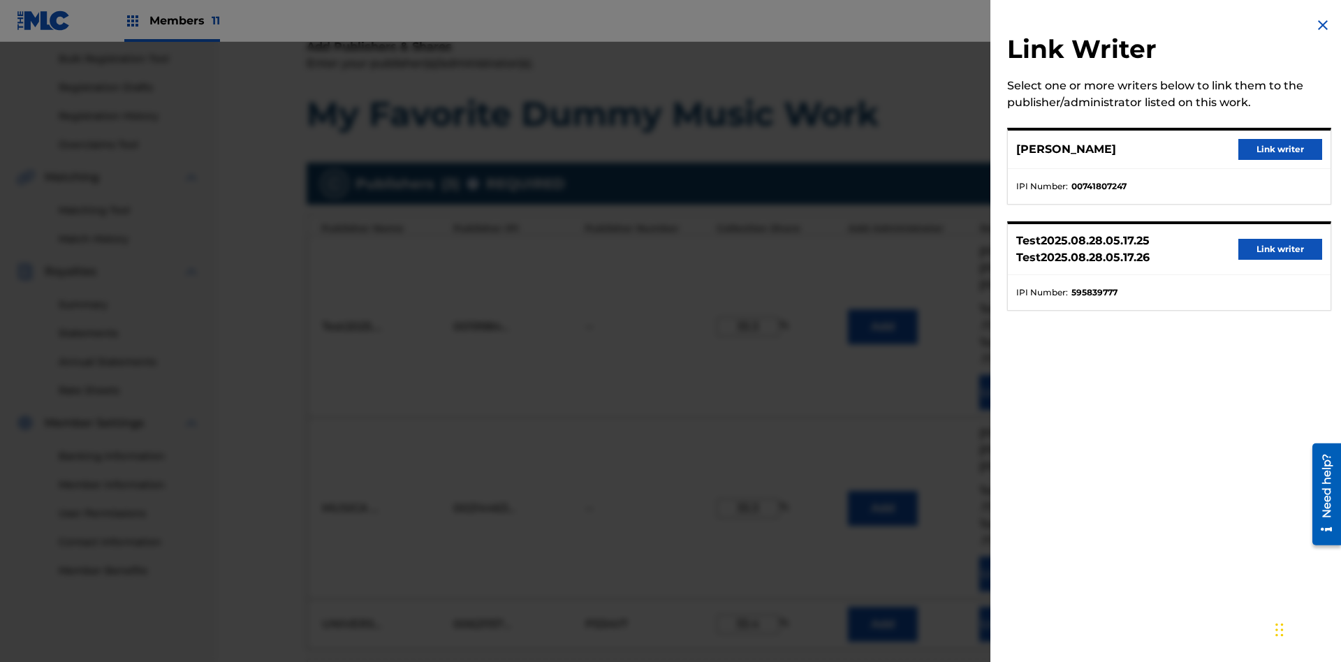
click at [1280, 149] on button "Link writer" at bounding box center [1280, 149] width 84 height 21
click at [1014, 607] on button "Link Writer" at bounding box center [1014, 624] width 70 height 35
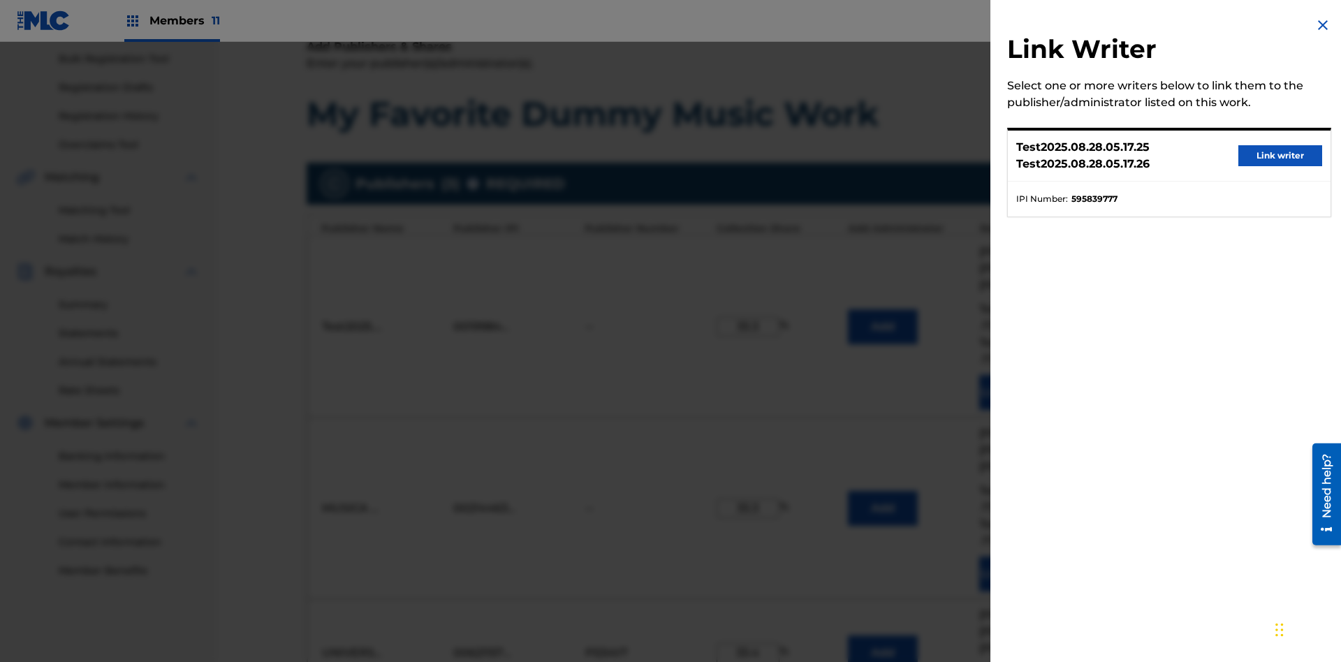
click at [1280, 156] on button "Link writer" at bounding box center [1280, 155] width 84 height 21
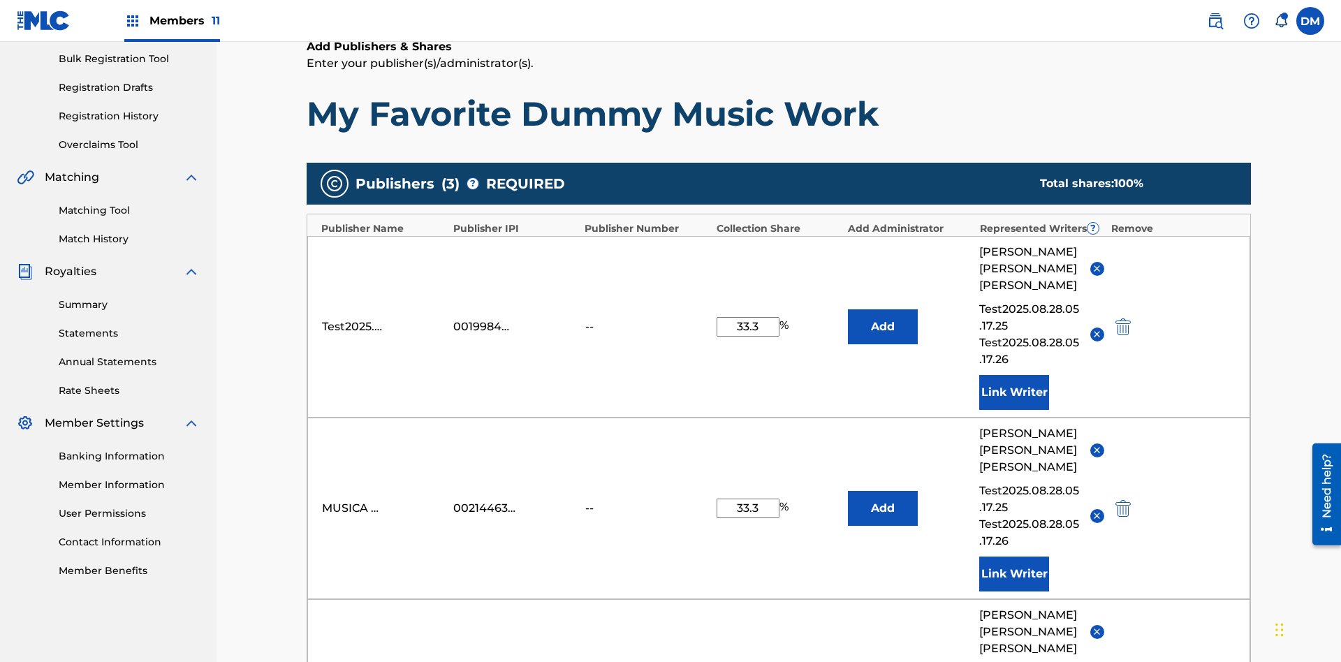
click at [883, 309] on button "Add" at bounding box center [883, 326] width 70 height 35
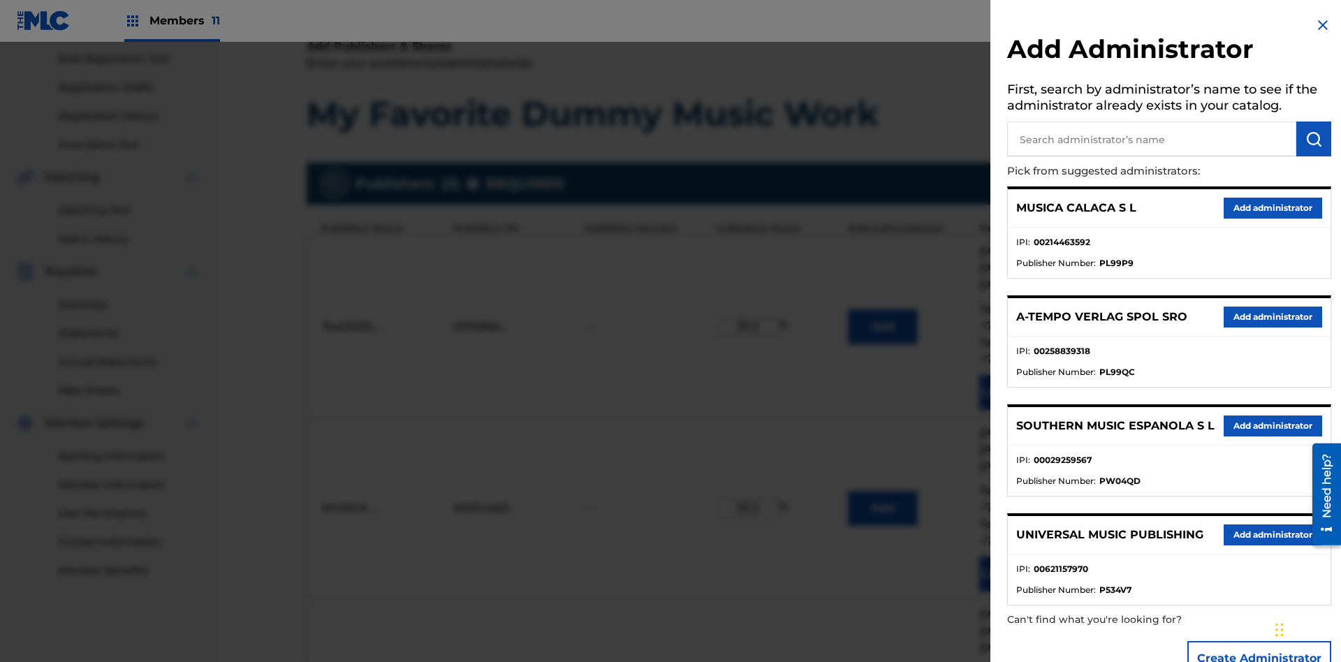
click at [1152, 139] on input "text" at bounding box center [1151, 139] width 289 height 35
type input "Test2025.08.28.05.19.41"
click at [1314, 139] on img "submit" at bounding box center [1314, 139] width 17 height 17
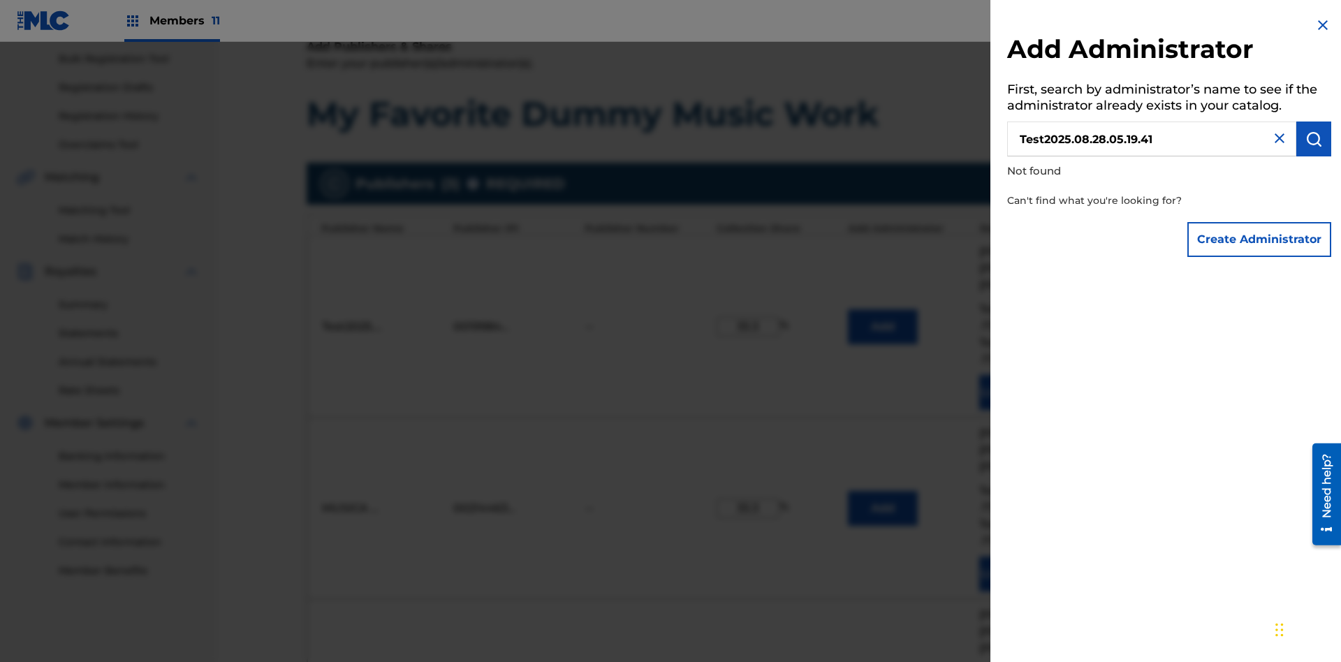
click at [1260, 239] on button "Create Administrator" at bounding box center [1259, 239] width 144 height 35
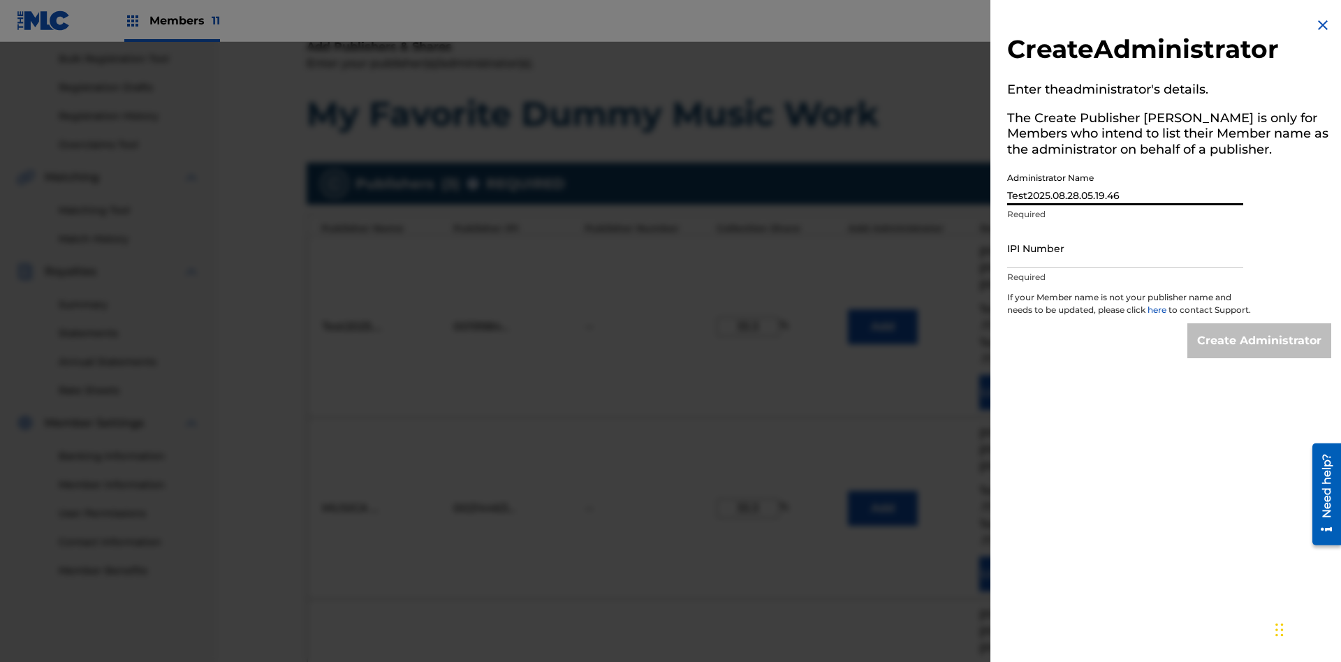
click at [1125, 248] on input "IPI Number" at bounding box center [1125, 248] width 236 height 40
click at [1260, 353] on input "Create Administrator" at bounding box center [1259, 340] width 144 height 35
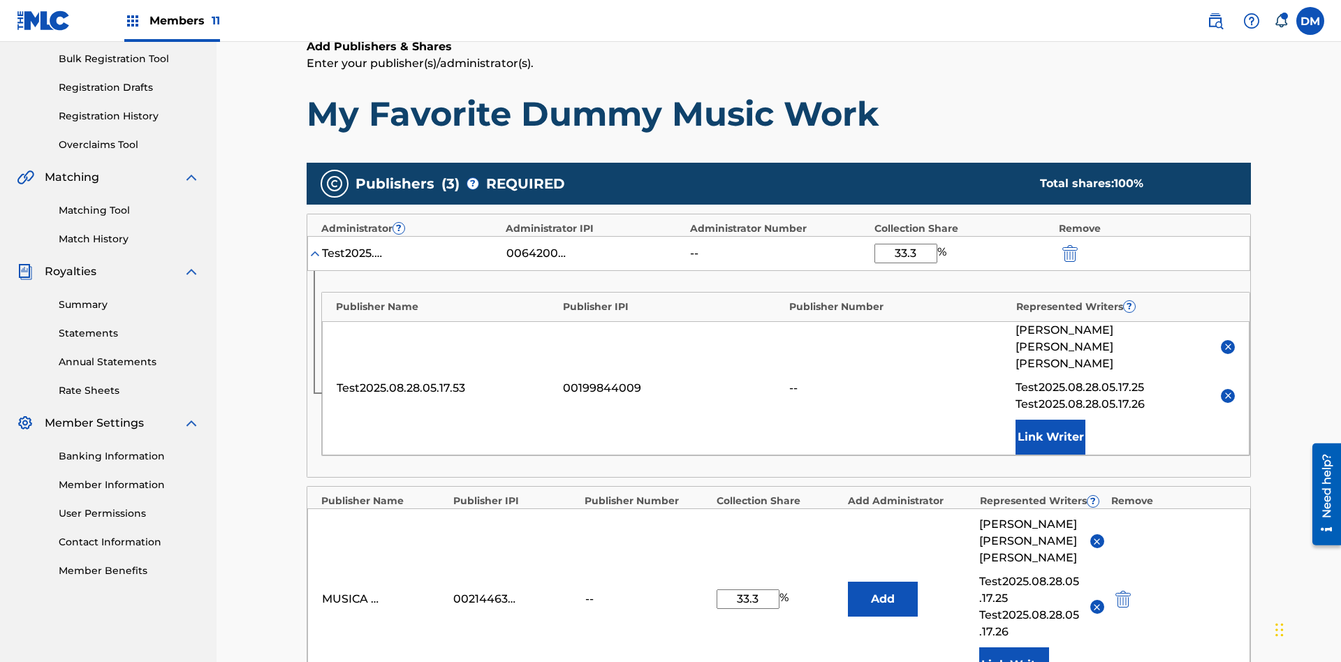
click at [1069, 245] on img "submit" at bounding box center [1069, 253] width 15 height 17
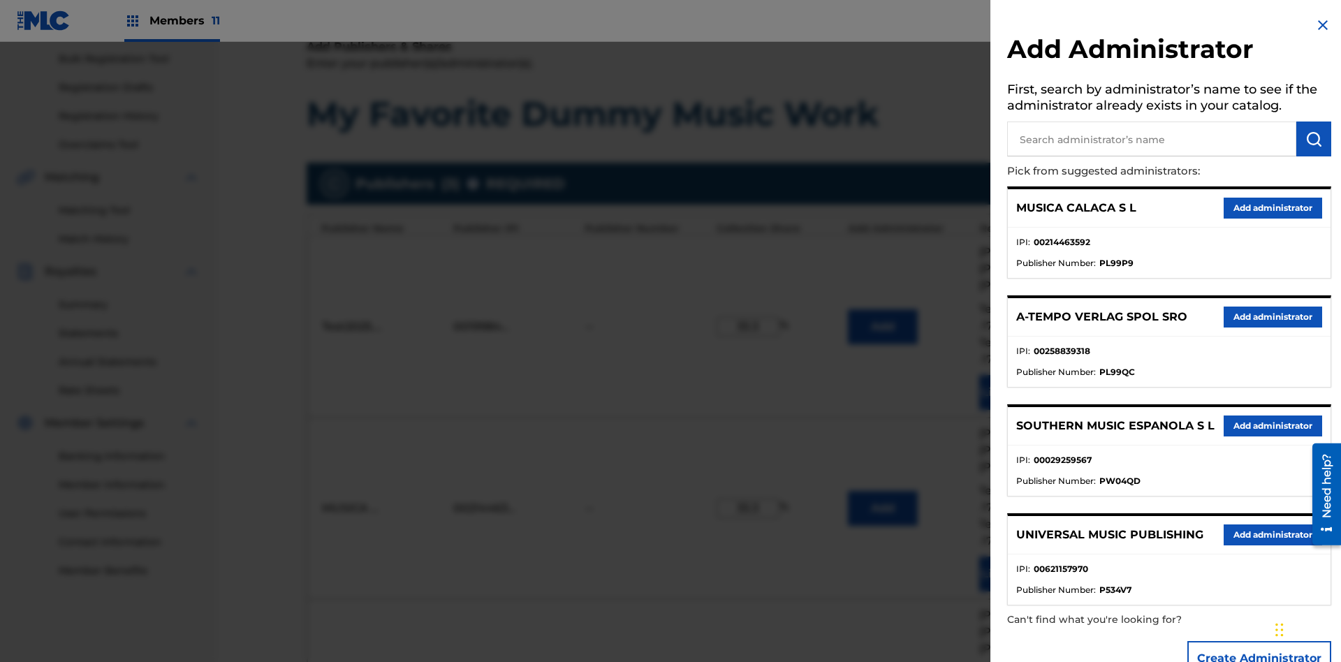
click at [1152, 139] on input "text" at bounding box center [1151, 139] width 289 height 35
type input "BMG MUSIC PUB. SOUTH EAST ASIA"
click at [1314, 139] on img "submit" at bounding box center [1314, 139] width 17 height 17
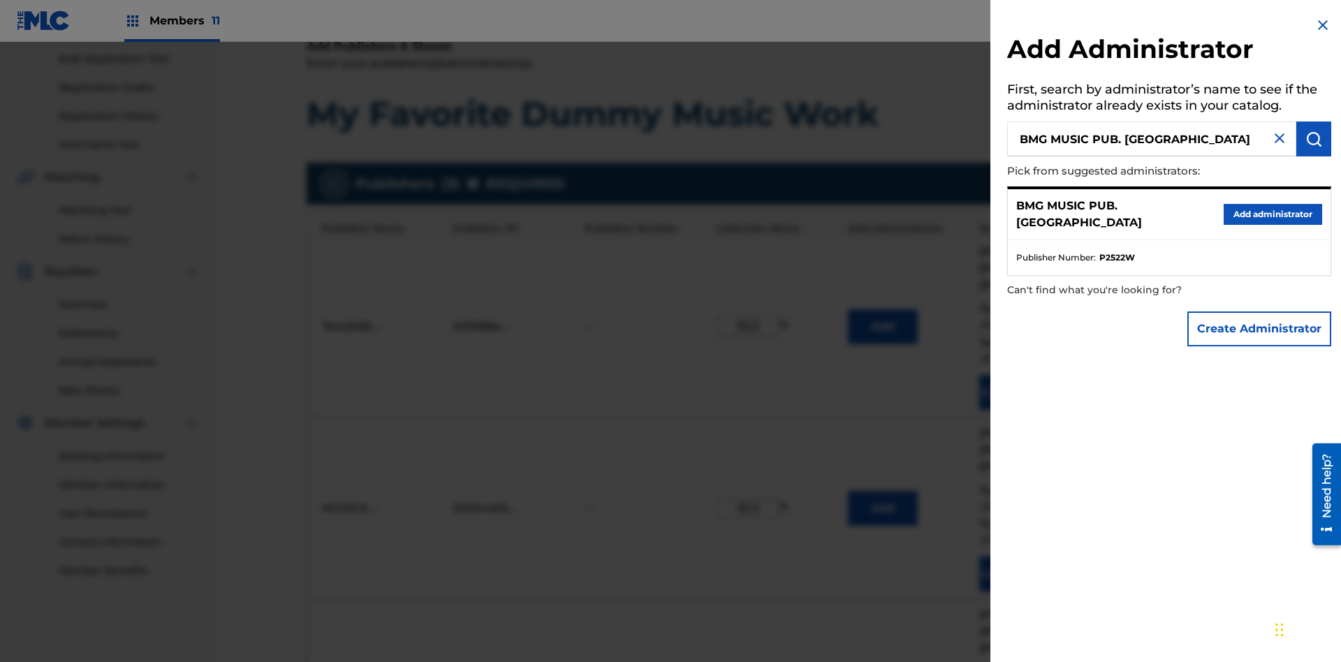
click at [1260, 328] on button "Create Administrator" at bounding box center [1259, 329] width 144 height 35
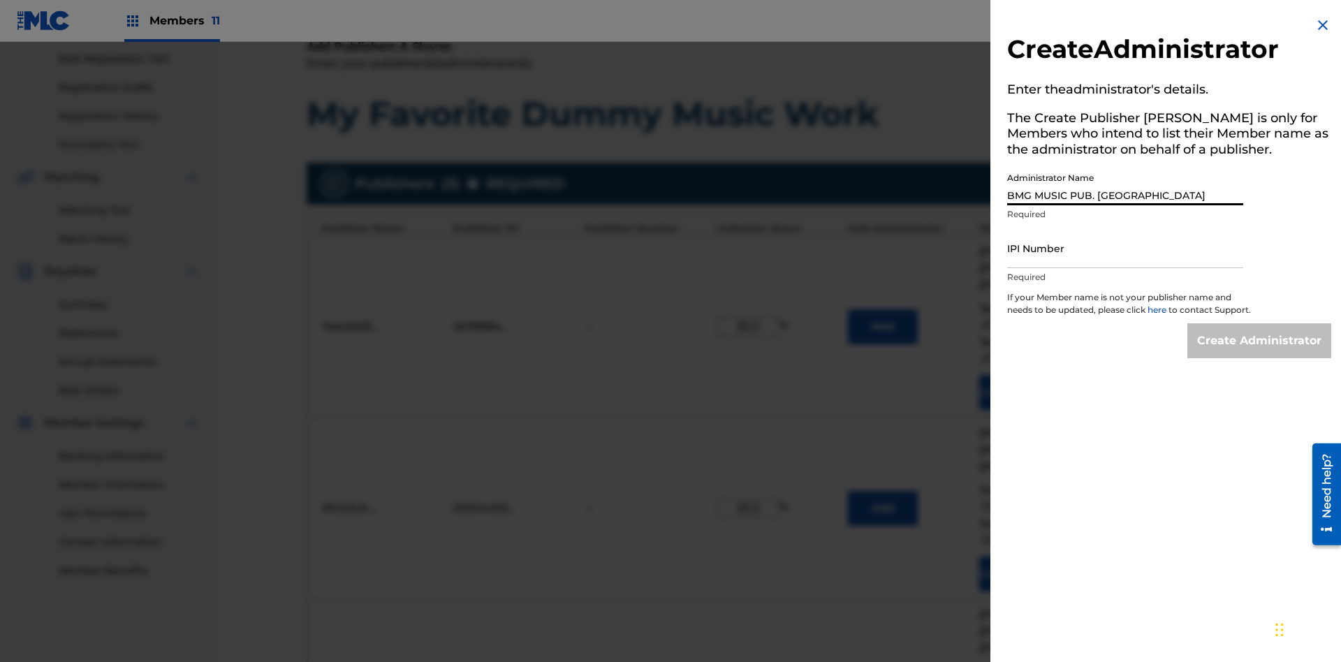
click at [1125, 248] on input "IPI Number" at bounding box center [1125, 248] width 236 height 40
click at [1260, 353] on input "Create Administrator" at bounding box center [1259, 340] width 144 height 35
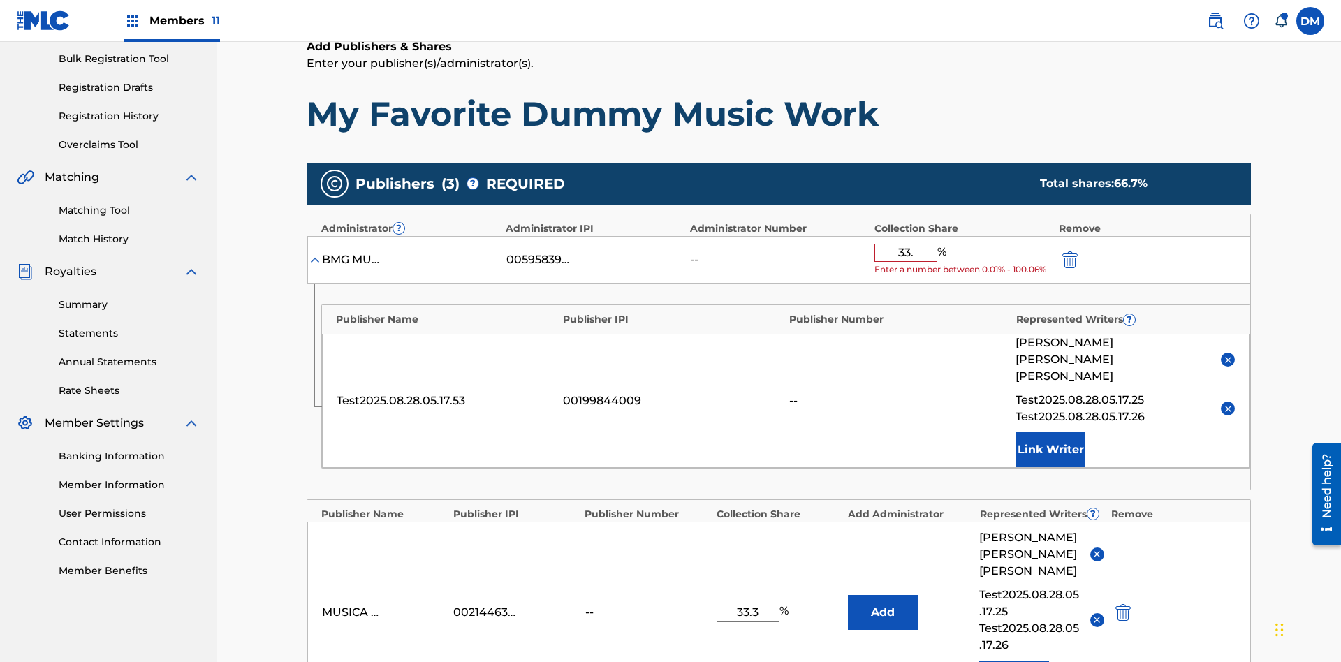
type input "33.3"
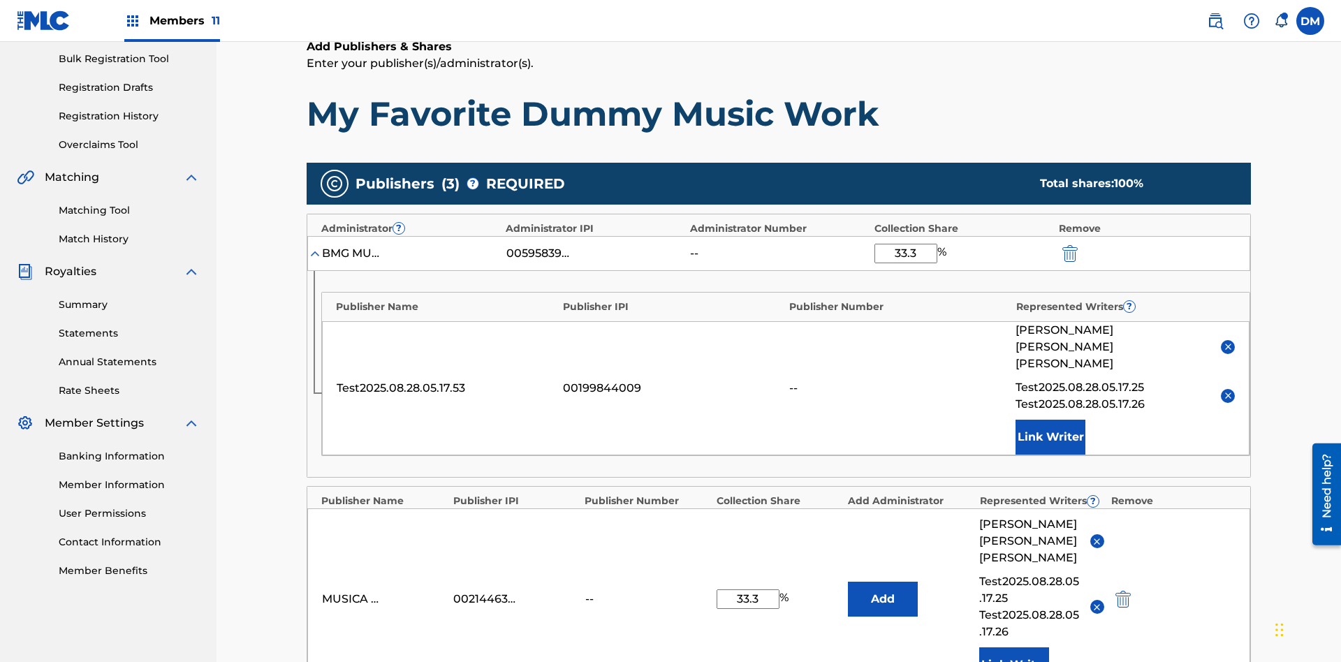
click at [1069, 245] on img "submit" at bounding box center [1069, 253] width 15 height 17
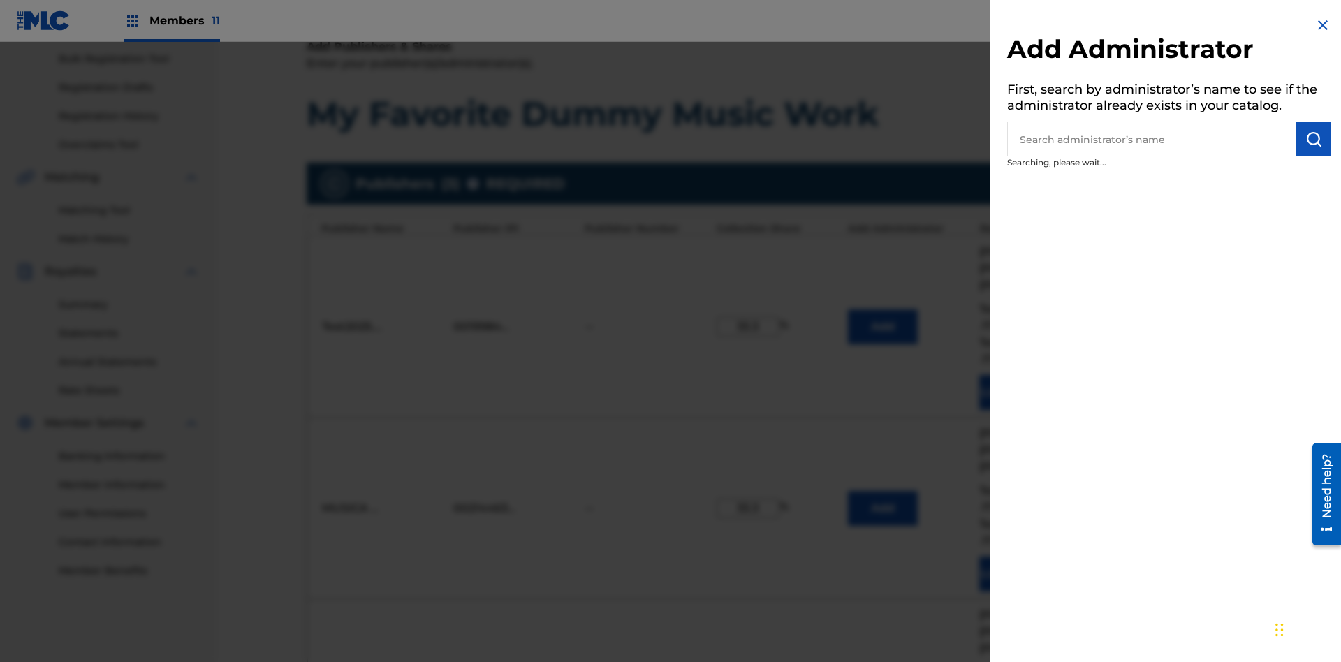
click at [1152, 139] on input "text" at bounding box center [1151, 139] width 289 height 35
click at [1314, 139] on img "submit" at bounding box center [1314, 139] width 17 height 17
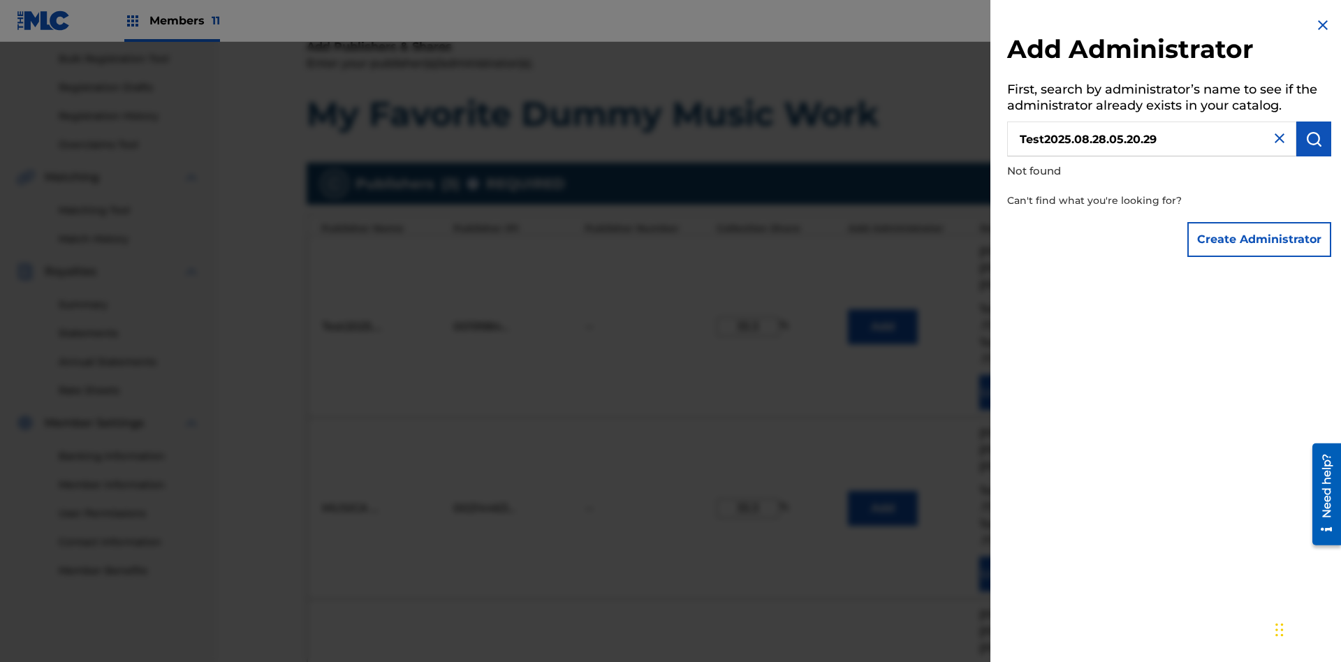
click at [1260, 239] on button "Create Administrator" at bounding box center [1259, 239] width 144 height 35
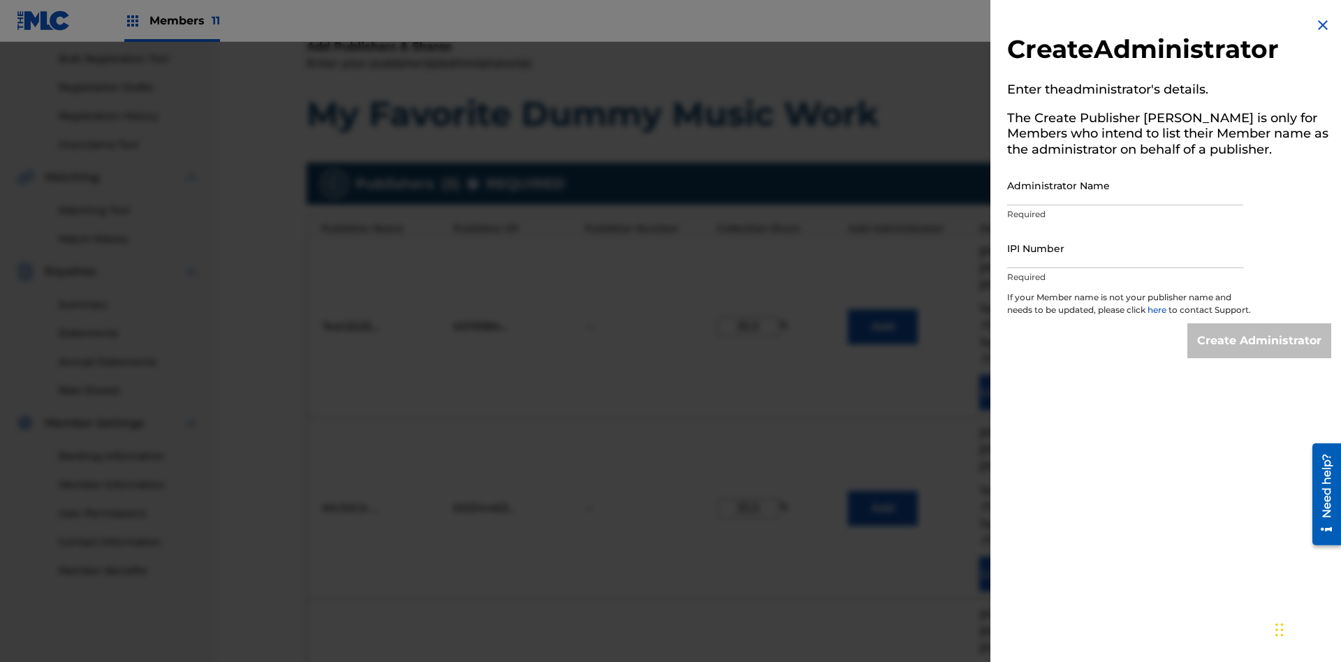
click at [1125, 185] on input "Administrator Name" at bounding box center [1125, 186] width 236 height 40
click at [1125, 248] on input "IPI Number" at bounding box center [1125, 248] width 236 height 40
click at [1260, 353] on input "Create Administrator" at bounding box center [1259, 340] width 144 height 35
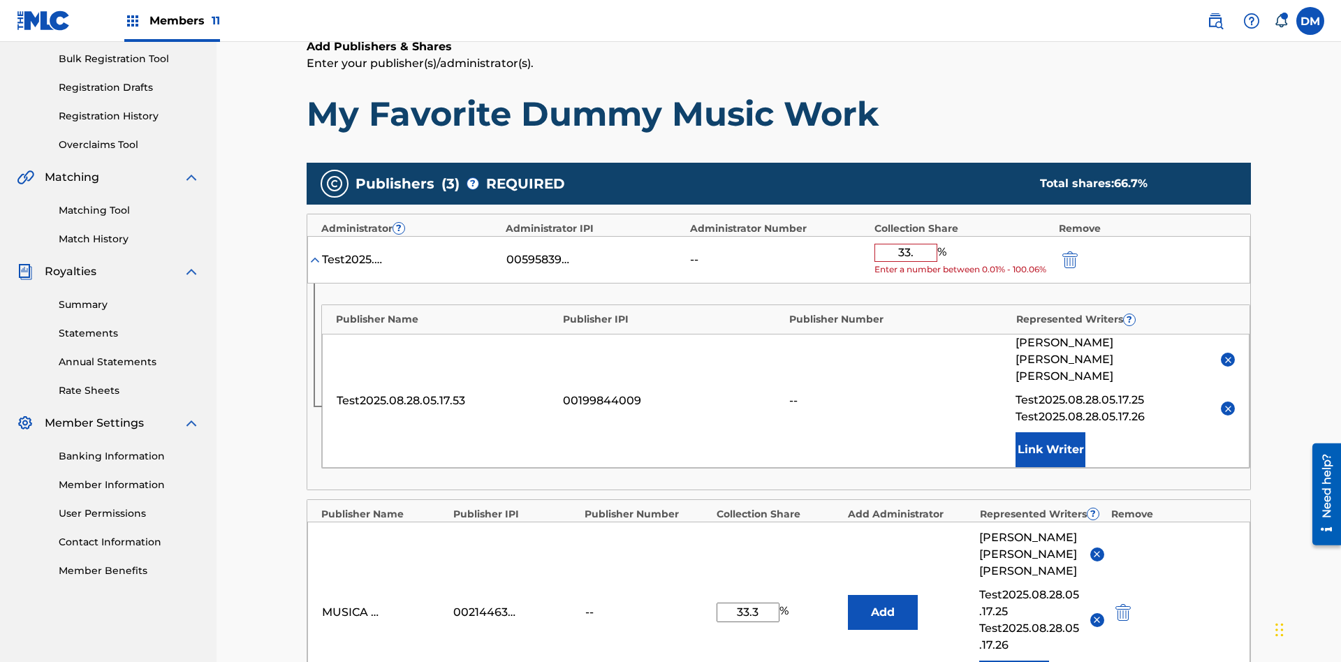
type input "33.3"
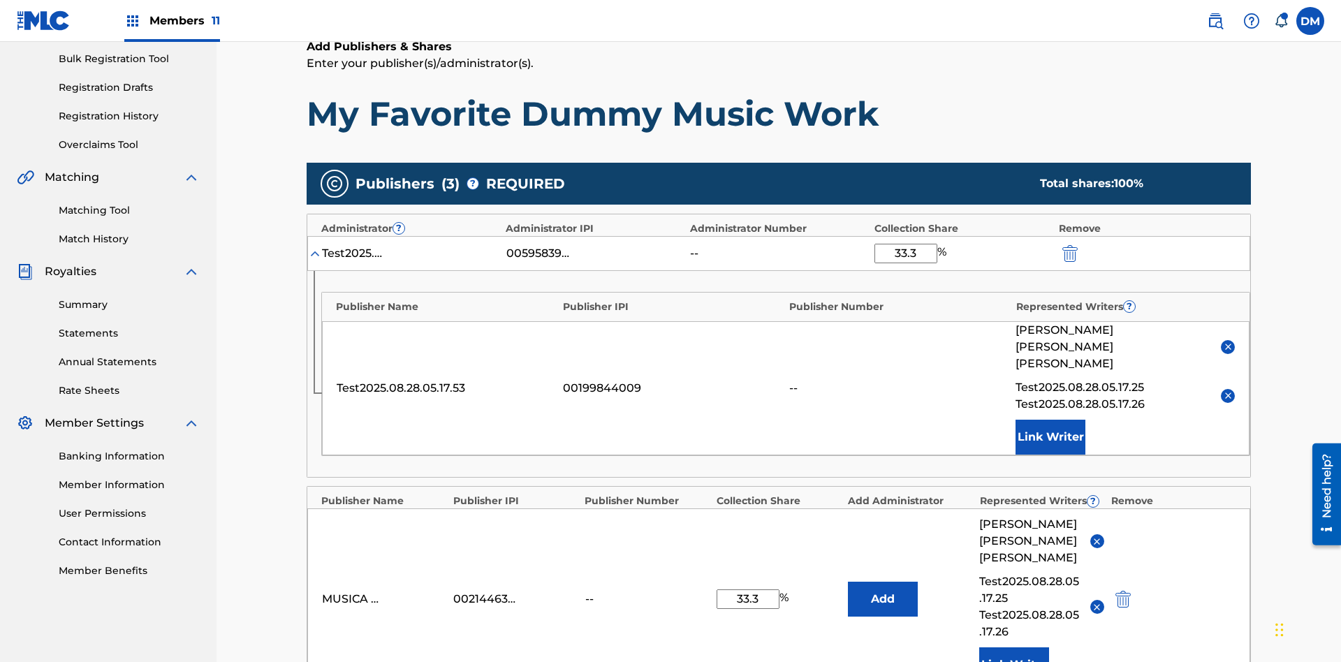
click at [1069, 245] on img "submit" at bounding box center [1069, 253] width 15 height 17
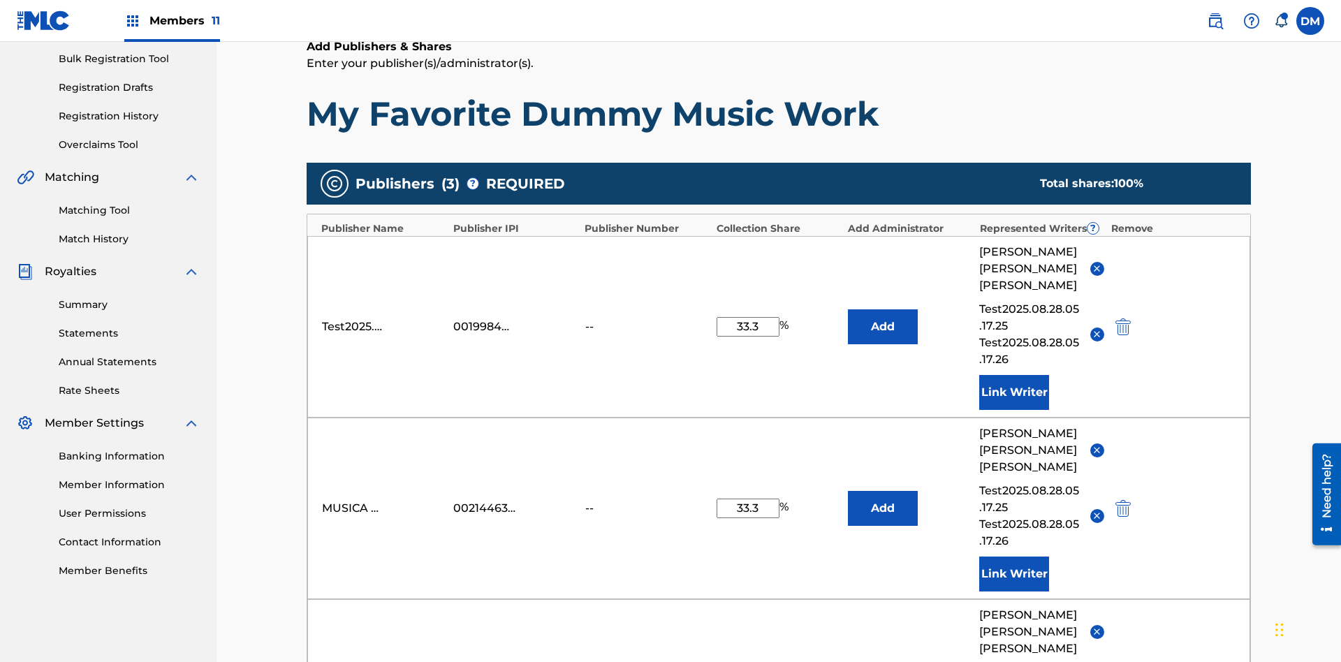
type input "33.3"
click at [883, 309] on button "Add" at bounding box center [883, 326] width 70 height 35
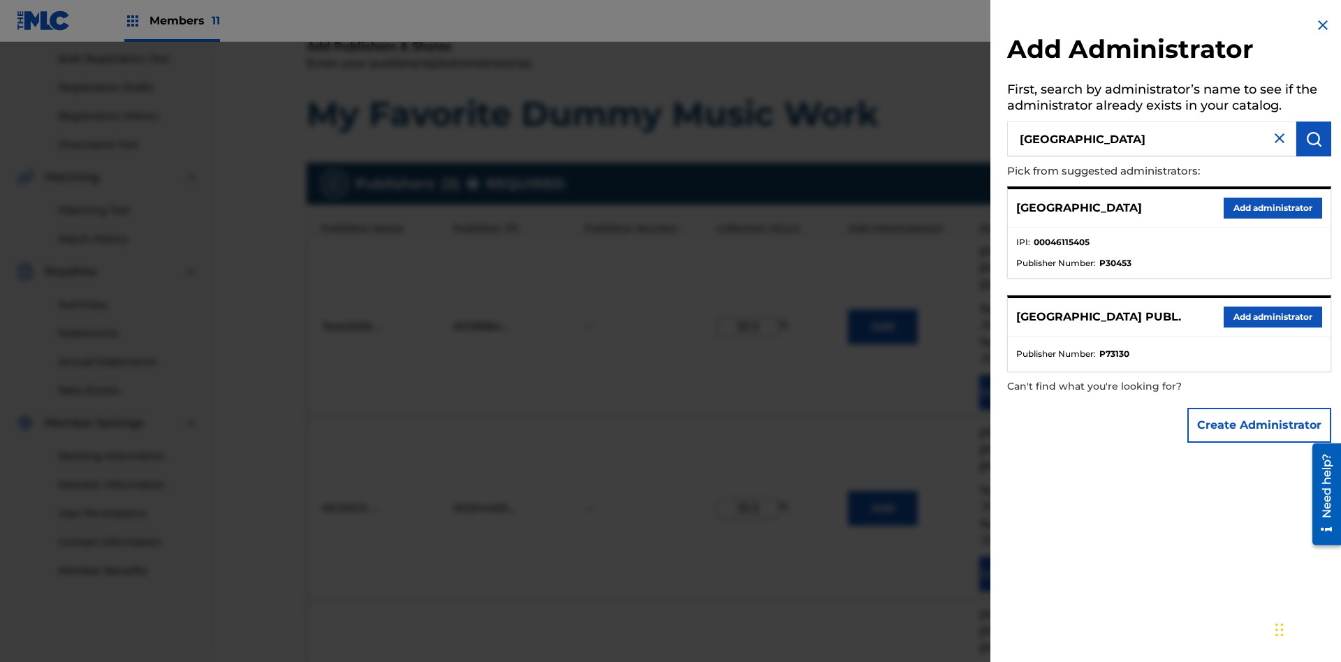
click at [1272, 207] on button "Add administrator" at bounding box center [1273, 208] width 98 height 21
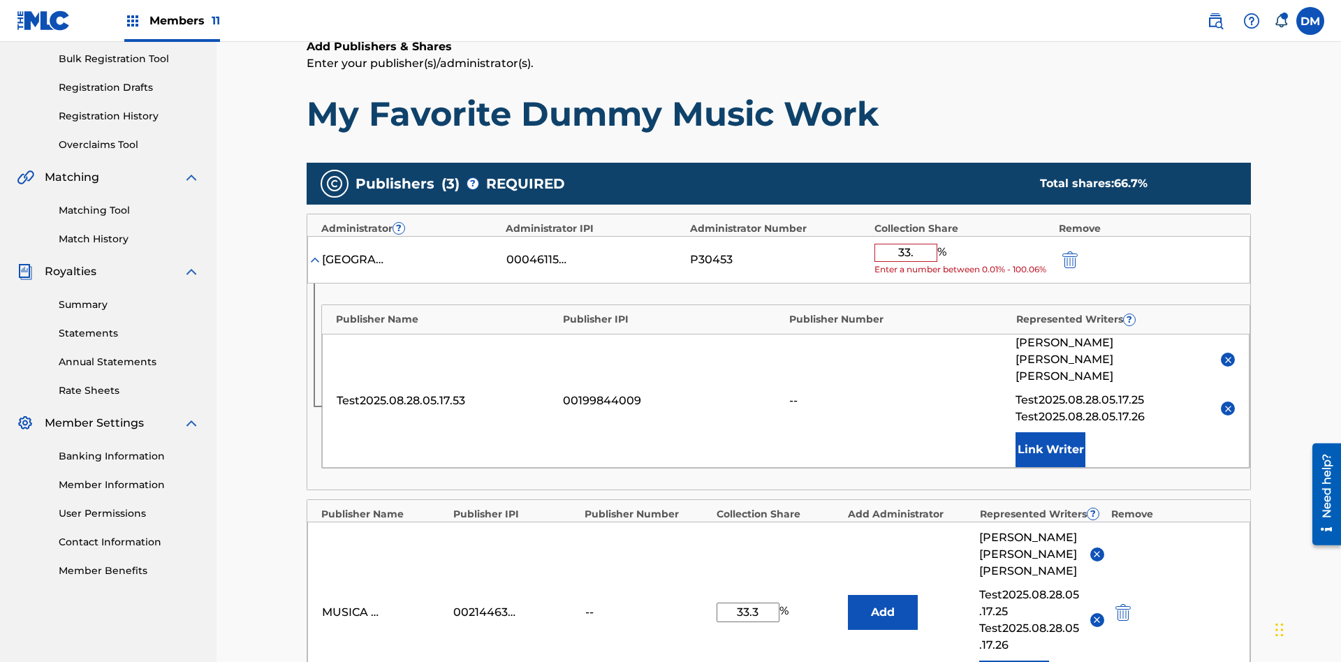
type input "33.3"
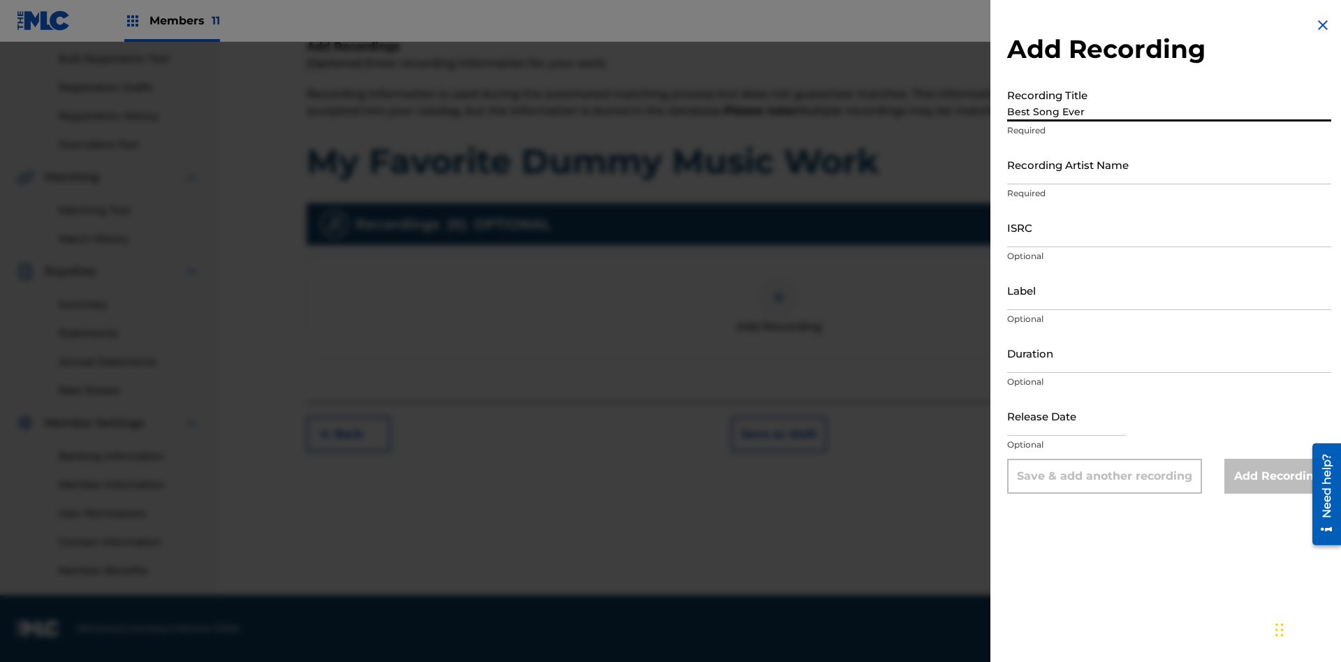
type input "Best Song Ever"
click at [1169, 164] on input "Recording Artist Name" at bounding box center [1169, 165] width 324 height 40
type input "Joe Lewis"
click at [1169, 227] on input "ISRC" at bounding box center [1169, 227] width 324 height 40
type input "AA3123123123"
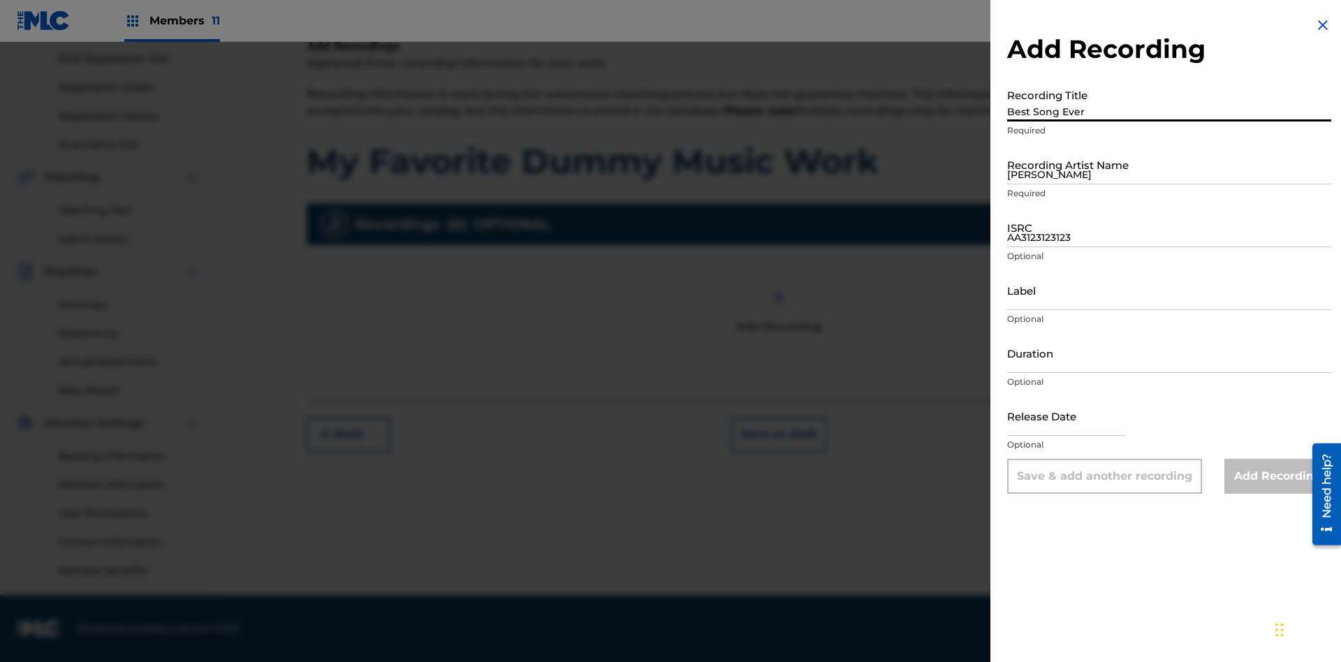
click at [1169, 290] on input "Label" at bounding box center [1169, 290] width 324 height 40
type input "The Label"
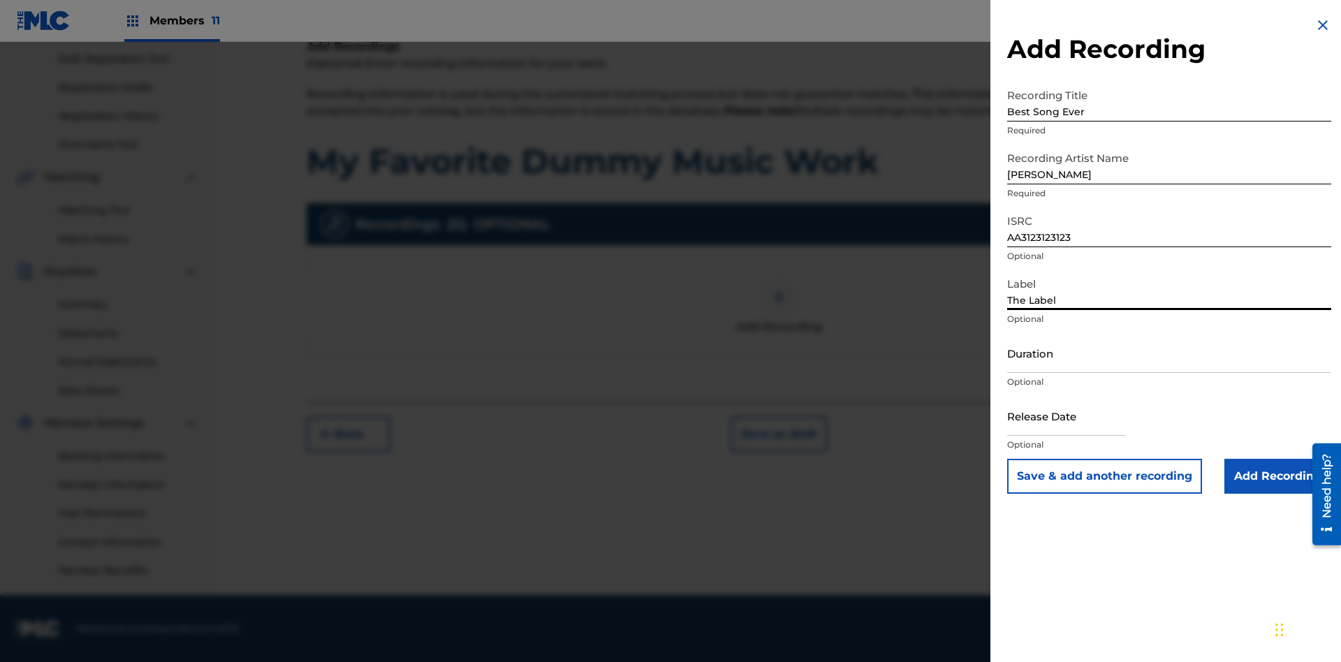
click at [1169, 353] on input "Duration" at bounding box center [1169, 353] width 324 height 40
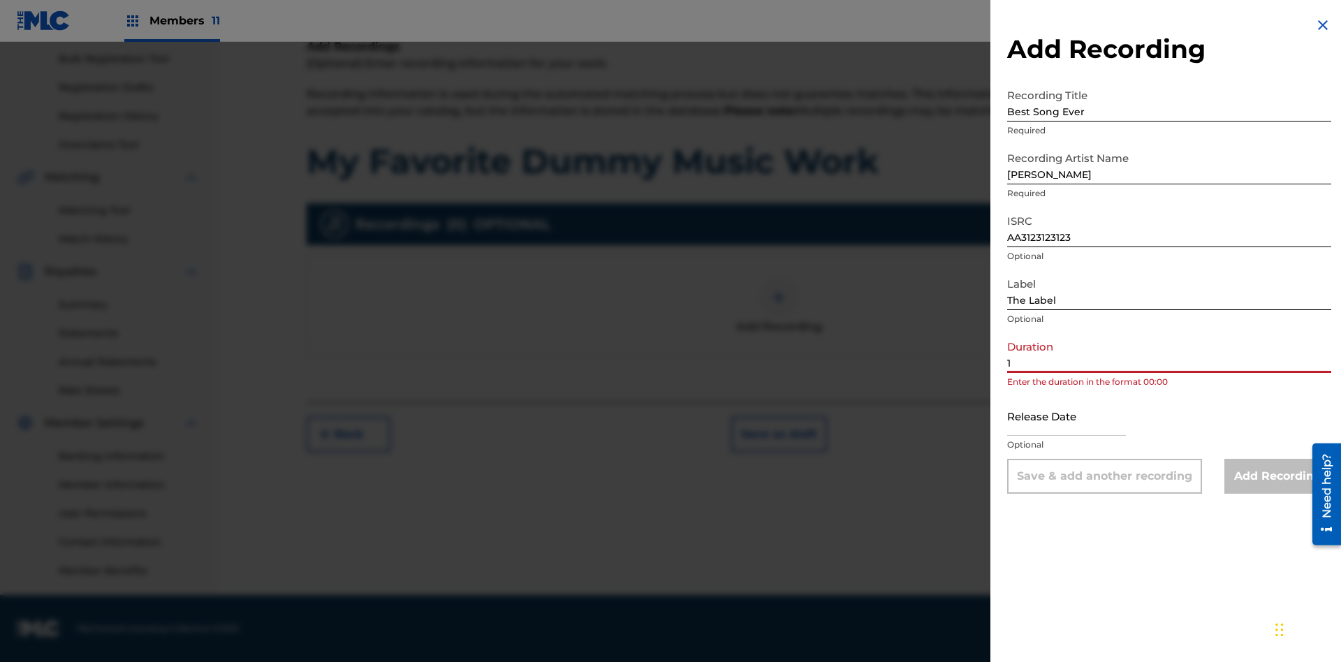
click at [1169, 353] on input "1" at bounding box center [1169, 353] width 324 height 40
click at [1078, 417] on input "text" at bounding box center [1066, 416] width 119 height 40
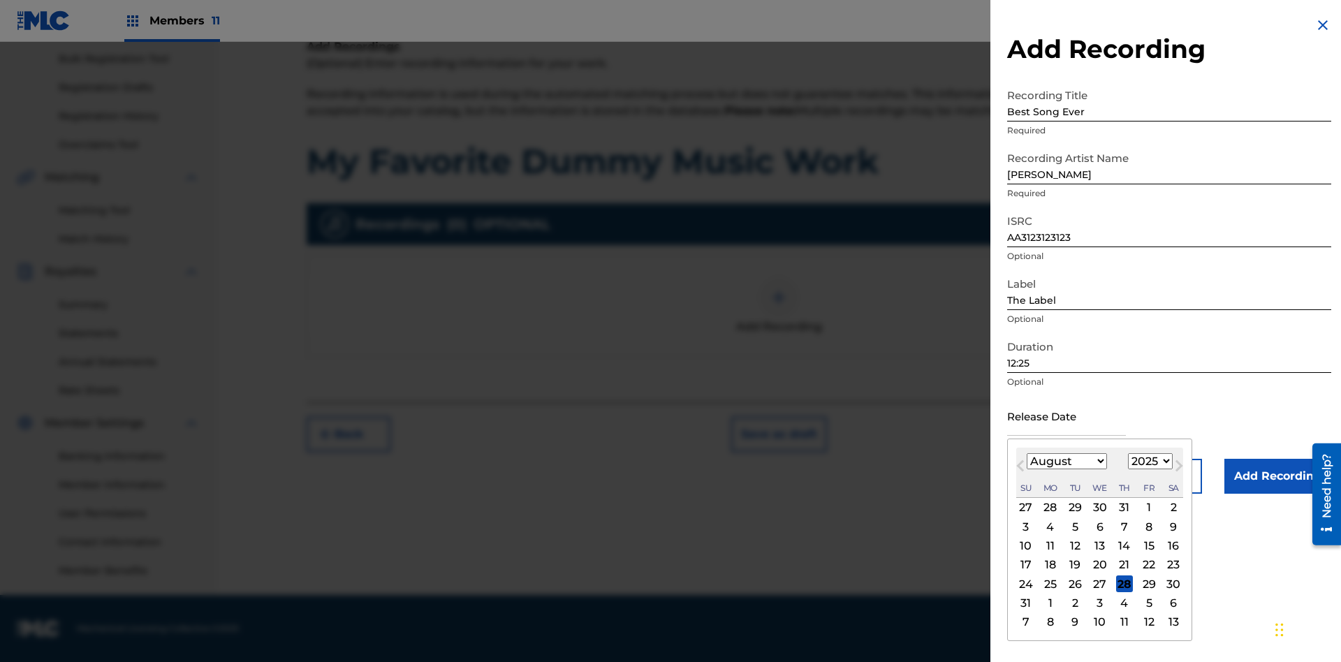
click at [1066, 462] on select "January February March April May June July August September October November De…" at bounding box center [1067, 461] width 80 height 16
click at [1148, 462] on select "1900 1901 1902 1903 1904 1905 1906 1907 1908 1909 1910 1911 1912 1913 1914 1915…" at bounding box center [1150, 461] width 45 height 16
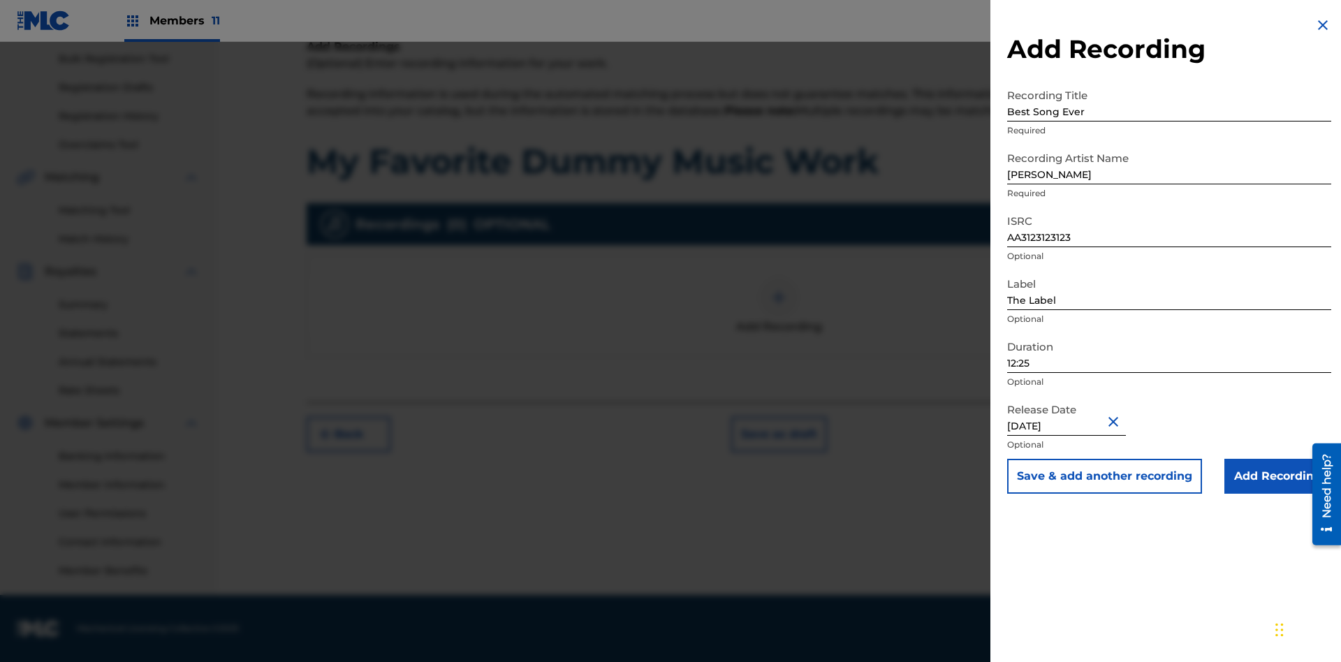
click at [1278, 476] on input "Add Recording" at bounding box center [1278, 476] width 107 height 35
click at [779, 319] on div at bounding box center [779, 298] width 42 height 42
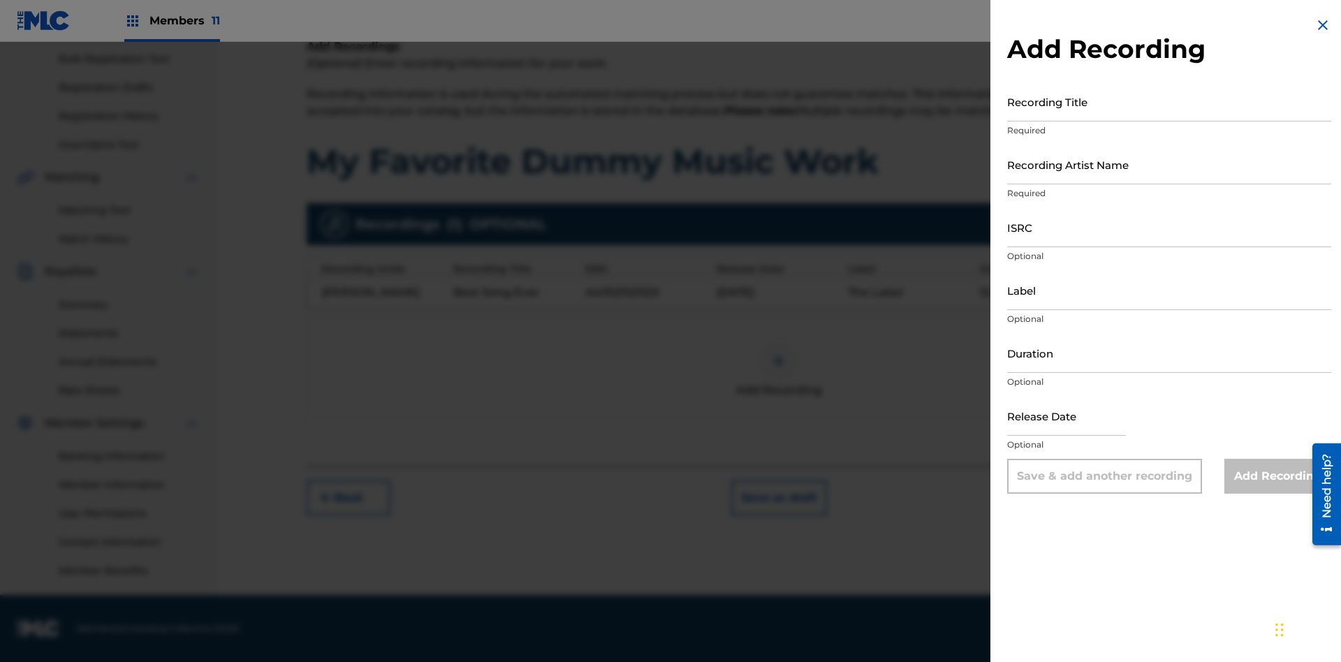
click at [1169, 101] on input "Recording Title" at bounding box center [1169, 102] width 324 height 40
type input "Even Better song"
click at [1169, 164] on input "Recording Artist Name" at bounding box center [1169, 165] width 324 height 40
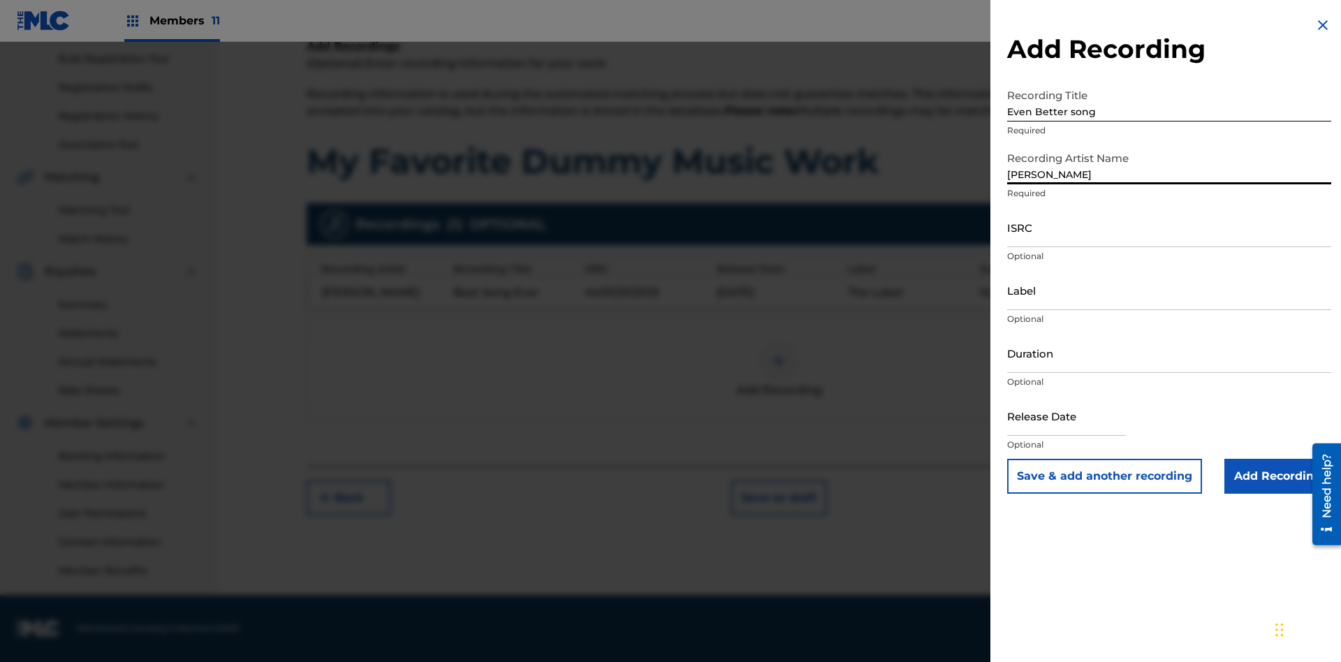
type input "John Smith"
click at [1169, 227] on input "ISRC" at bounding box center [1169, 227] width 324 height 40
type input "AA3123123123"
click at [1169, 290] on input "Label" at bounding box center [1169, 290] width 324 height 40
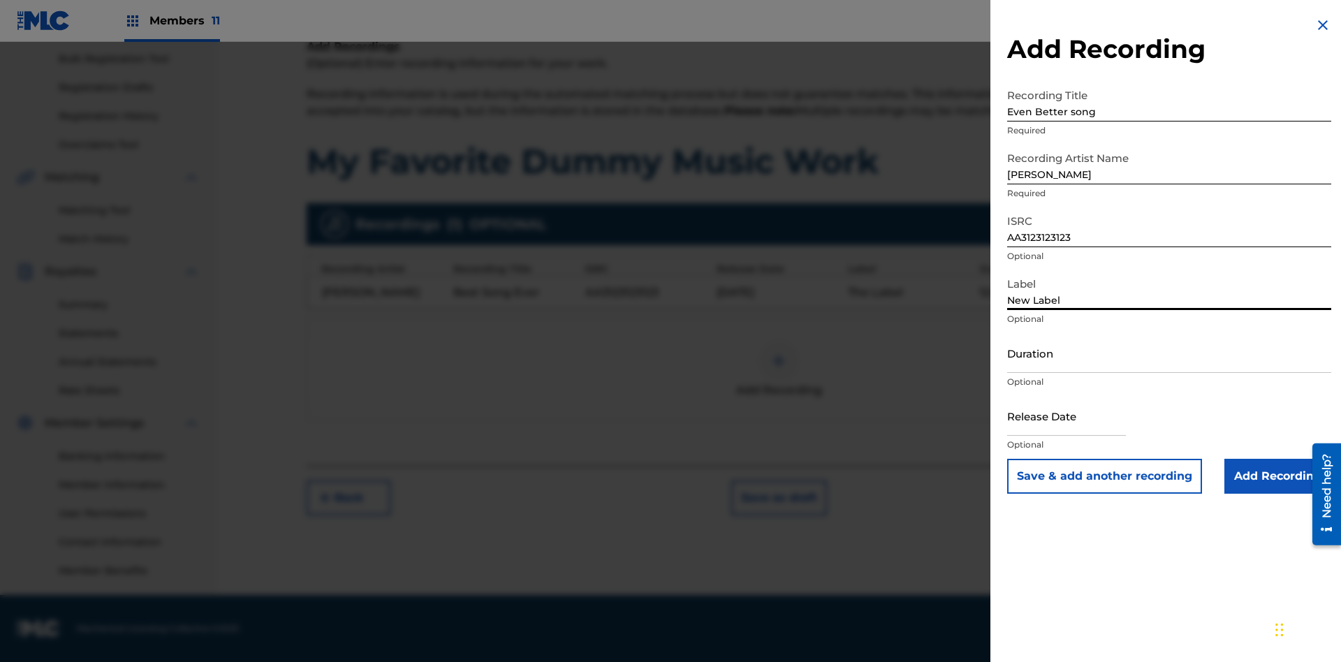
type input "New Label"
click at [1169, 353] on input "Duration" at bounding box center [1169, 353] width 324 height 40
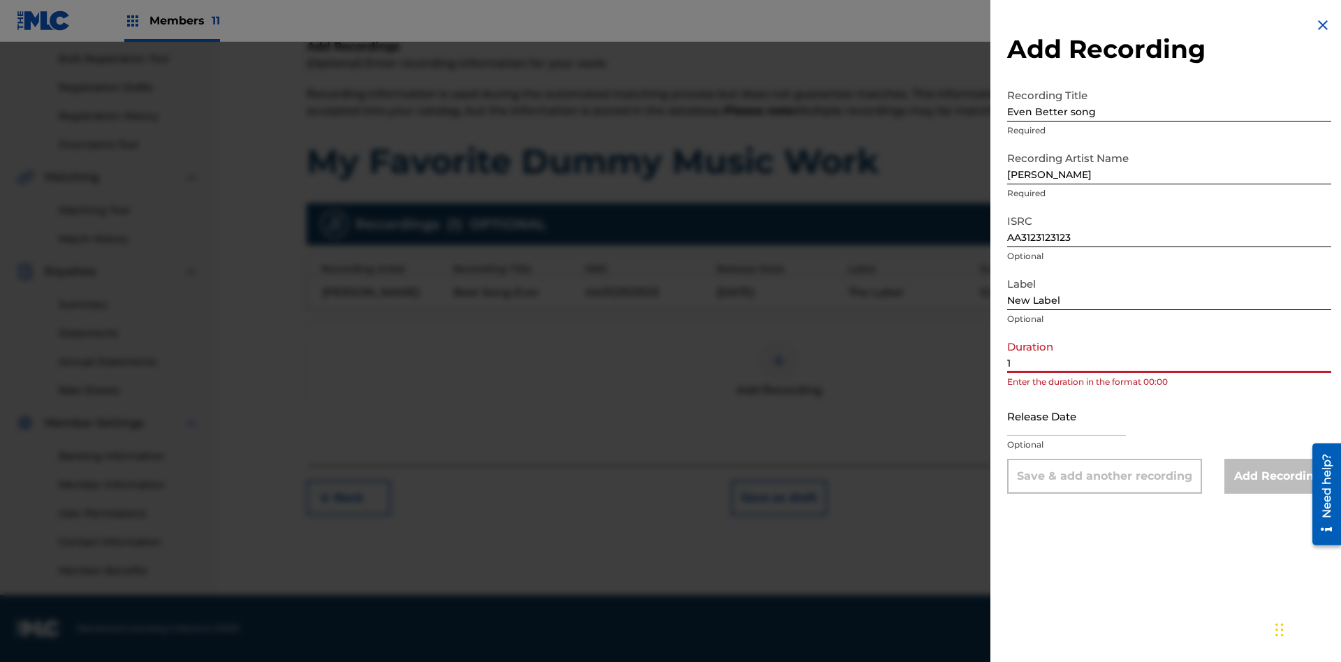
click at [1169, 353] on input "1" at bounding box center [1169, 353] width 324 height 40
type input "11:75"
click at [1078, 417] on input "text" at bounding box center [1066, 416] width 119 height 40
select select "7"
select select "2025"
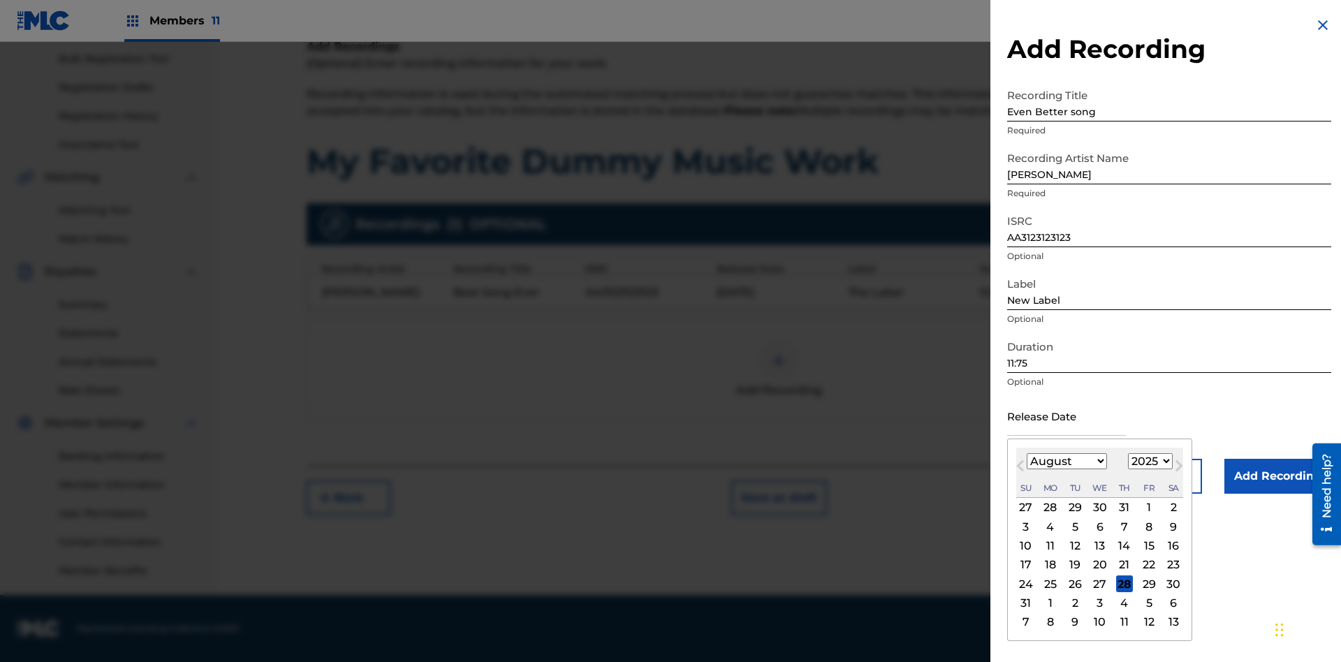
select select "3"
click at [1148, 462] on select "1900 1901 1902 1903 1904 1905 1906 1907 1908 1909 1910 1911 1912 1913 1914 1915…" at bounding box center [1150, 461] width 45 height 16
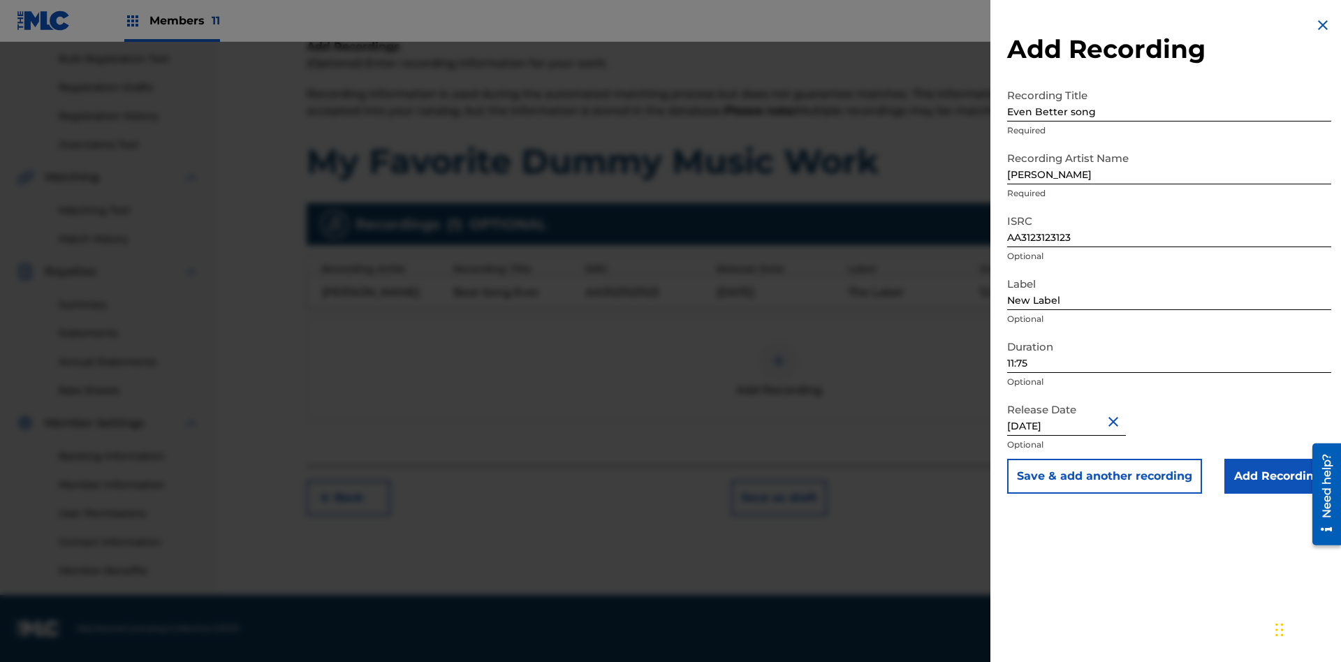
click at [1278, 476] on input "Add Recording" at bounding box center [1278, 476] width 107 height 35
click at [779, 370] on div at bounding box center [779, 361] width 42 height 42
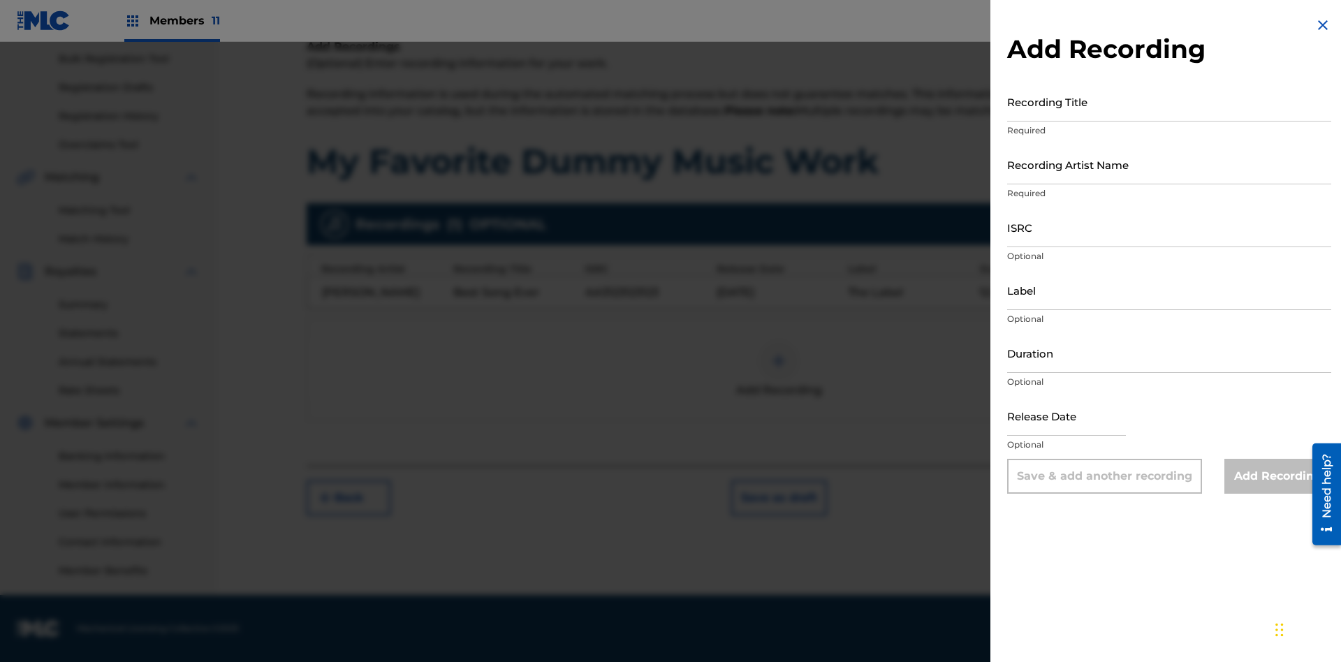
click at [1169, 101] on input "Recording Title" at bounding box center [1169, 102] width 324 height 40
type input "Smells Like Teen Spirit"
click at [1169, 164] on input "Recording Artist Name" at bounding box center [1169, 165] width 324 height 40
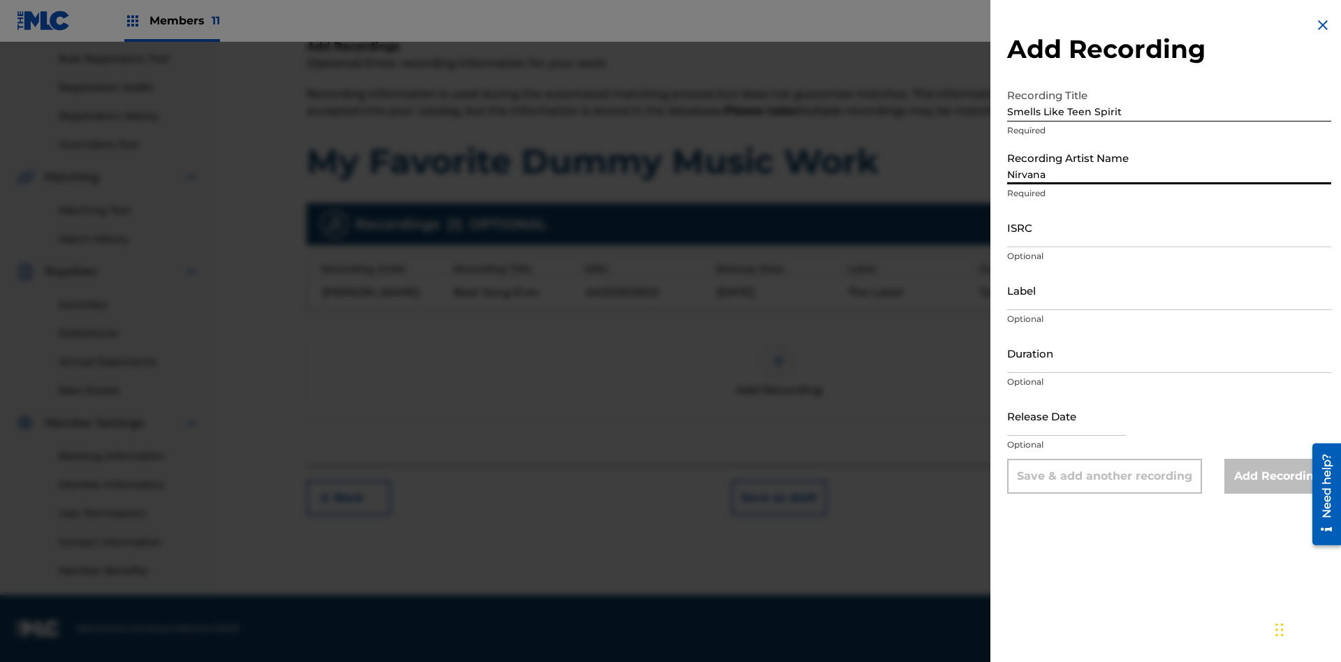
type input "Nirvana"
click at [1169, 227] on input "ISRC" at bounding box center [1169, 227] width 324 height 40
type input "AA3123123123"
click at [1169, 290] on input "Label" at bounding box center [1169, 290] width 324 height 40
type input "The Label"
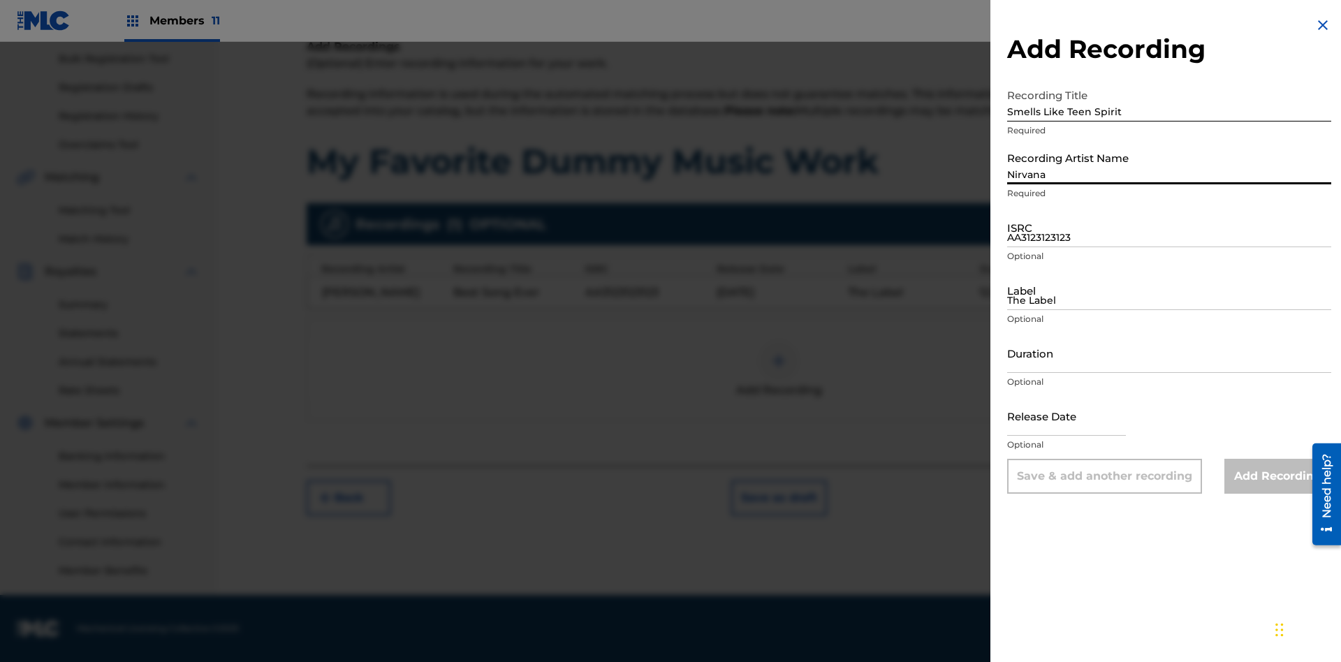
click at [1169, 353] on input "Duration" at bounding box center [1169, 353] width 324 height 40
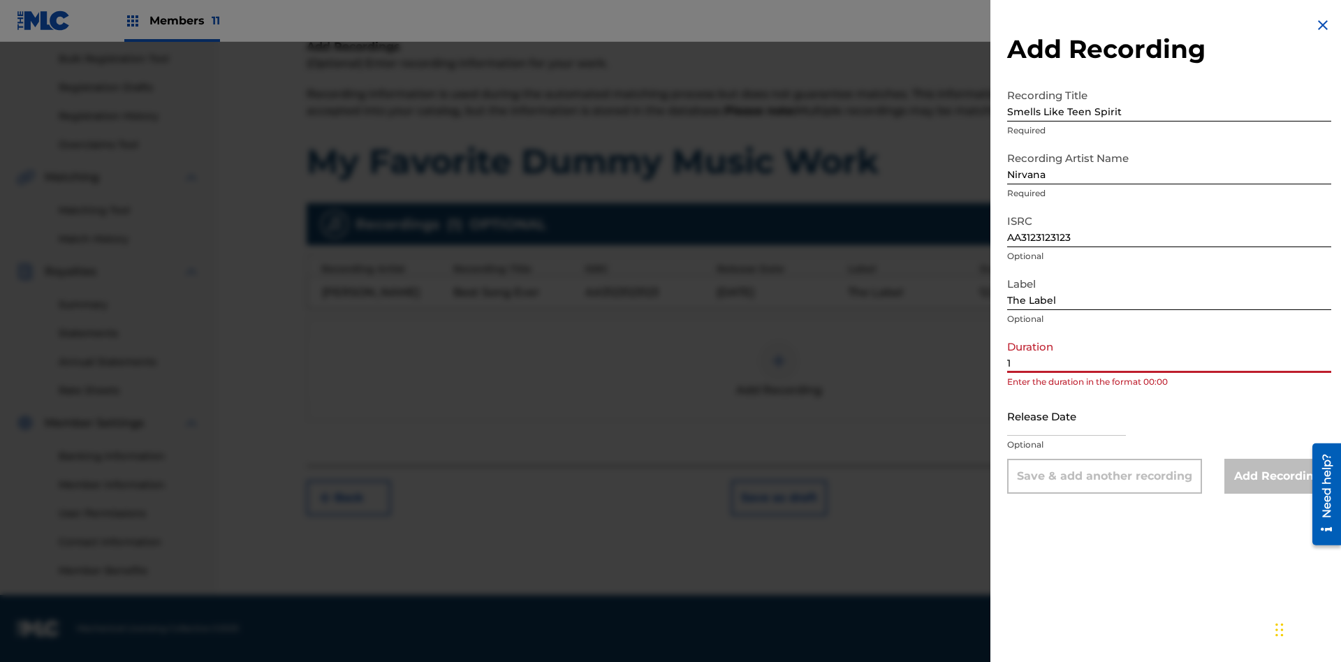
click at [1169, 353] on input "1" at bounding box center [1169, 353] width 324 height 40
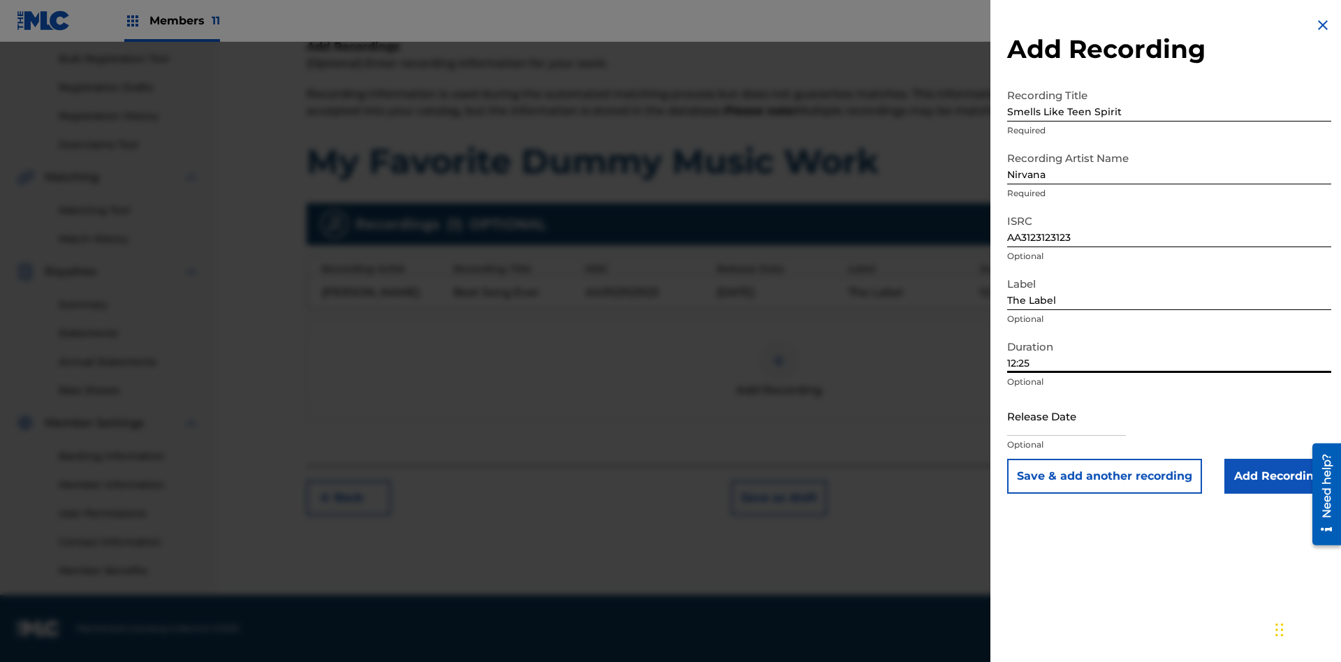
type input "12:25"
click at [1078, 417] on input "text" at bounding box center [1066, 416] width 119 height 40
select select "7"
select select "2025"
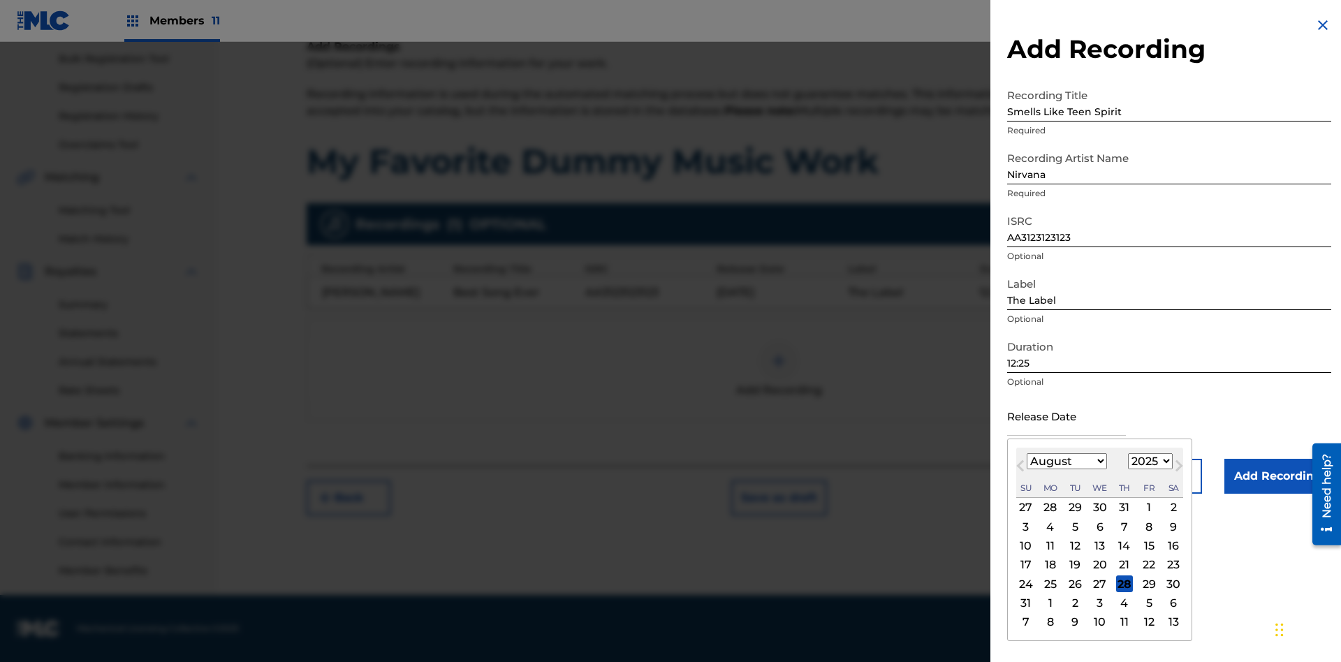
click at [1066, 462] on select "January February March April May June July August September October November De…" at bounding box center [1067, 461] width 80 height 16
select select "3"
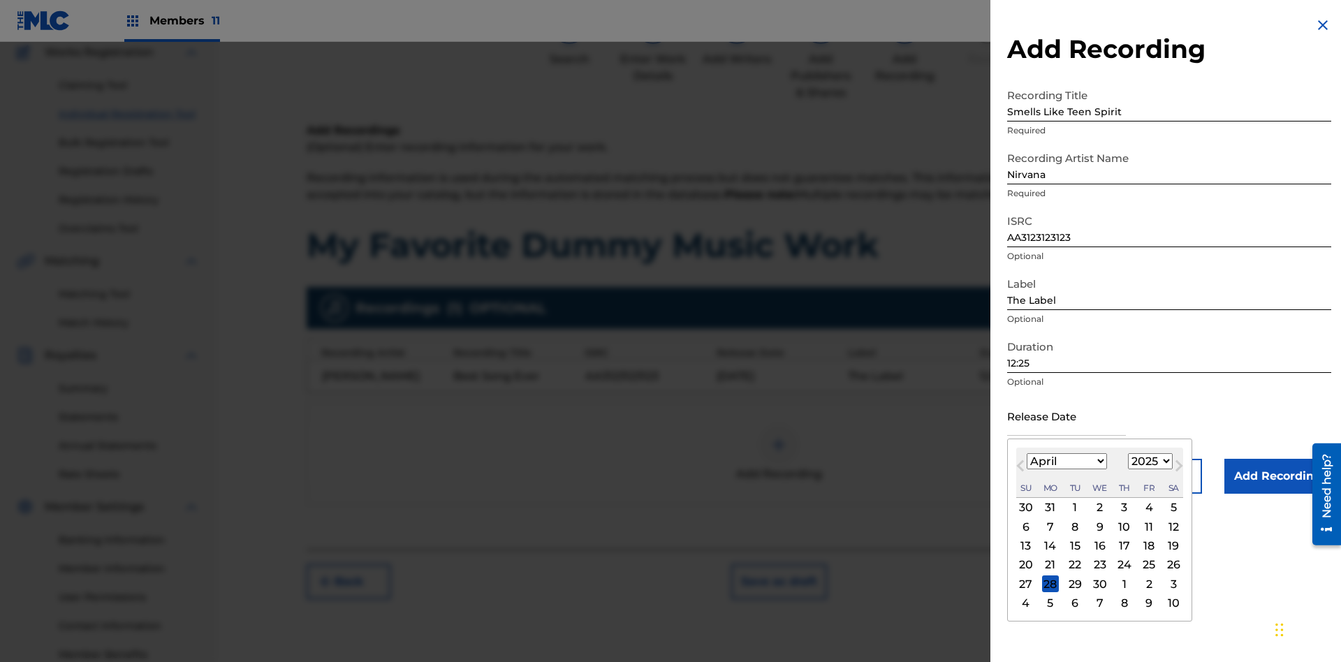
click at [1148, 462] on select "1900 1901 1902 1903 1904 1905 1906 1907 1908 1909 1910 1911 1912 1913 1914 1915…" at bounding box center [1150, 461] width 45 height 16
select select "2021"
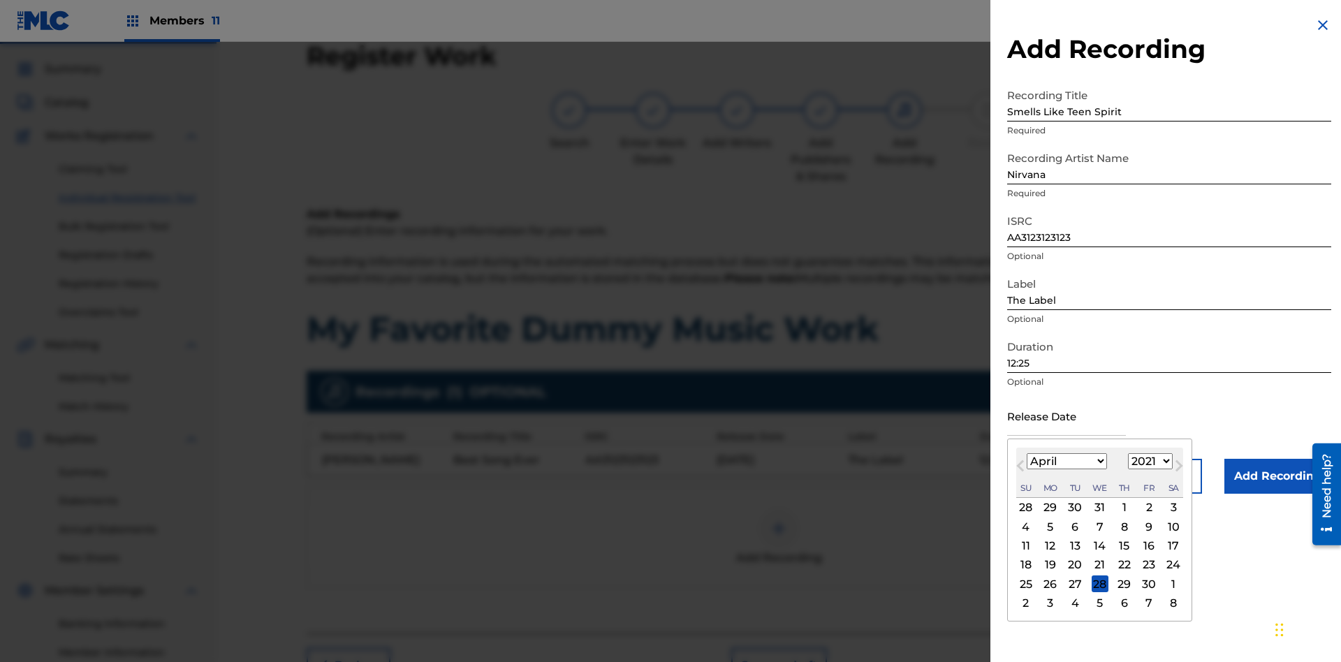
click at [1148, 462] on select "1900 1901 1902 1903 1904 1905 1906 1907 1908 1909 1910 1911 1912 1913 1914 1915…" at bounding box center [1150, 461] width 45 height 16
click at [1123, 508] on div "1" at bounding box center [1124, 507] width 17 height 17
type input "April 1 2021"
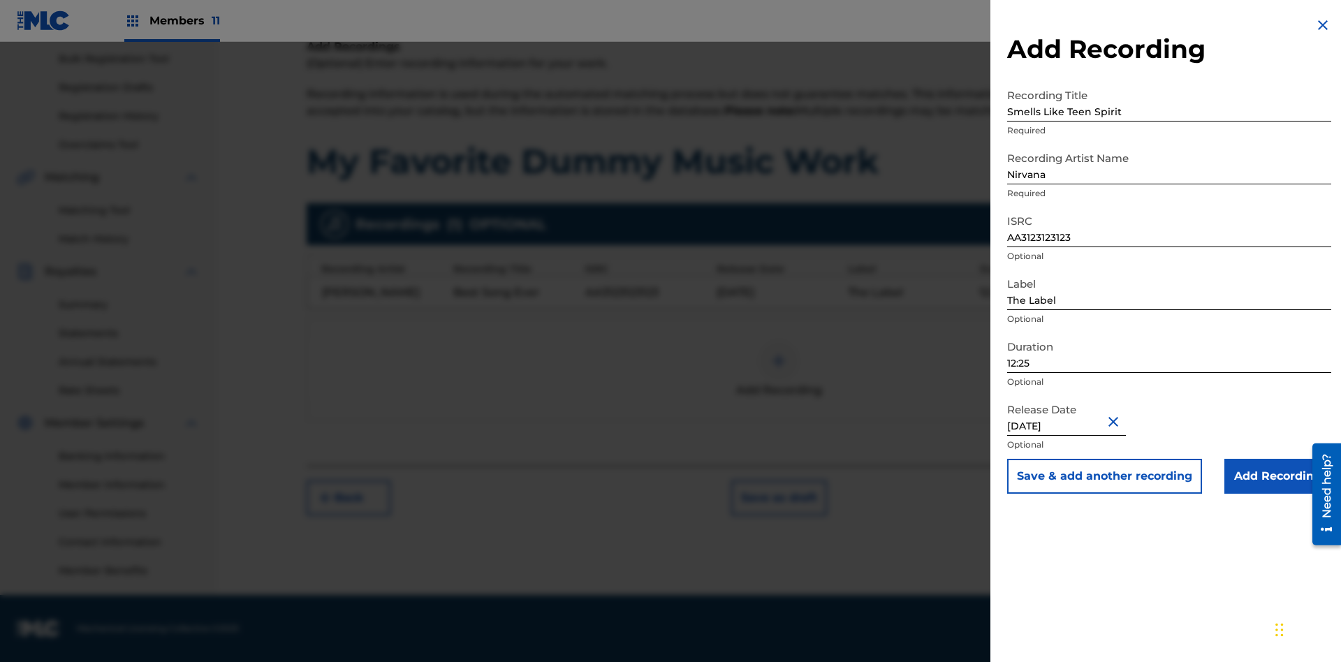
click at [1278, 476] on input "Add Recording" at bounding box center [1278, 476] width 107 height 35
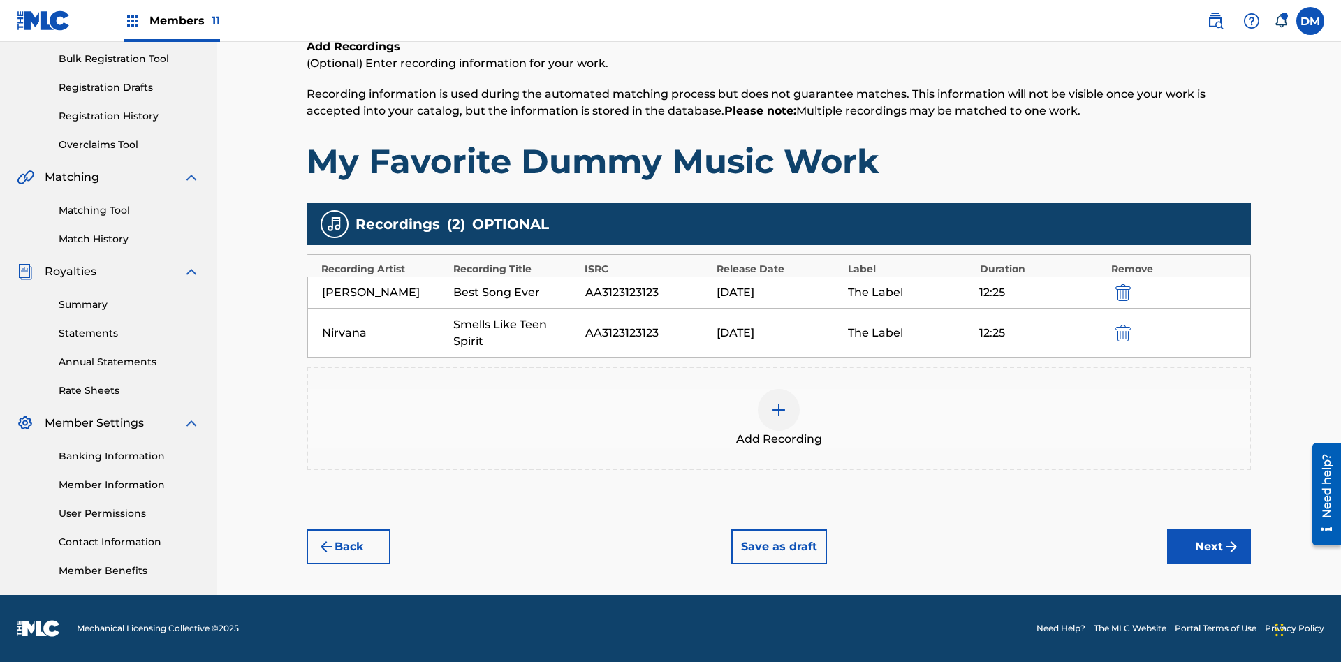
click at [1209, 547] on button "Next" at bounding box center [1209, 546] width 84 height 35
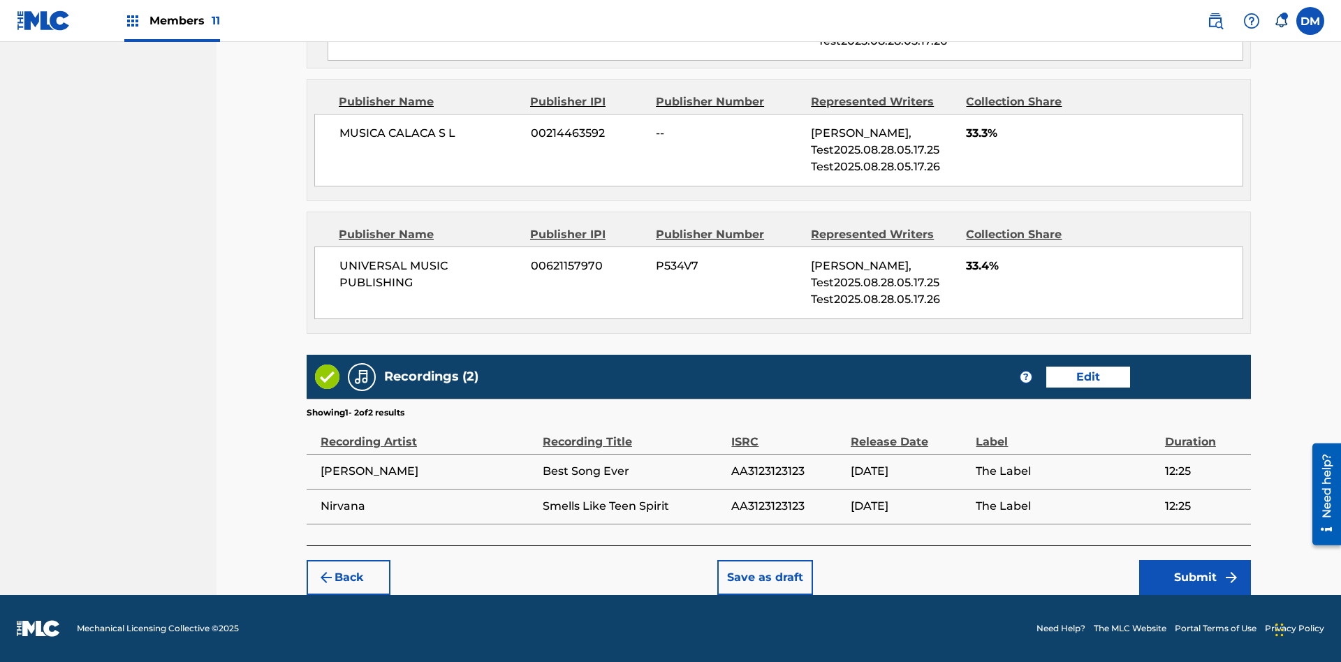
scroll to position [1067, 0]
